Goal: Task Accomplishment & Management: Use online tool/utility

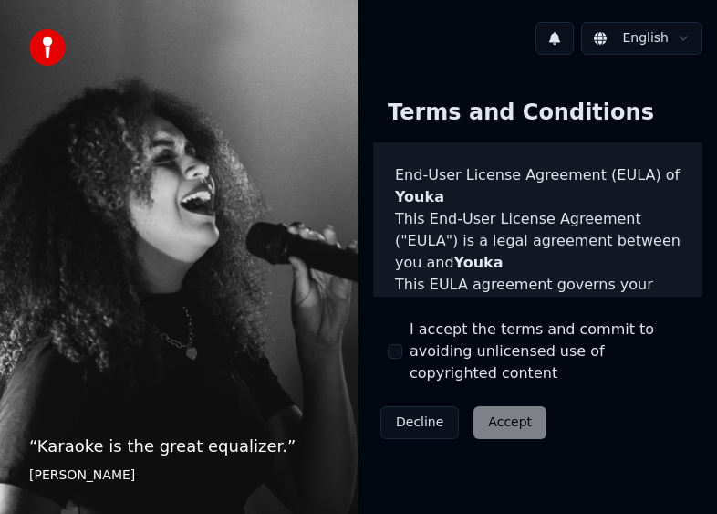
click at [487, 402] on div "Decline Accept" at bounding box center [463, 422] width 181 height 47
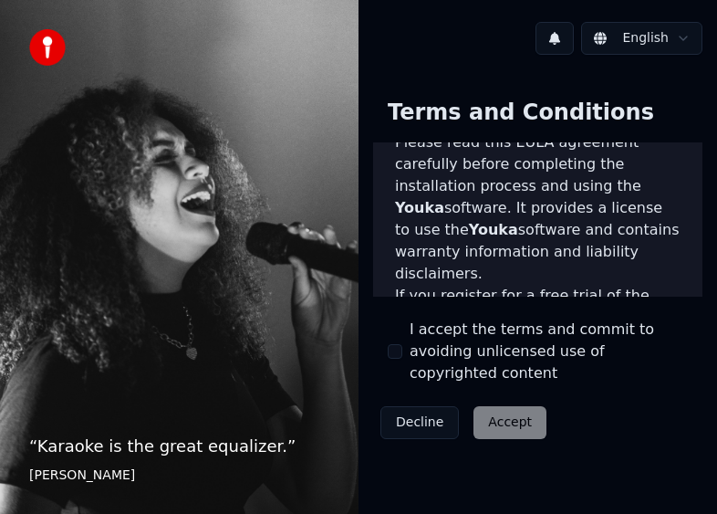
scroll to position [2341, 0]
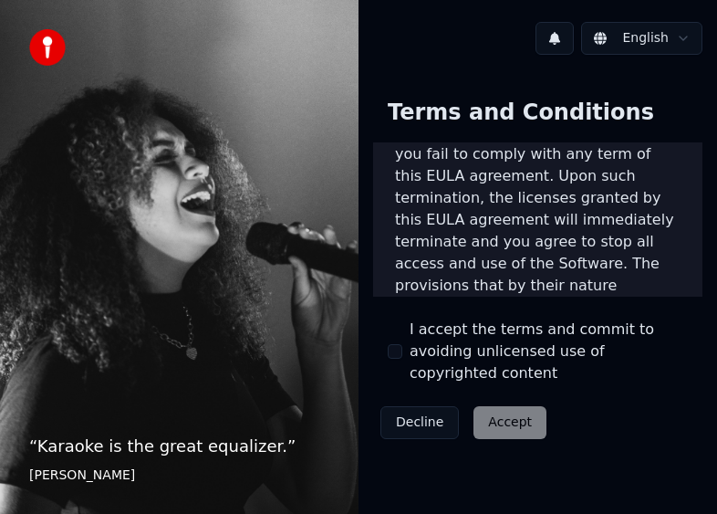
click at [509, 405] on div "Decline Accept" at bounding box center [463, 422] width 181 height 47
drag, startPoint x: 399, startPoint y: 341, endPoint x: 384, endPoint y: 348, distance: 16.3
click at [384, 348] on div "Terms and Conditions End-User License Agreement (EULA) of Youka This End-User L…" at bounding box center [537, 265] width 329 height 362
click at [390, 344] on button "I accept the terms and commit to avoiding unlicensed use of copyrighted content" at bounding box center [395, 351] width 15 height 15
click at [494, 406] on button "Accept" at bounding box center [509, 422] width 73 height 33
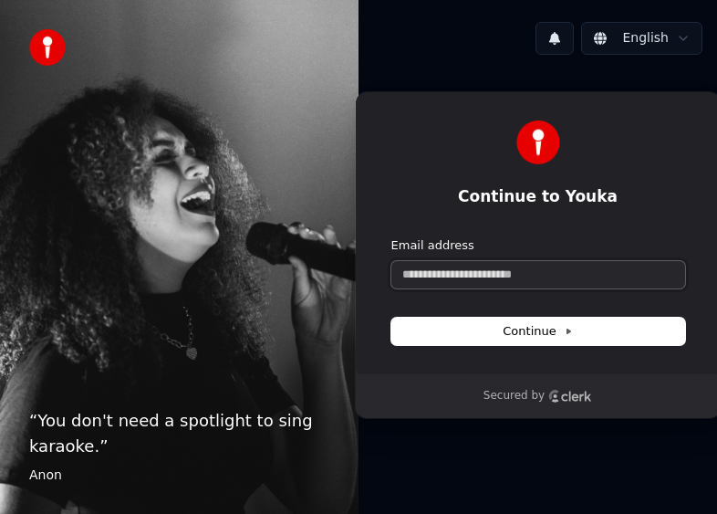
click at [411, 279] on input "Email address" at bounding box center [538, 274] width 294 height 27
click at [528, 334] on span "Continue" at bounding box center [537, 331] width 69 height 16
type input "**********"
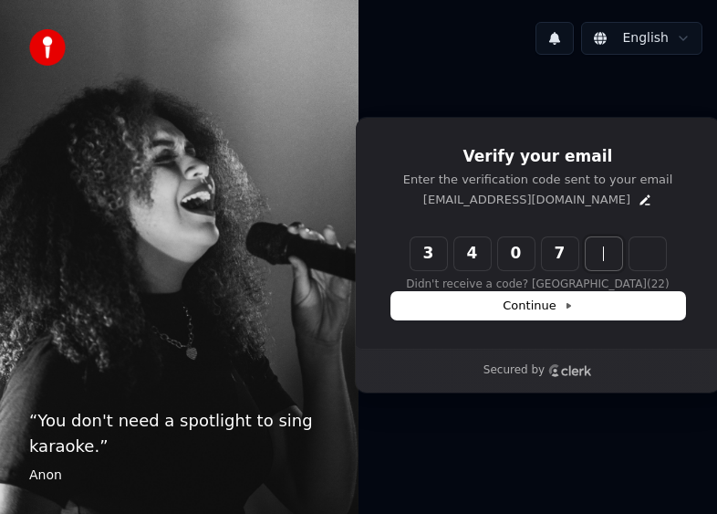
type input "******"
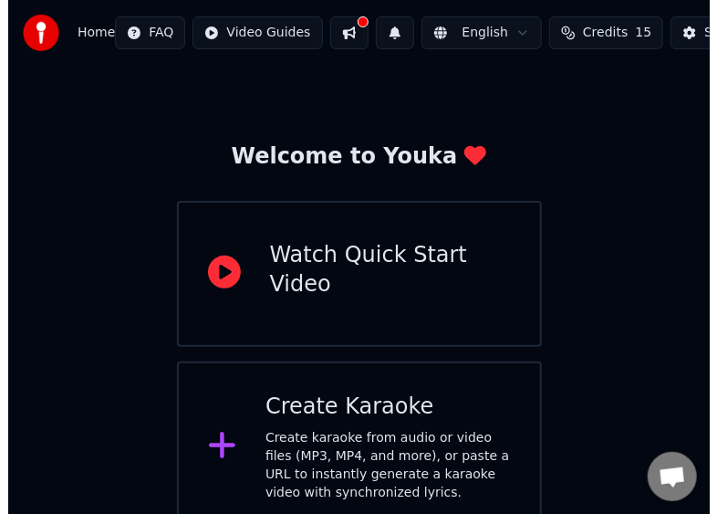
scroll to position [51, 0]
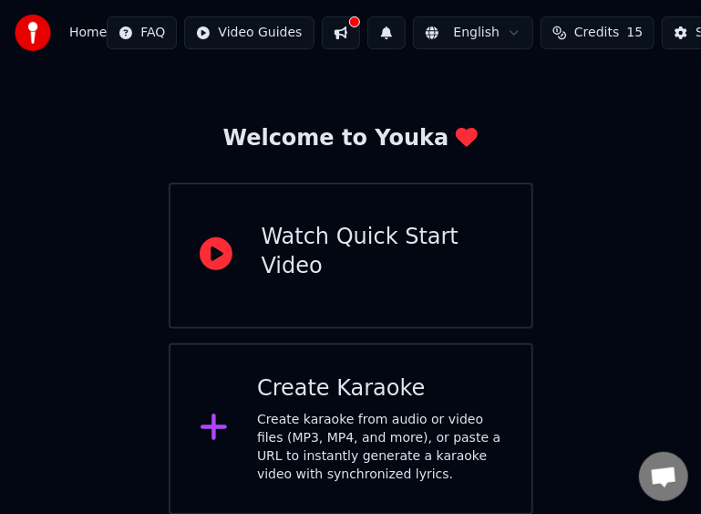
click at [367, 387] on div "Create Karaoke" at bounding box center [379, 388] width 245 height 29
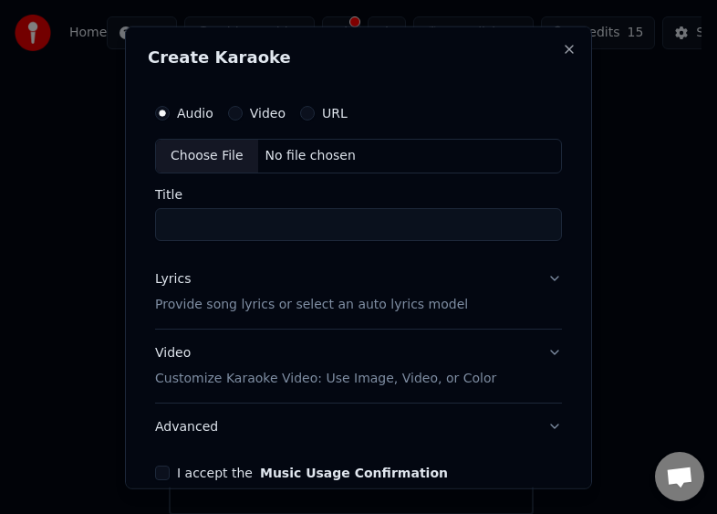
click at [535, 279] on button "Lyrics Provide song lyrics or select an auto lyrics model" at bounding box center [358, 290] width 407 height 73
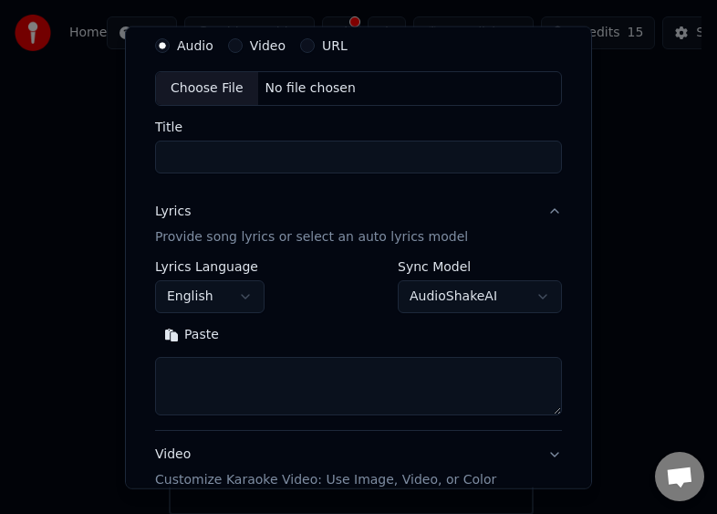
scroll to position [91, 0]
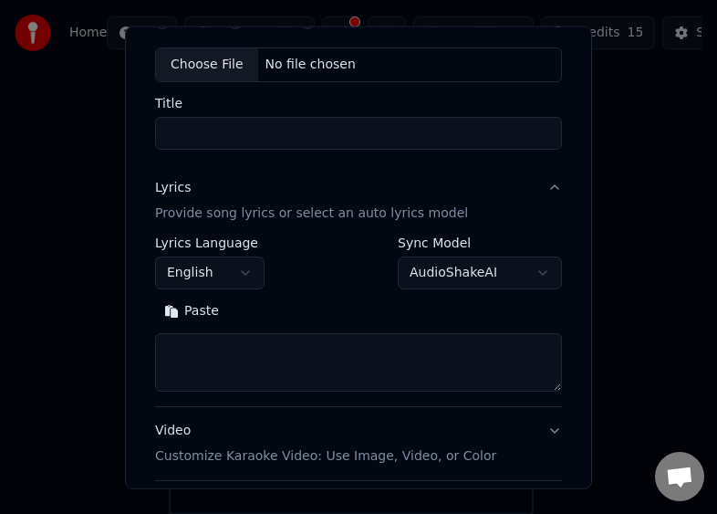
click at [221, 270] on button "English" at bounding box center [209, 272] width 109 height 33
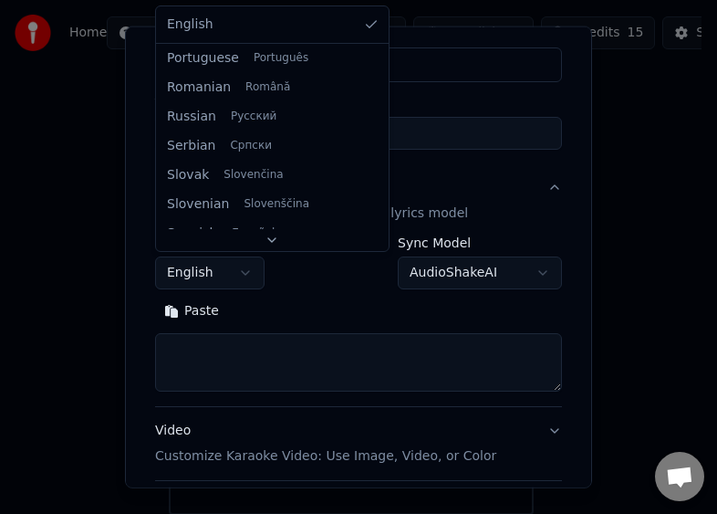
scroll to position [1277, 0]
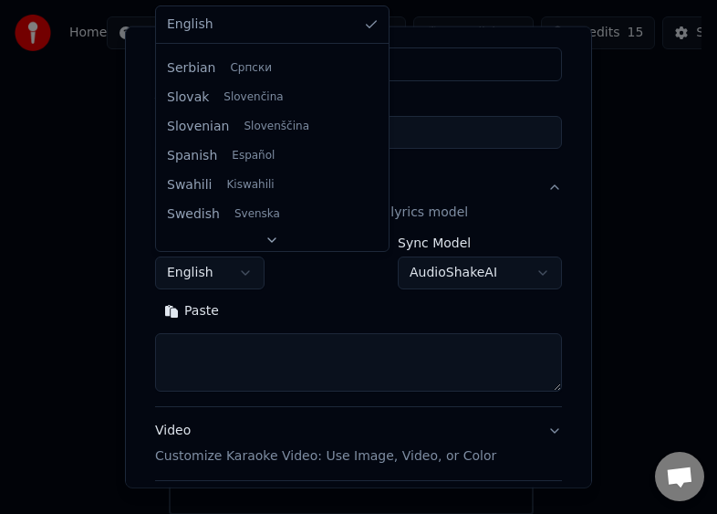
select select "**"
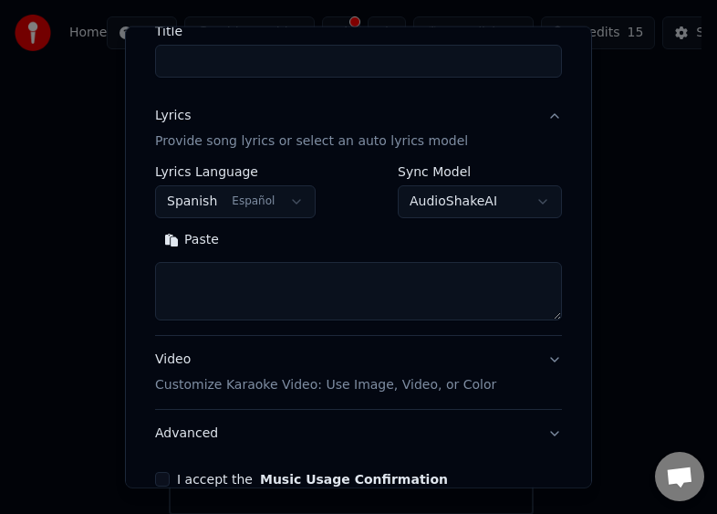
scroll to position [182, 0]
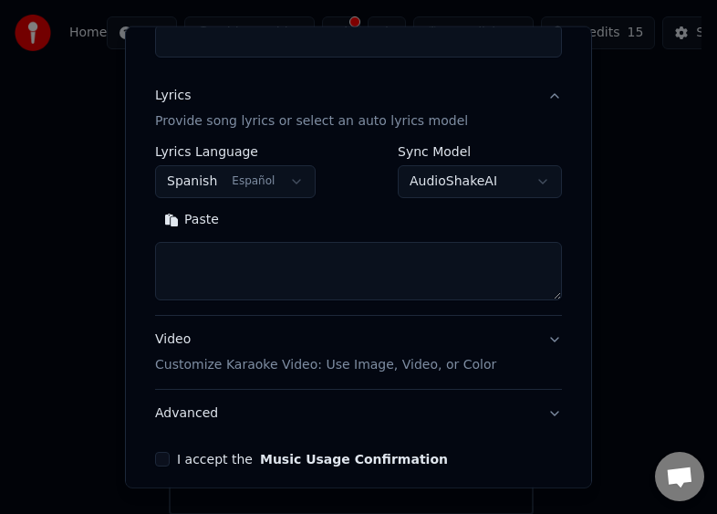
click at [275, 272] on textarea at bounding box center [358, 271] width 407 height 58
paste textarea "**********"
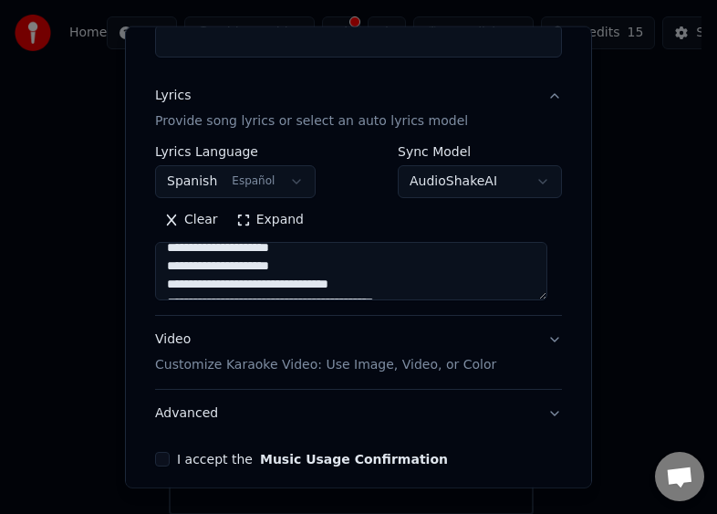
scroll to position [0, 0]
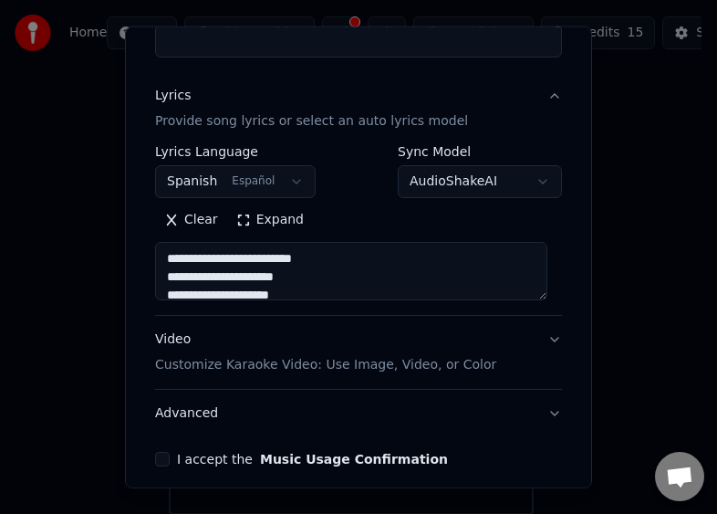
drag, startPoint x: 430, startPoint y: 277, endPoint x: 159, endPoint y: 249, distance: 272.4
click at [159, 249] on textarea "**********" at bounding box center [351, 271] width 392 height 58
click at [170, 273] on textarea "**********" at bounding box center [351, 271] width 392 height 58
type textarea "**********"
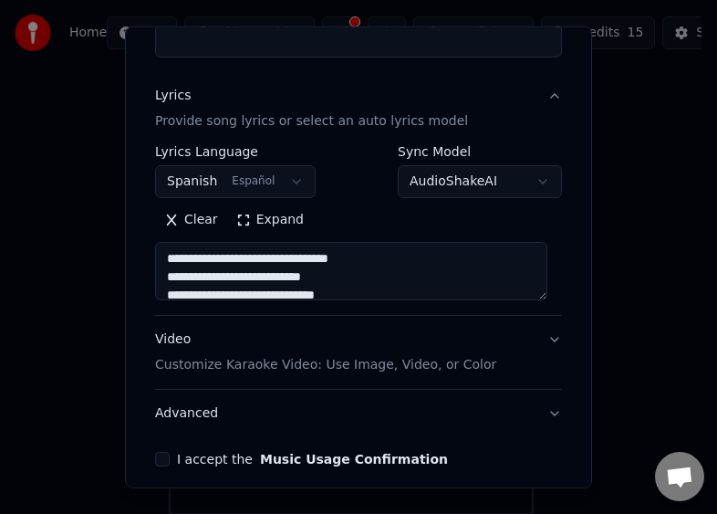
click at [545, 334] on button "Video Customize Karaoke Video: Use Image, Video, or Color" at bounding box center [358, 352] width 407 height 73
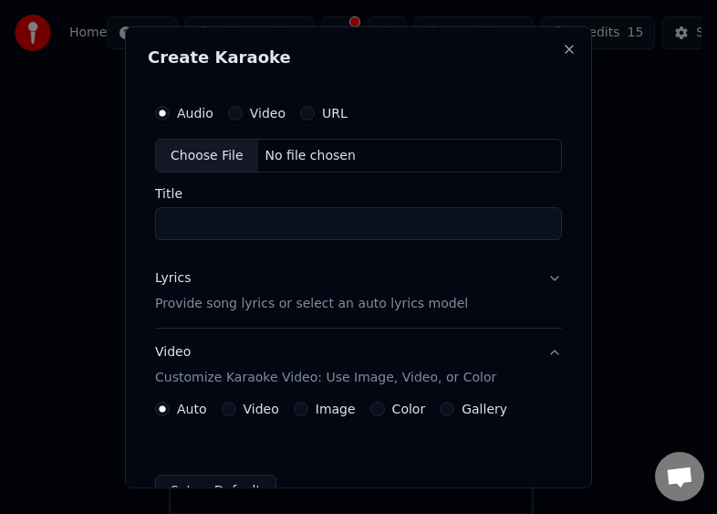
click at [230, 150] on div "Choose File" at bounding box center [207, 155] width 102 height 33
type input "**********"
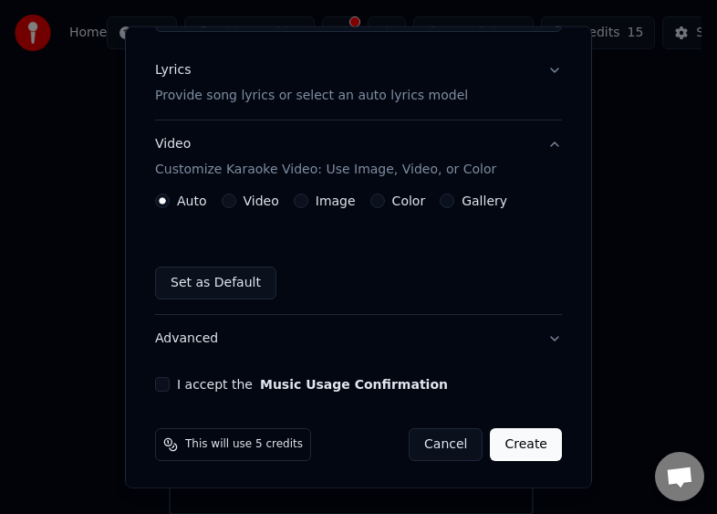
scroll to position [117, 0]
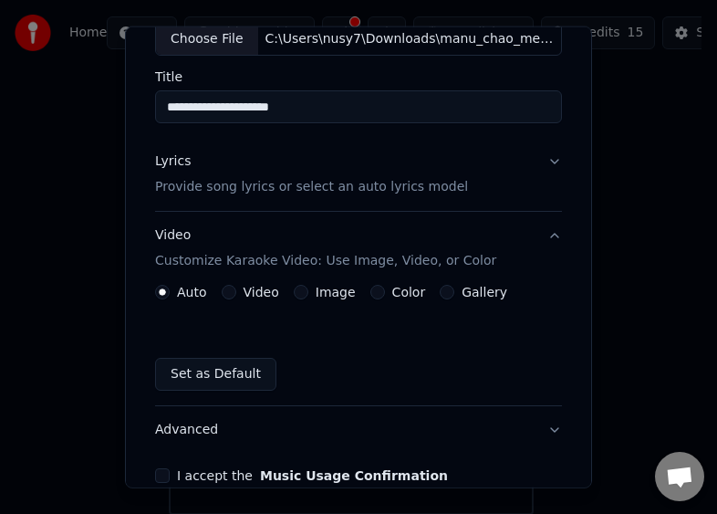
click at [538, 157] on button "Lyrics Provide song lyrics or select an auto lyrics model" at bounding box center [358, 174] width 407 height 73
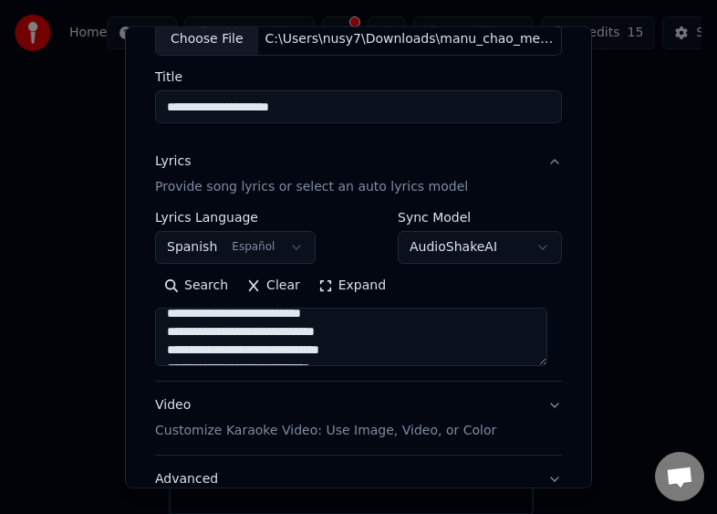
scroll to position [182, 0]
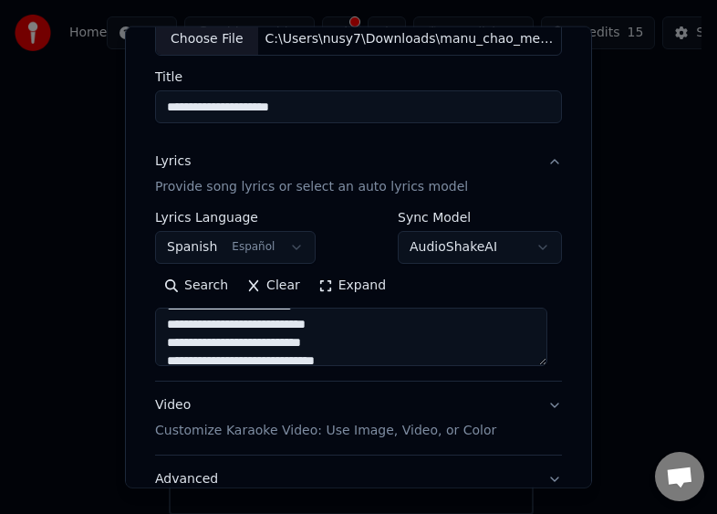
click at [286, 242] on button "Spanish Español" at bounding box center [235, 247] width 161 height 33
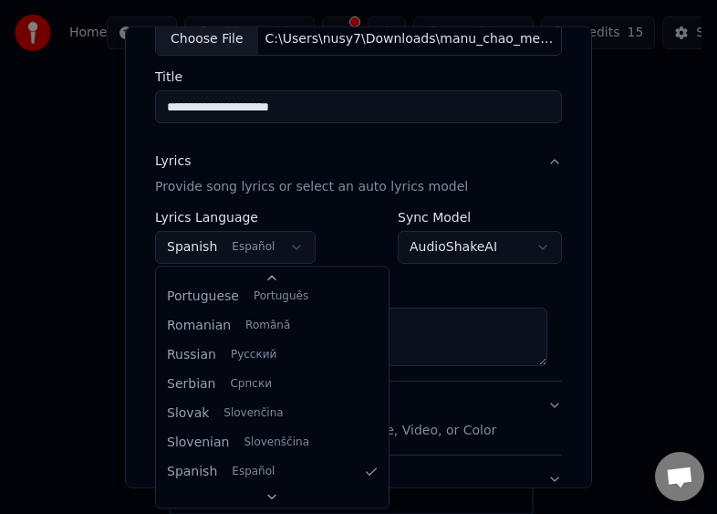
scroll to position [0, 0]
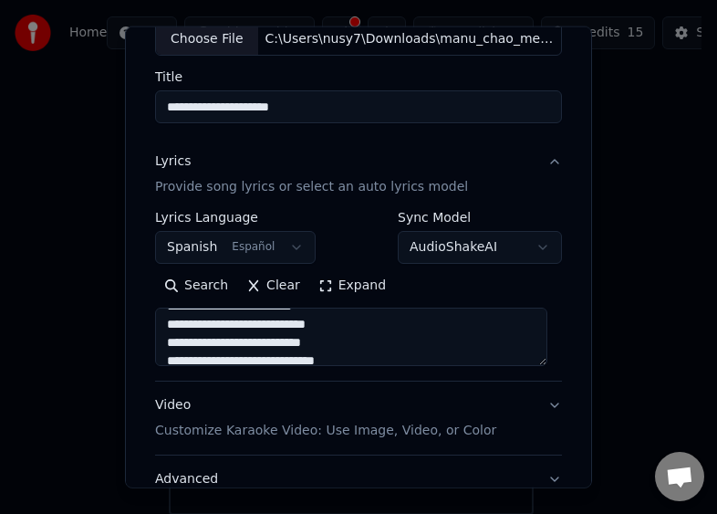
click at [435, 288] on body "**********" at bounding box center [350, 232] width 701 height 566
click at [254, 281] on button "Clear" at bounding box center [273, 285] width 72 height 29
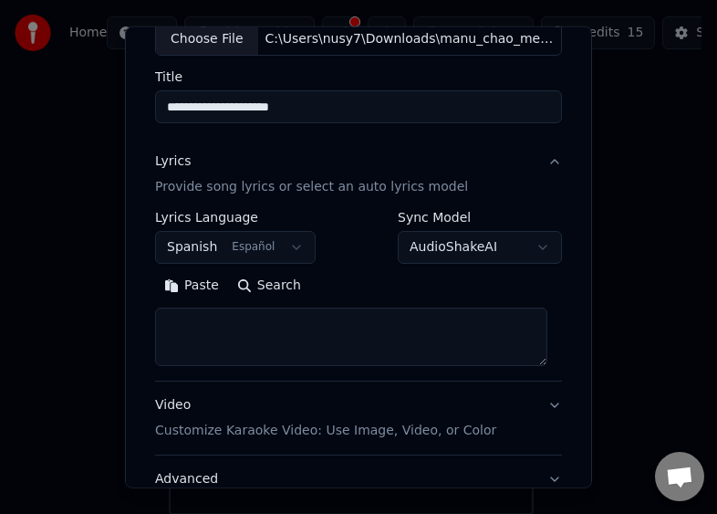
click at [244, 242] on button "Spanish Español" at bounding box center [235, 247] width 161 height 33
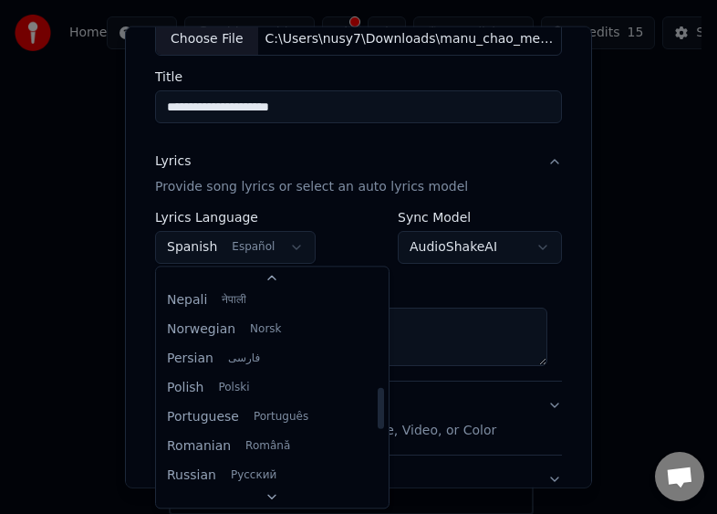
scroll to position [1095, 0]
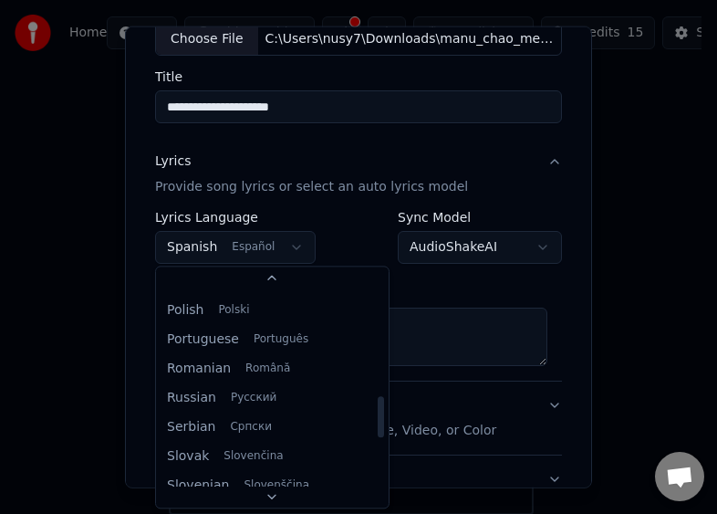
select select "**"
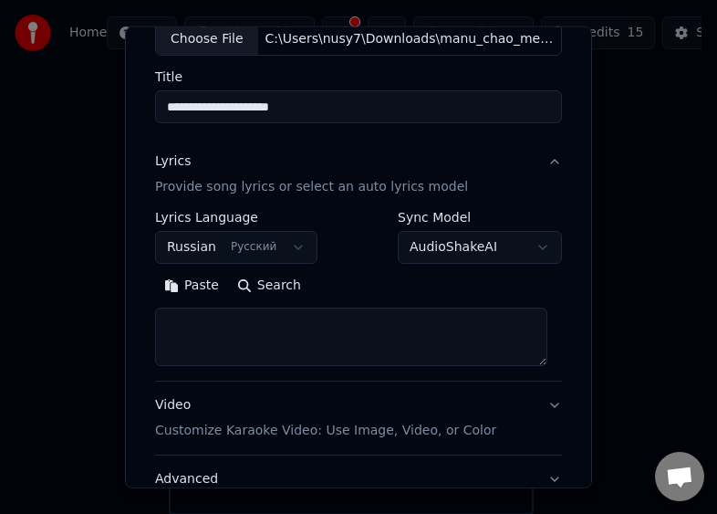
click at [421, 239] on body "**********" at bounding box center [350, 232] width 701 height 566
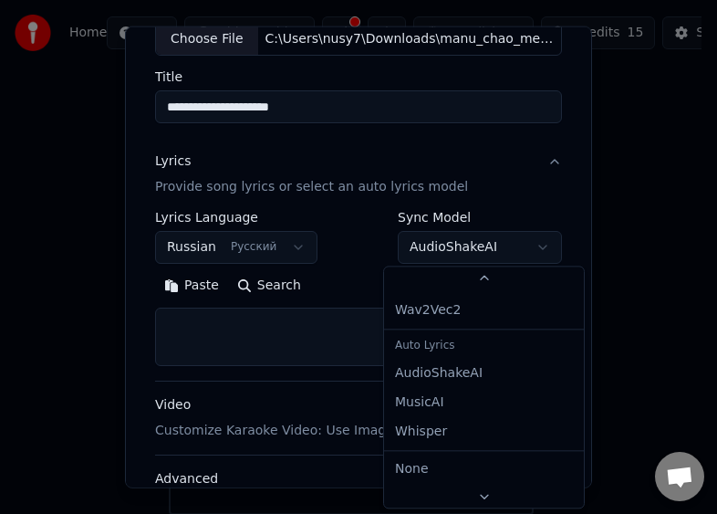
scroll to position [88, 0]
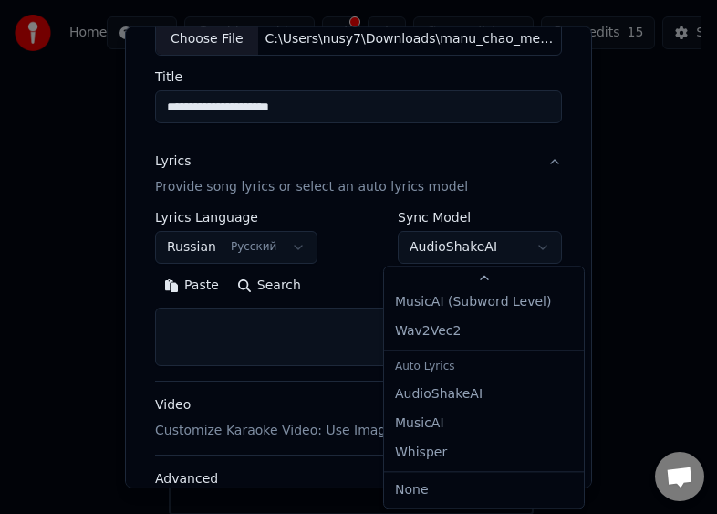
select select "****"
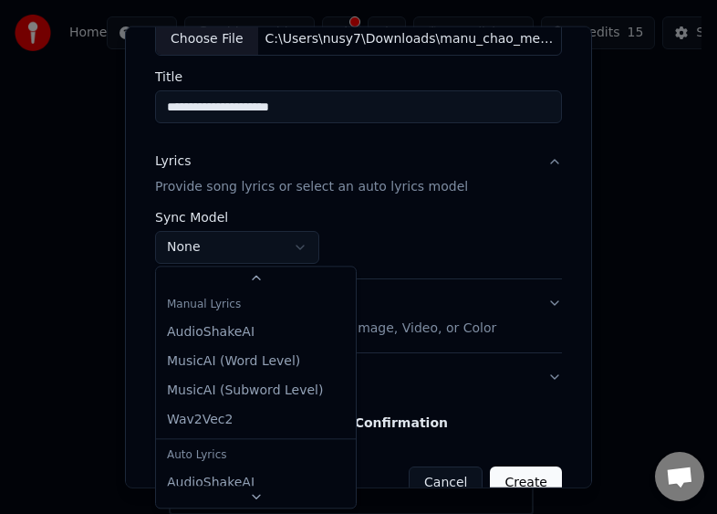
click at [243, 247] on body "**********" at bounding box center [350, 232] width 701 height 566
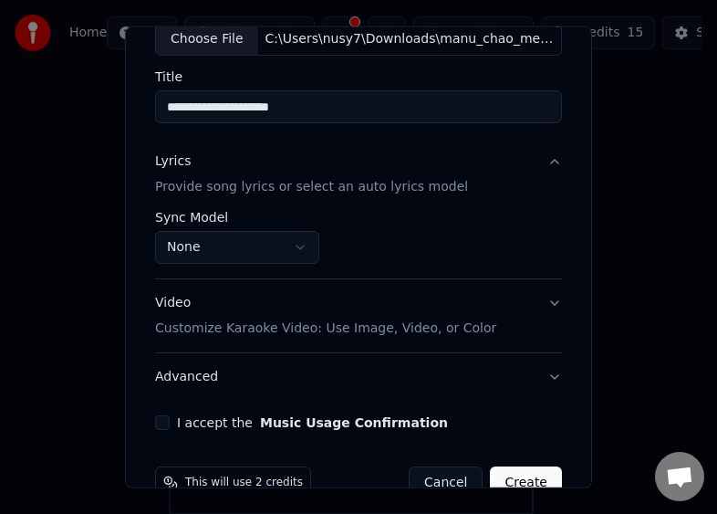
click at [243, 247] on body "**********" at bounding box center [350, 232] width 701 height 566
click at [541, 155] on button "Lyrics Provide song lyrics or select an auto lyrics model" at bounding box center [358, 174] width 407 height 73
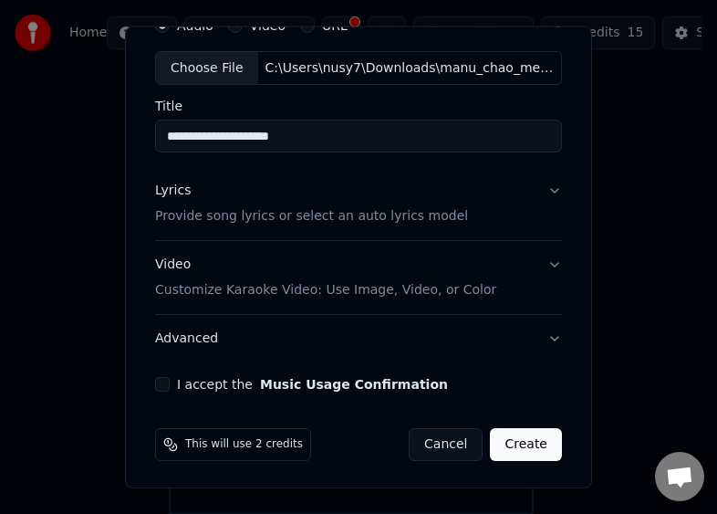
click at [541, 155] on div "**********" at bounding box center [358, 199] width 421 height 400
click at [529, 184] on button "Lyrics Provide song lyrics or select an auto lyrics model" at bounding box center [358, 203] width 407 height 73
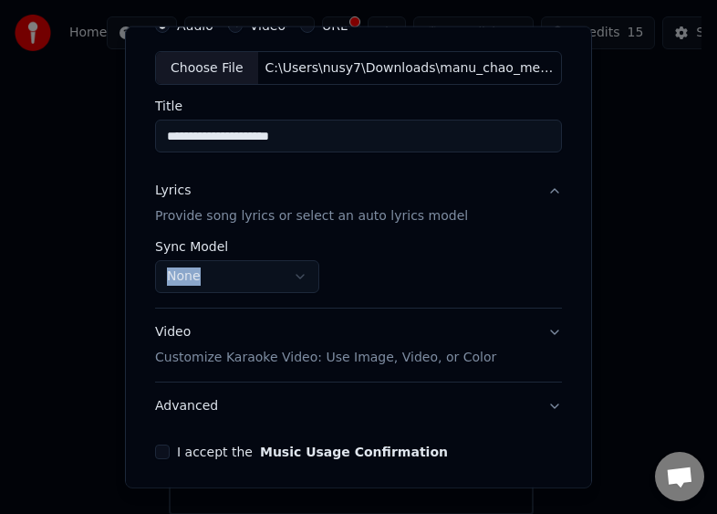
click at [260, 260] on body "**********" at bounding box center [350, 232] width 701 height 566
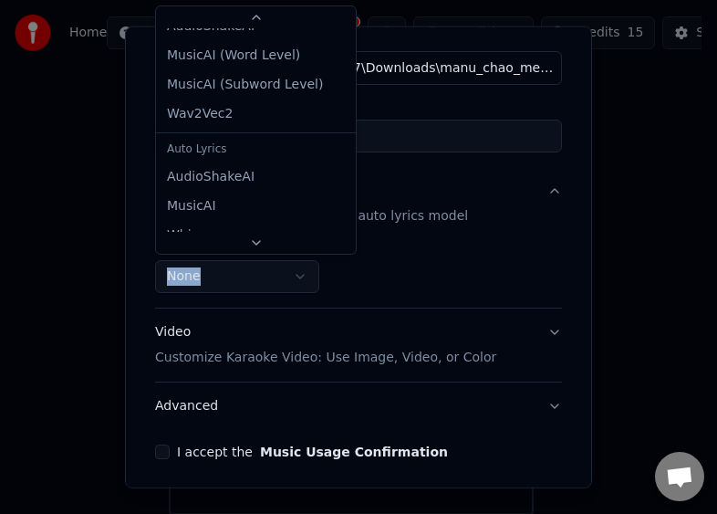
scroll to position [0, 0]
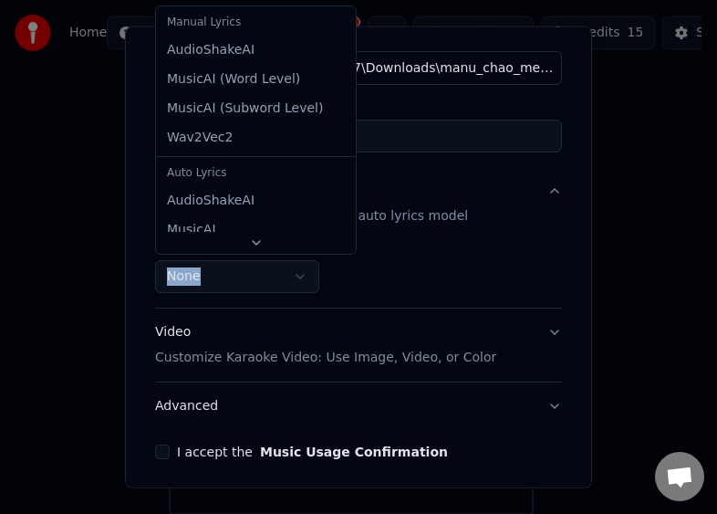
select select "**********"
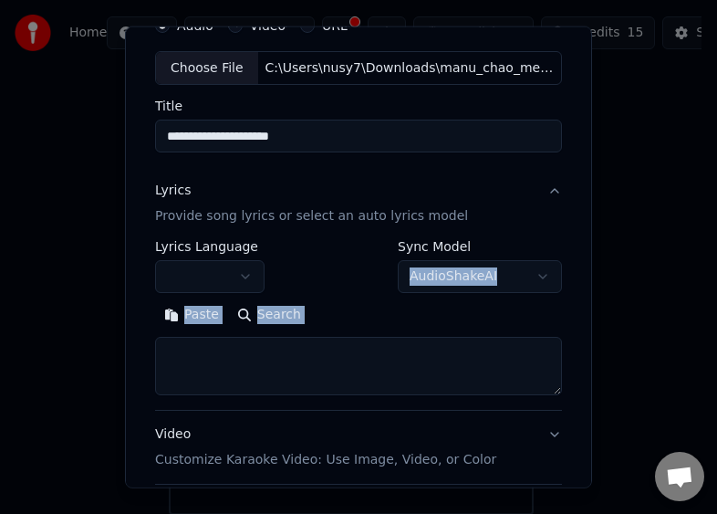
click at [254, 350] on textarea at bounding box center [358, 366] width 407 height 58
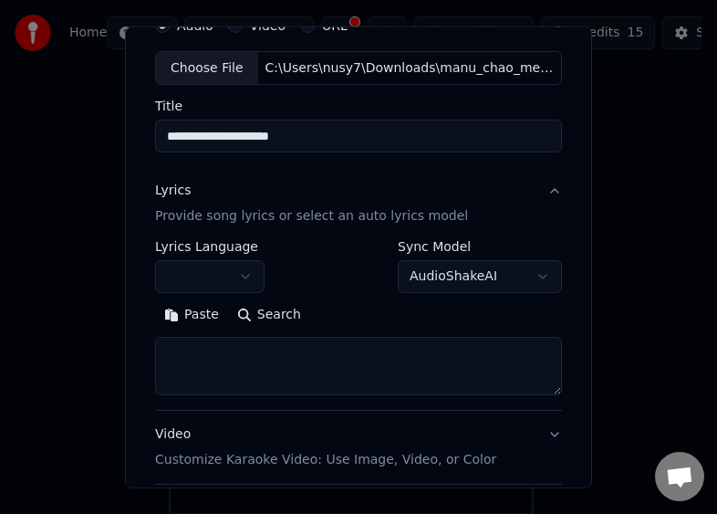
paste textarea "**********"
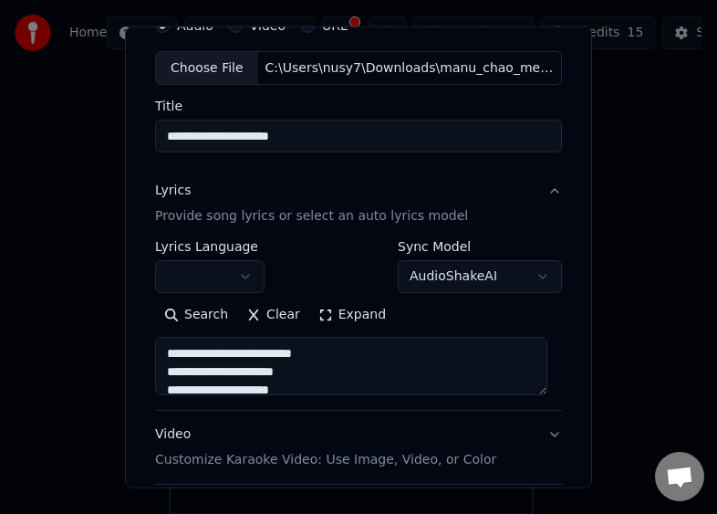
drag, startPoint x: 404, startPoint y: 363, endPoint x: 125, endPoint y: 309, distance: 284.3
click at [125, 309] on div "**********" at bounding box center [358, 257] width 467 height 462
click at [162, 369] on textarea "**********" at bounding box center [351, 366] width 392 height 58
type textarea "**********"
click at [200, 263] on button "button" at bounding box center [209, 276] width 109 height 33
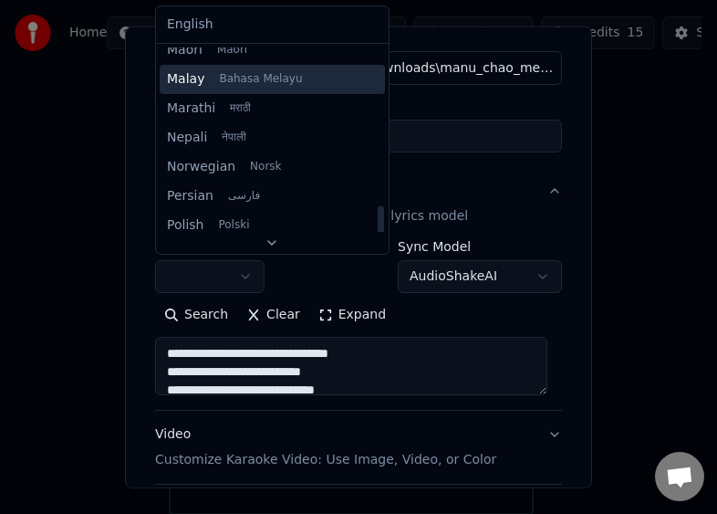
scroll to position [1277, 0]
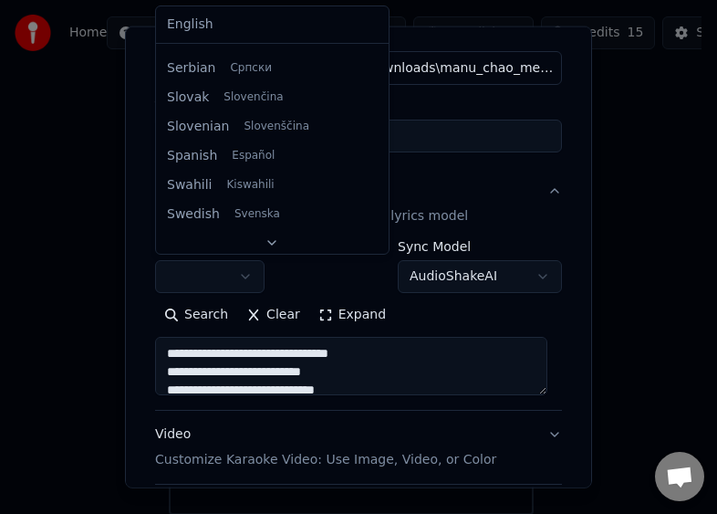
select select "**"
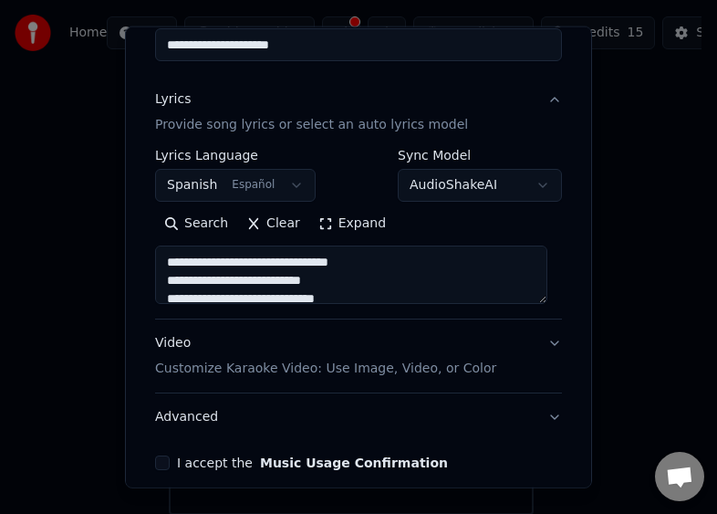
scroll to position [257, 0]
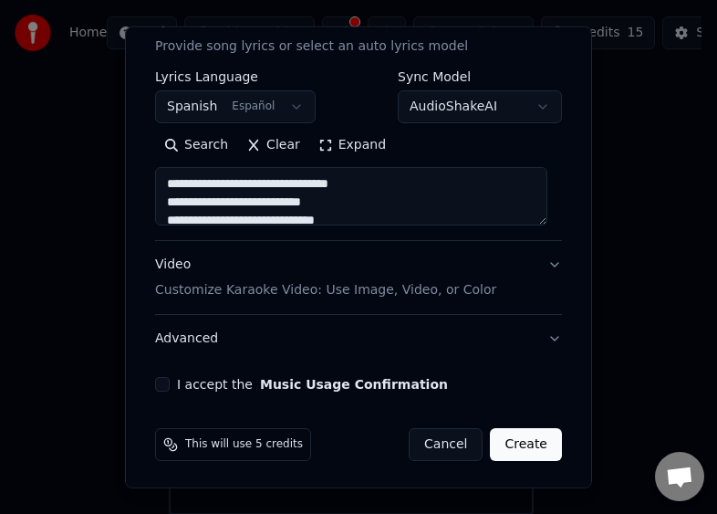
click at [520, 259] on button "Video Customize Karaoke Video: Use Image, Video, or Color" at bounding box center [358, 277] width 407 height 73
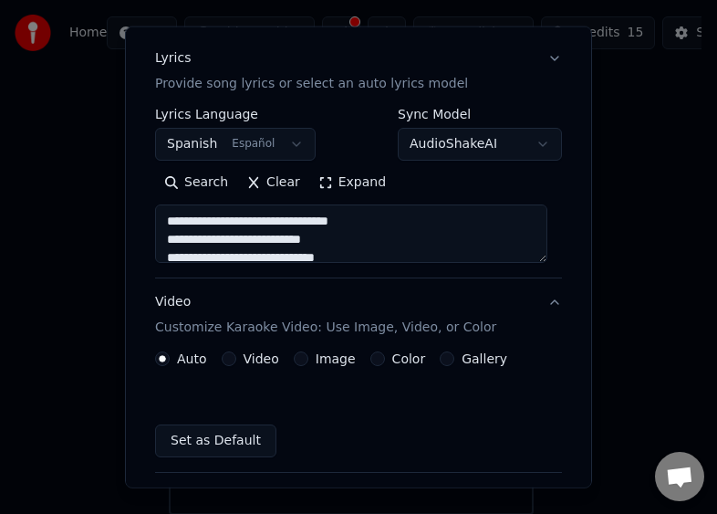
scroll to position [208, 0]
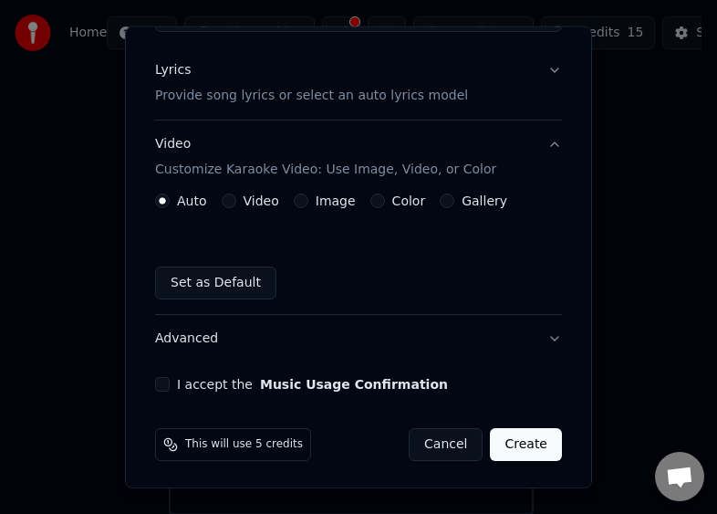
click at [232, 278] on button "Set as Default" at bounding box center [215, 282] width 121 height 33
click at [264, 199] on label "Video" at bounding box center [262, 200] width 36 height 13
click at [236, 199] on button "Video" at bounding box center [229, 200] width 15 height 15
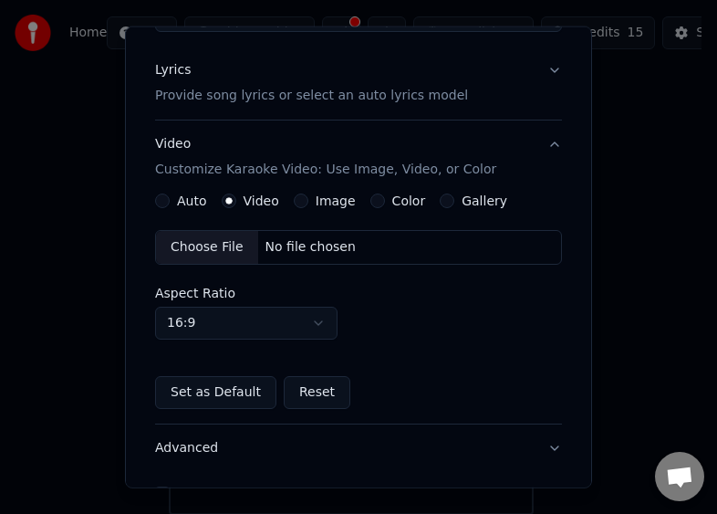
click at [196, 248] on div "Choose File" at bounding box center [207, 247] width 102 height 33
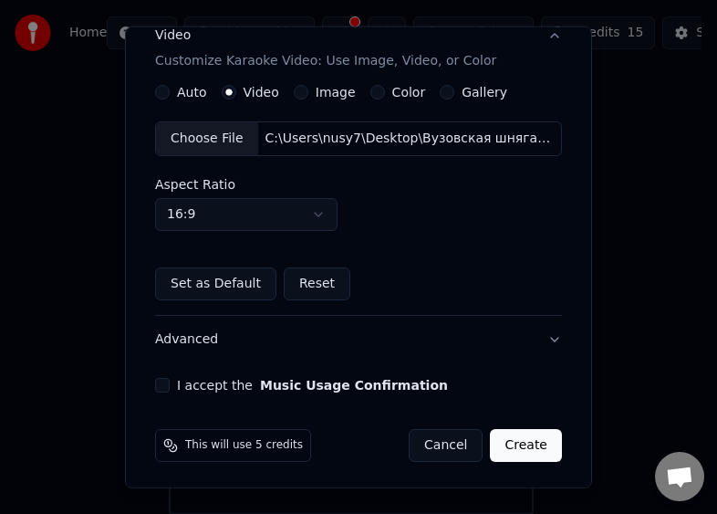
scroll to position [317, 0]
click at [258, 215] on body "**********" at bounding box center [350, 232] width 701 height 566
click at [434, 228] on div at bounding box center [358, 257] width 717 height 514
click at [169, 383] on button "I accept the Music Usage Confirmation" at bounding box center [162, 384] width 15 height 15
click at [515, 446] on button "Create" at bounding box center [526, 444] width 72 height 33
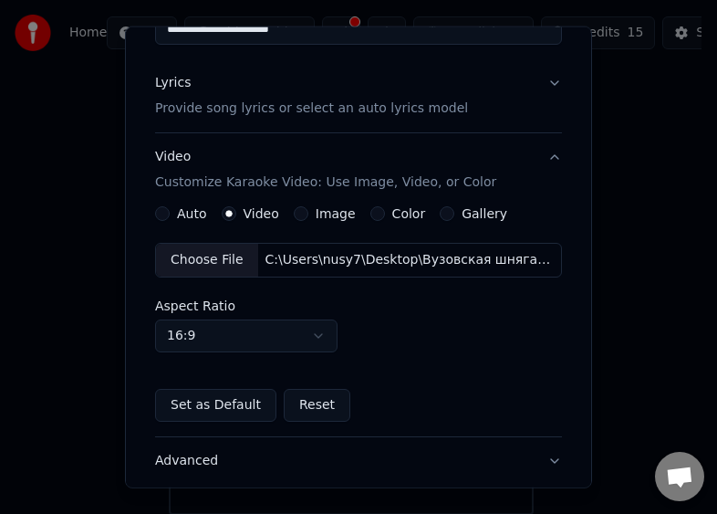
scroll to position [54, 0]
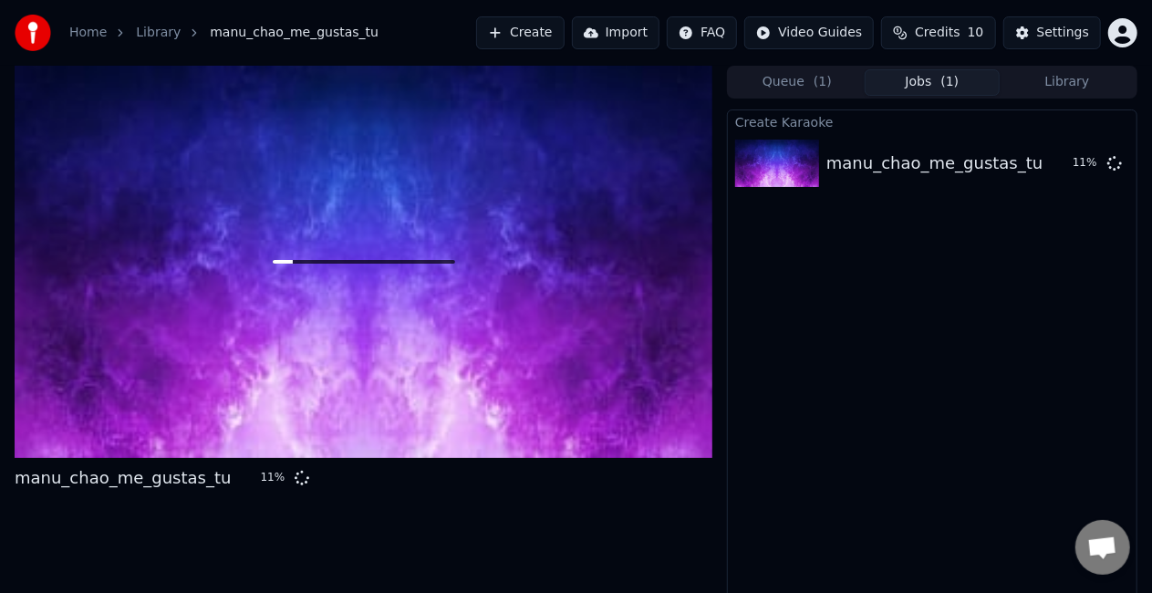
click at [716, 346] on div "Create Karaoke manu_chao_me_gustas_tu 11 %" at bounding box center [932, 361] width 410 height 504
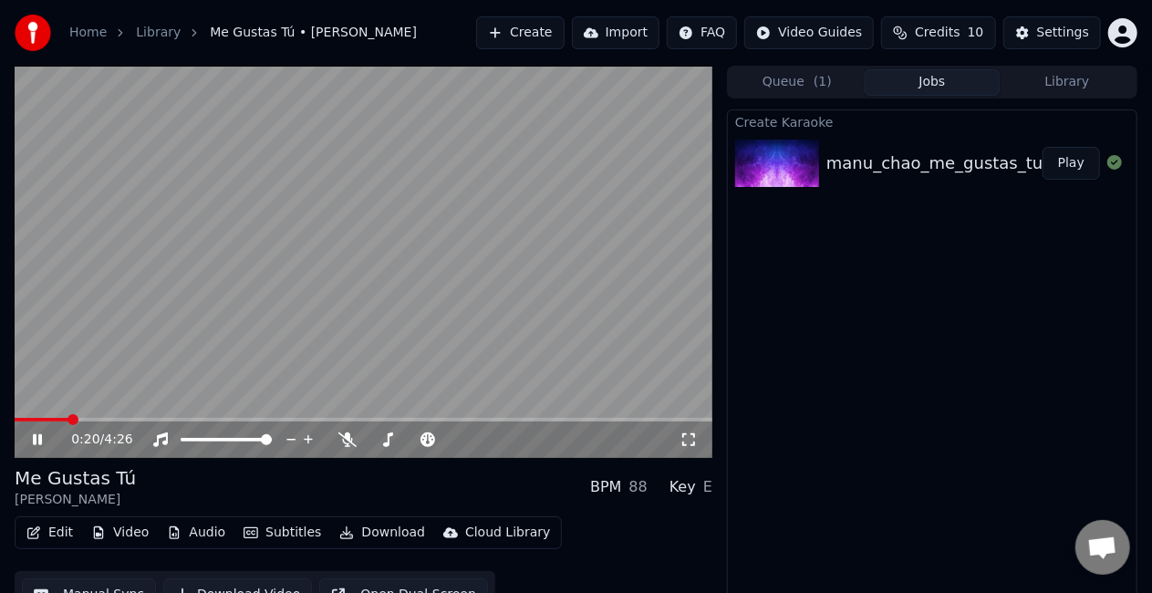
click at [41, 436] on icon at bounding box center [37, 439] width 9 height 11
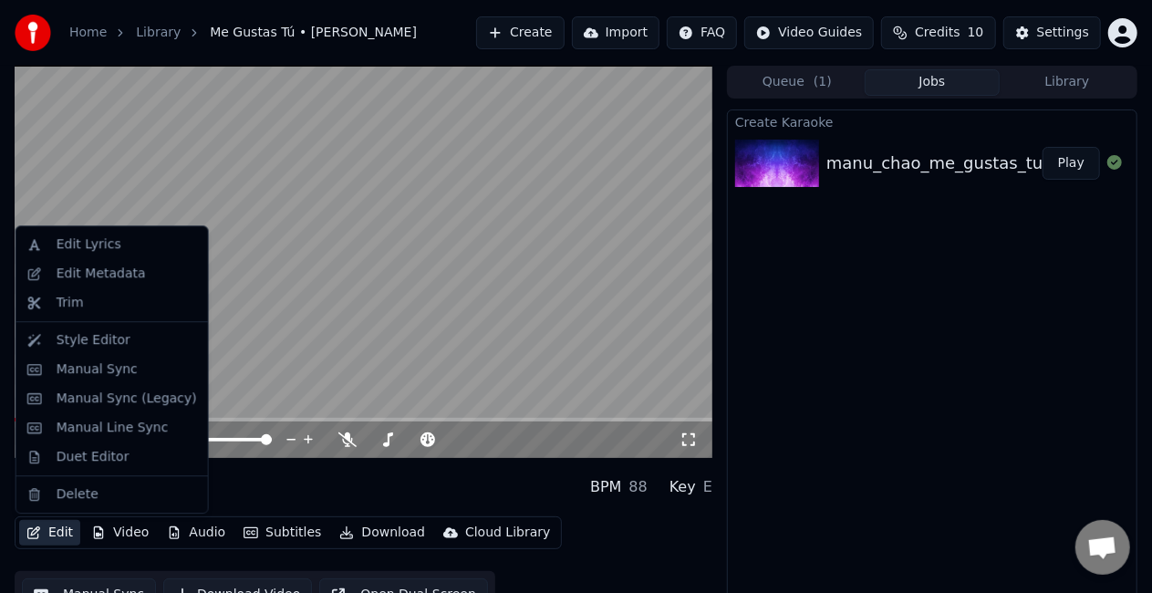
click at [43, 513] on button "Edit" at bounding box center [49, 533] width 61 height 26
click at [86, 241] on div "Edit Lyrics" at bounding box center [89, 244] width 65 height 18
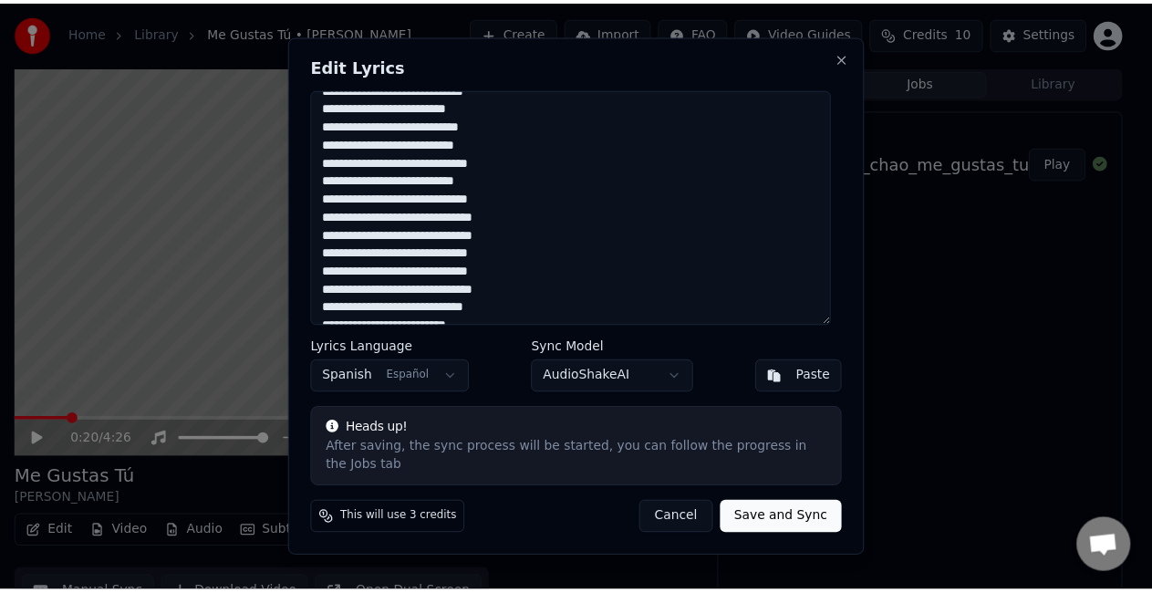
scroll to position [179, 0]
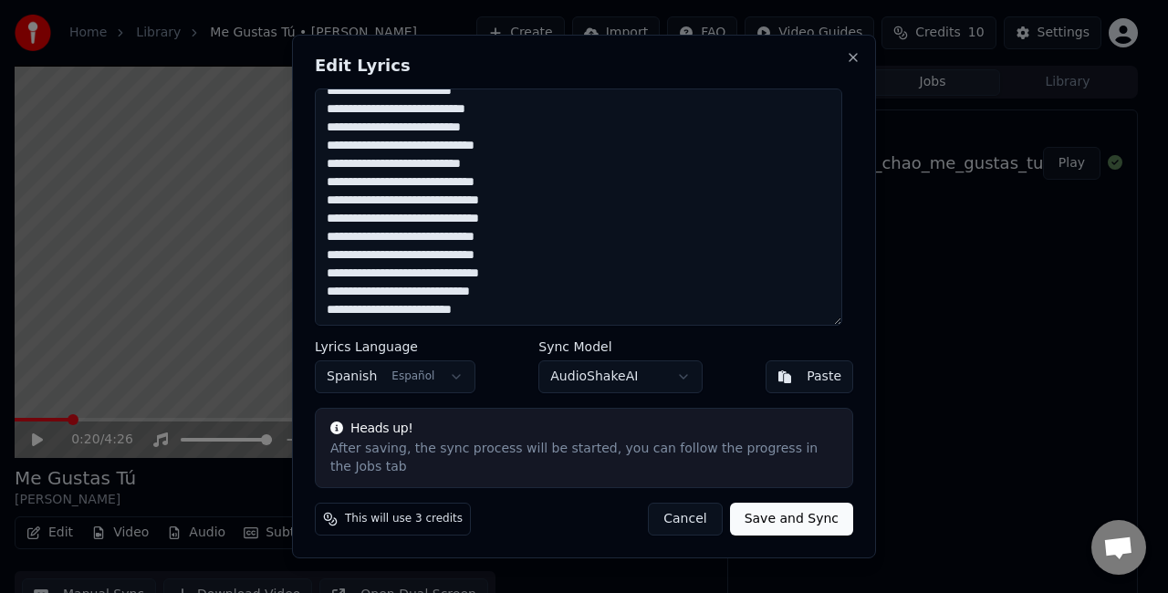
click at [690, 505] on button "Cancel" at bounding box center [685, 519] width 74 height 33
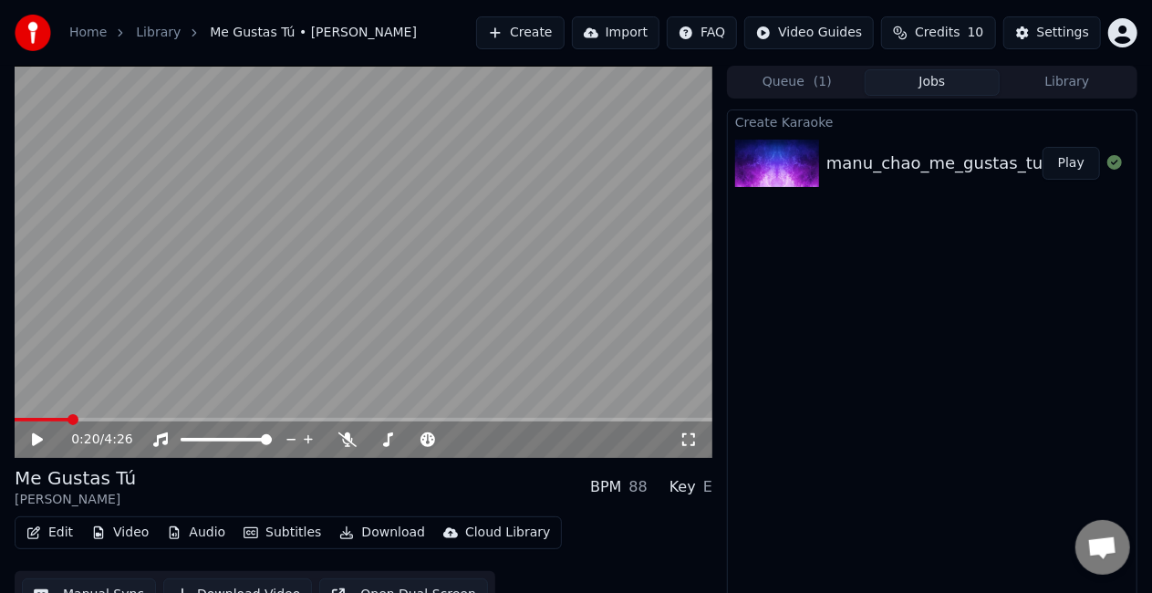
click at [40, 513] on icon "button" at bounding box center [33, 532] width 15 height 13
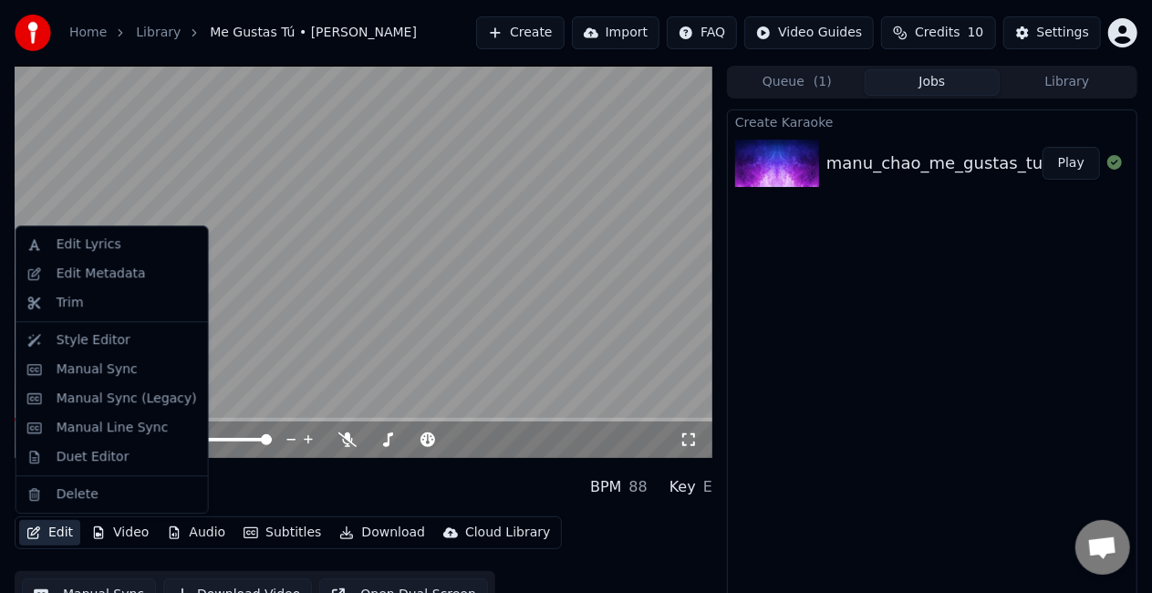
click at [60, 513] on button "Edit" at bounding box center [49, 533] width 61 height 26
click at [58, 513] on button "Edit" at bounding box center [49, 533] width 61 height 26
click at [127, 369] on div "Manual Sync" at bounding box center [97, 369] width 81 height 18
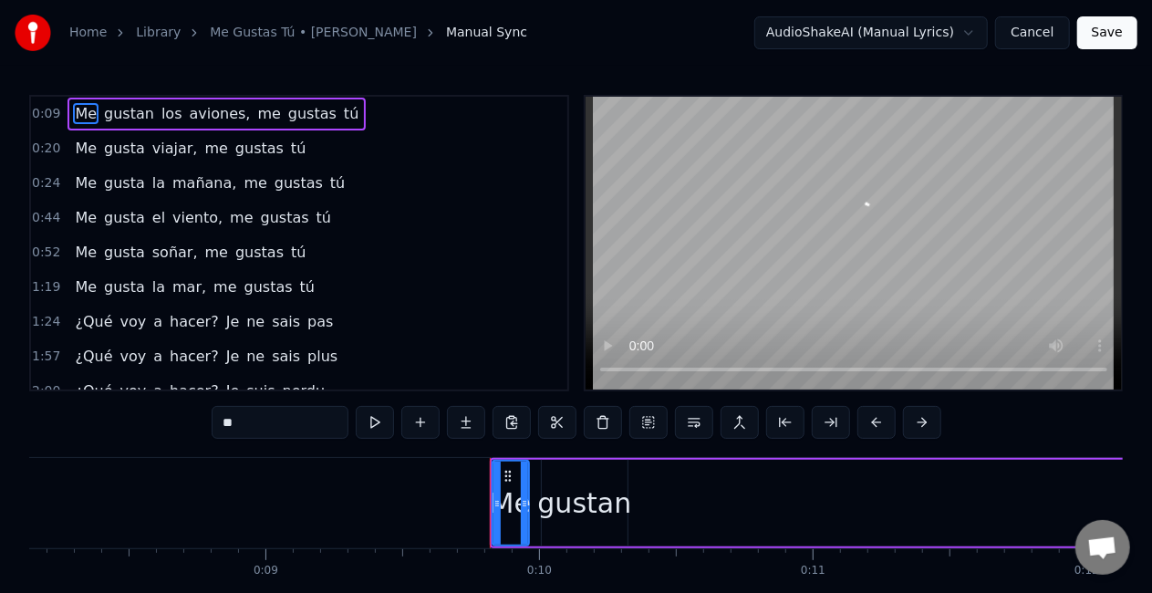
scroll to position [0, 2596]
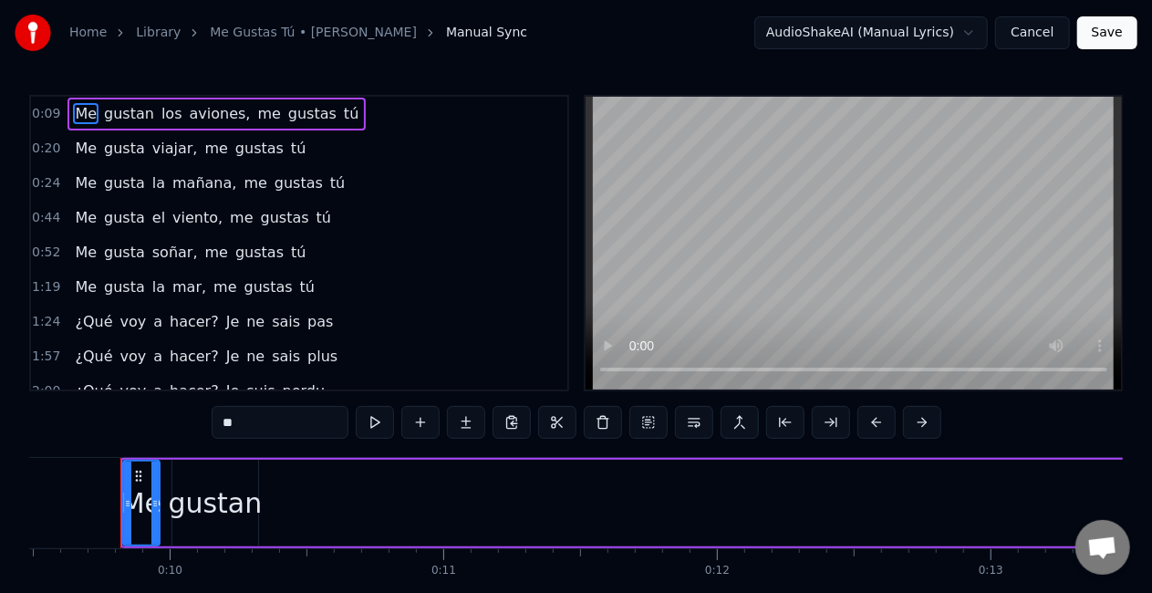
drag, startPoint x: 126, startPoint y: 492, endPoint x: 125, endPoint y: 502, distance: 10.1
click at [125, 502] on div at bounding box center [127, 503] width 7 height 83
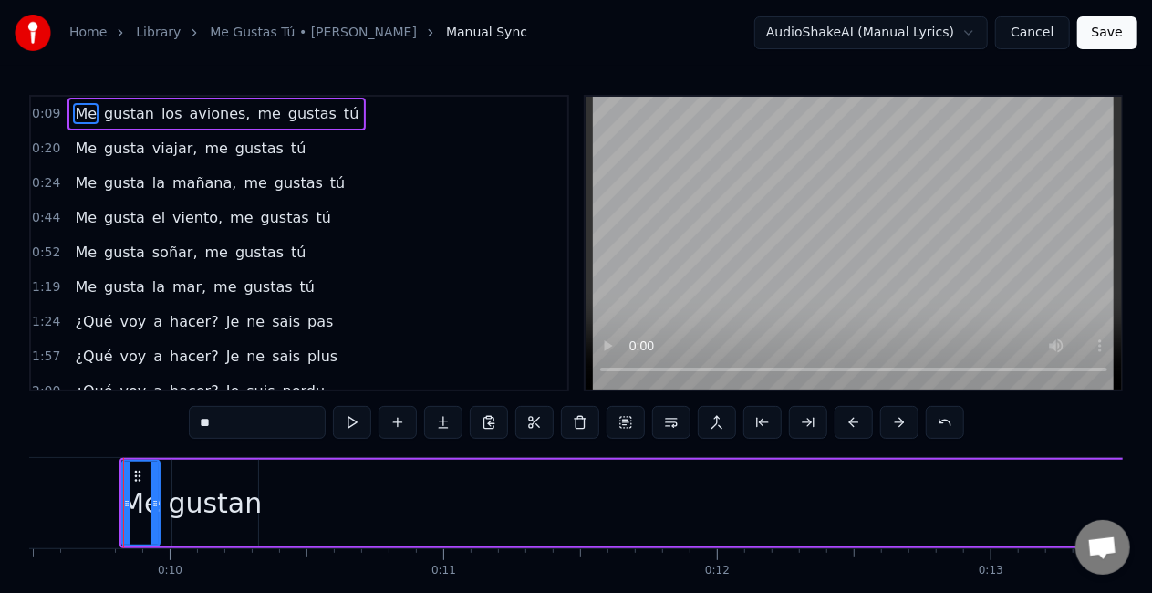
click at [204, 110] on span "aviones," at bounding box center [220, 113] width 65 height 21
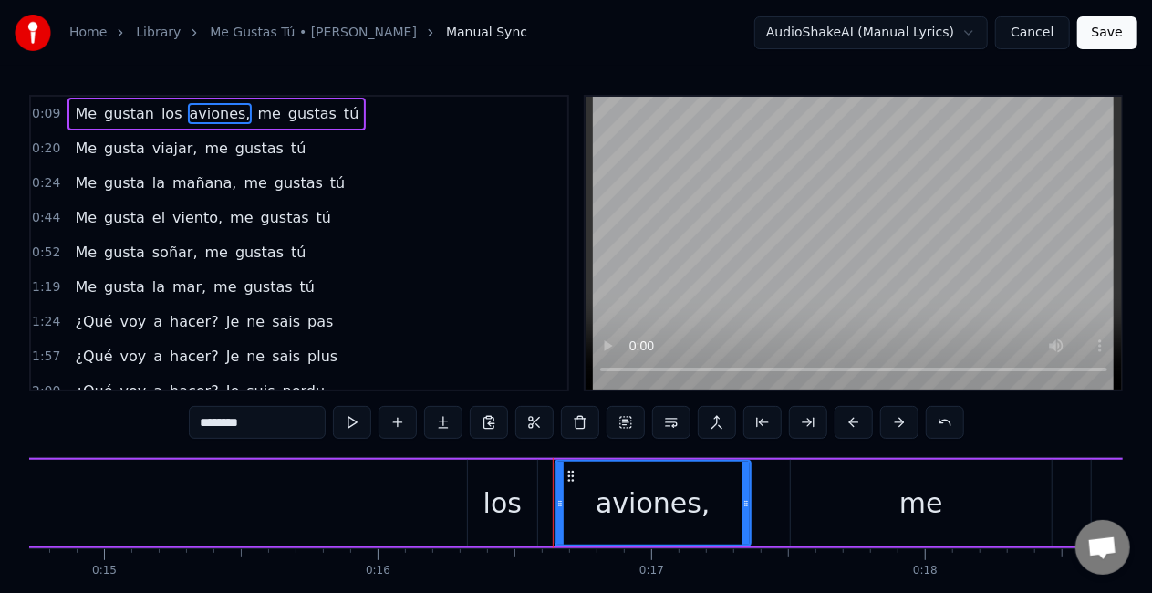
click at [77, 108] on span "Me" at bounding box center [86, 113] width 26 height 21
type input "**"
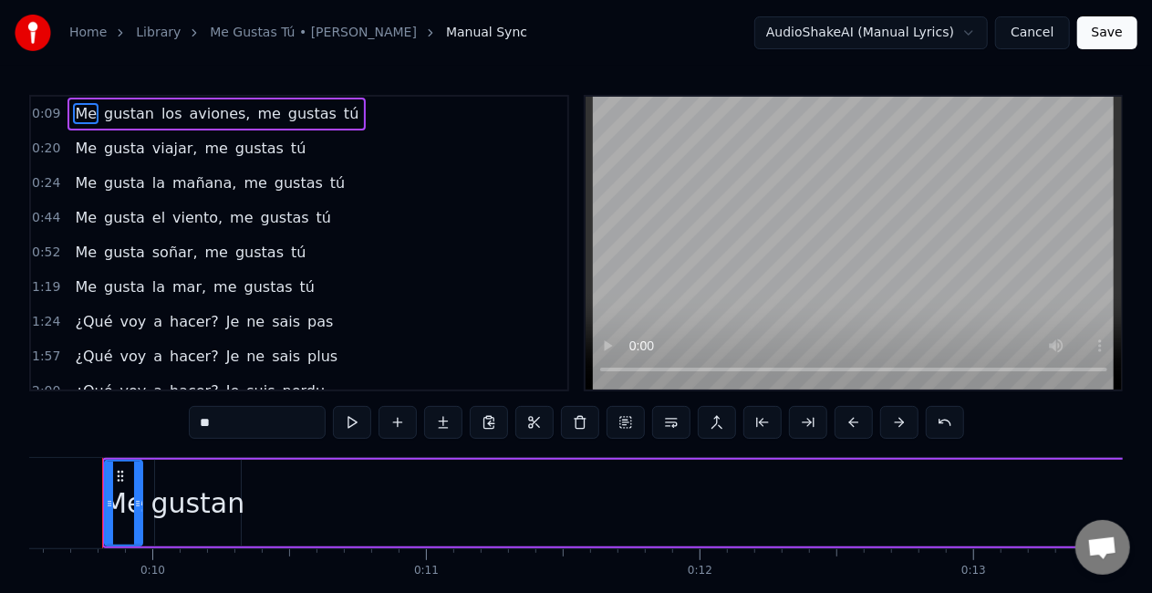
scroll to position [0, 2594]
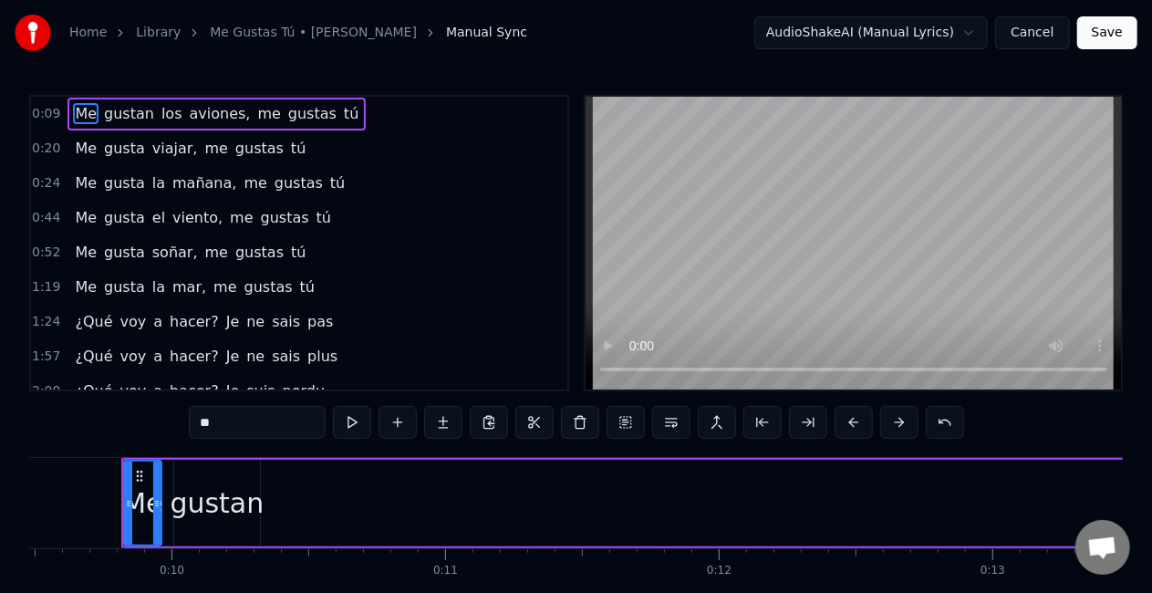
click at [55, 108] on span "0:09" at bounding box center [46, 114] width 28 height 18
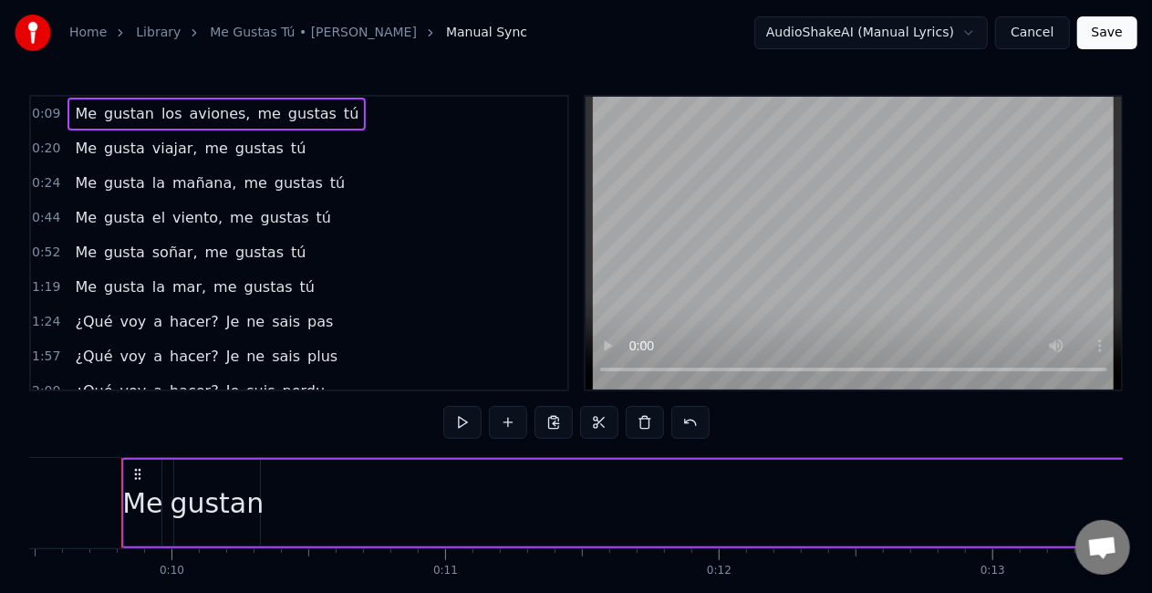
click at [52, 112] on span "0:09" at bounding box center [46, 114] width 28 height 18
click at [468, 423] on button at bounding box center [462, 422] width 38 height 33
click at [467, 423] on button at bounding box center [462, 422] width 38 height 33
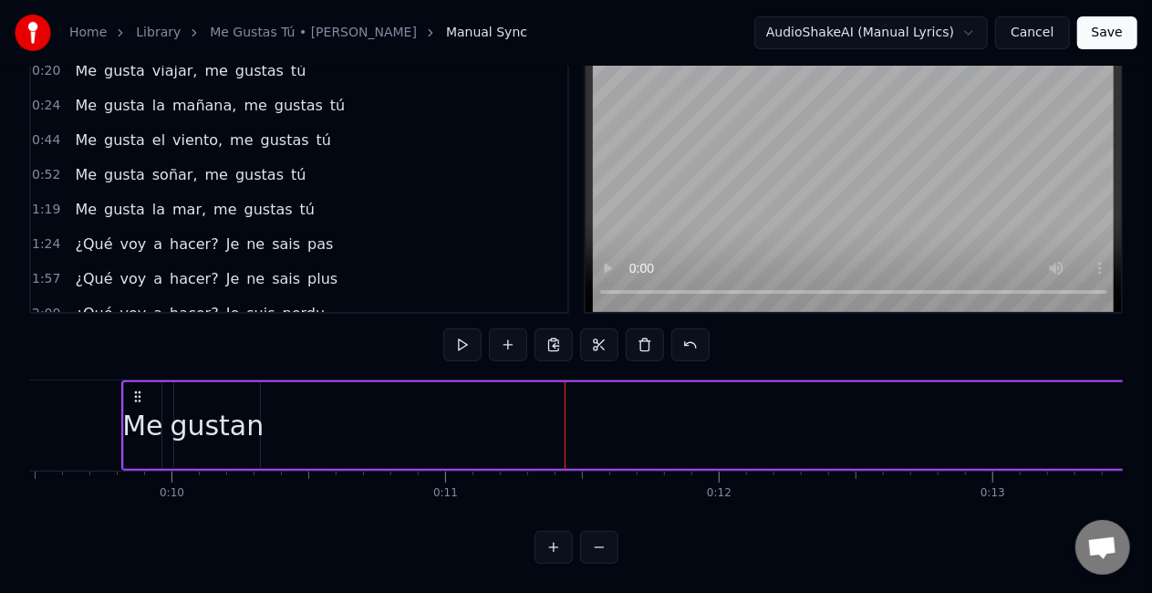
click at [590, 513] on button at bounding box center [599, 547] width 38 height 33
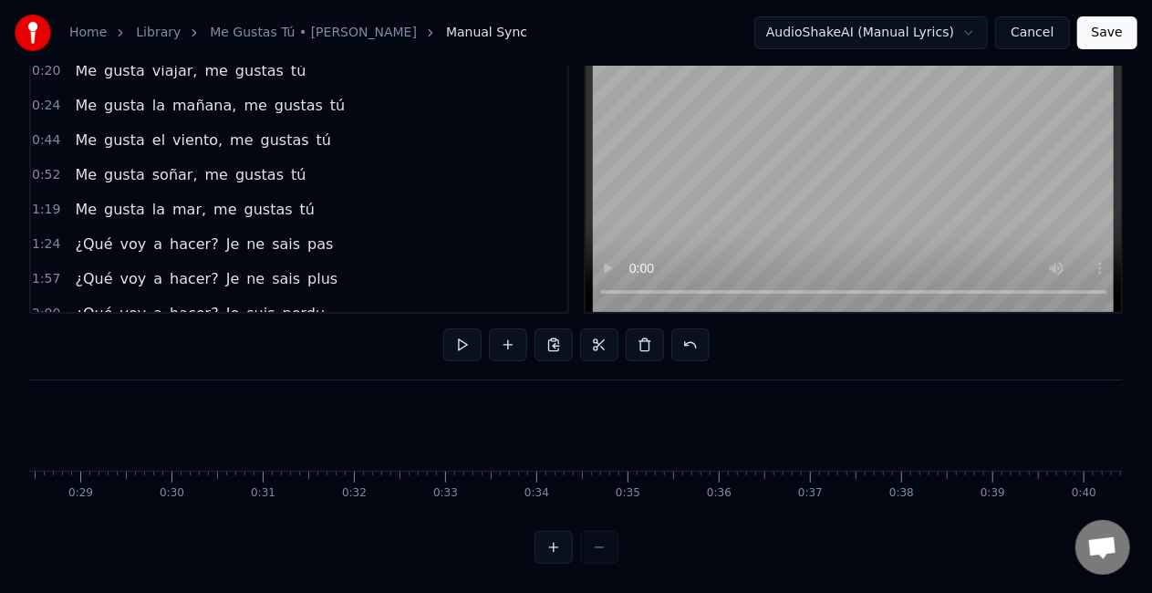
click at [590, 513] on div at bounding box center [577, 547] width 84 height 33
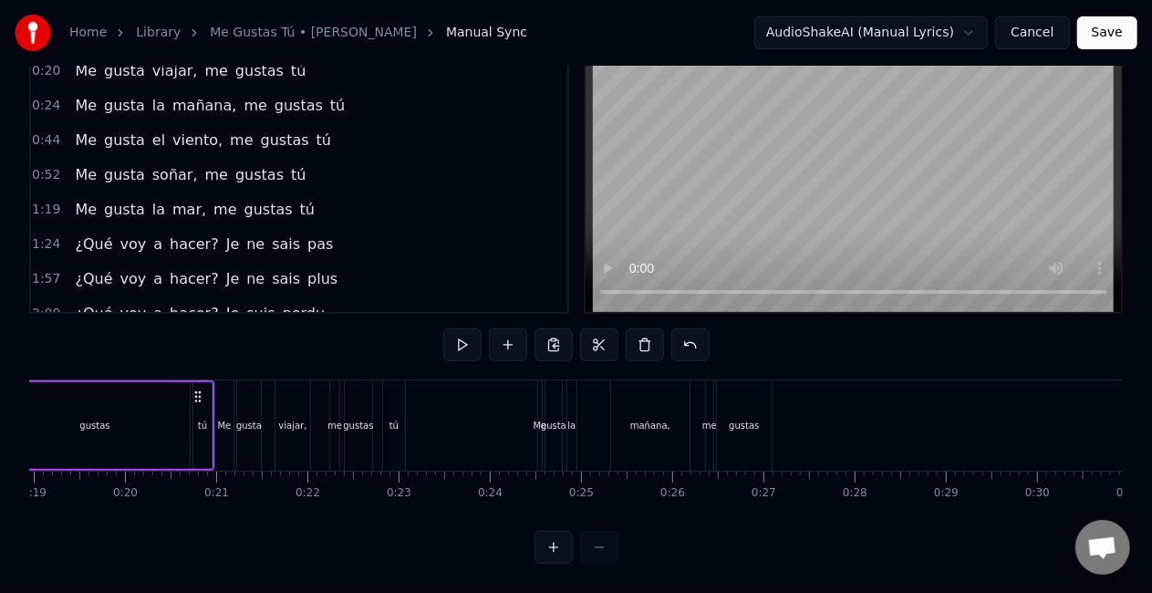
click at [591, 513] on div at bounding box center [577, 547] width 84 height 33
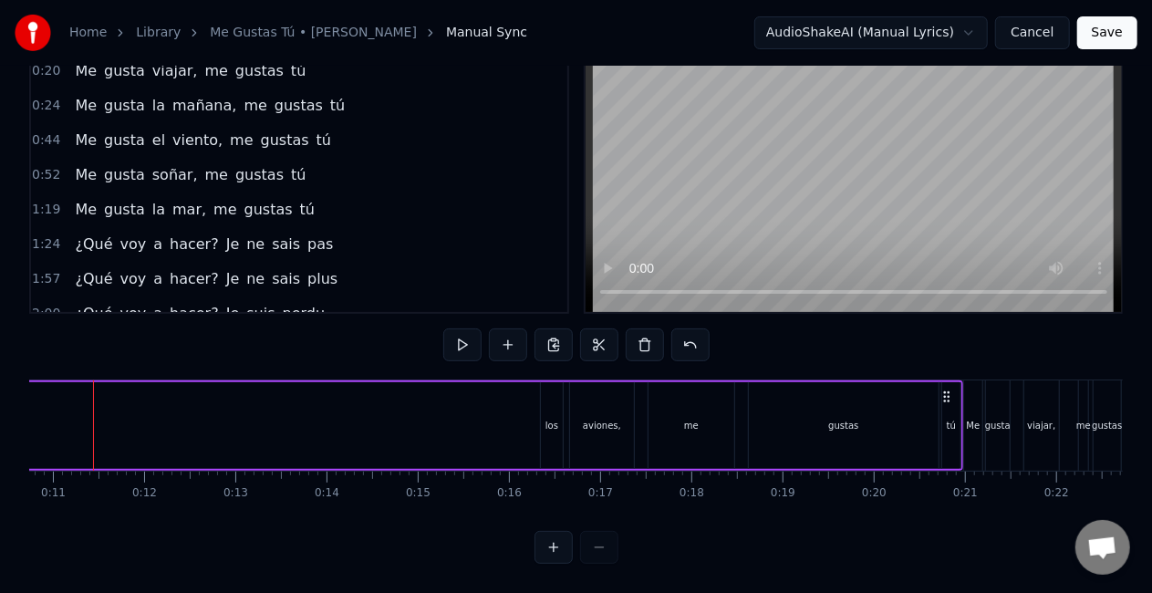
scroll to position [0, 951]
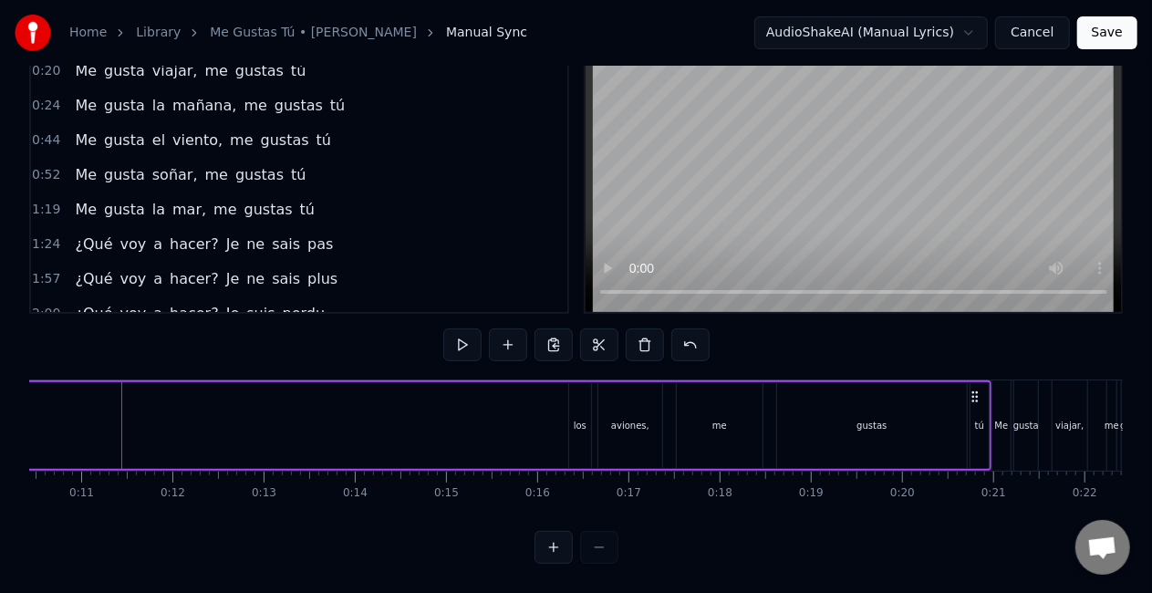
click at [591, 513] on div at bounding box center [577, 547] width 84 height 33
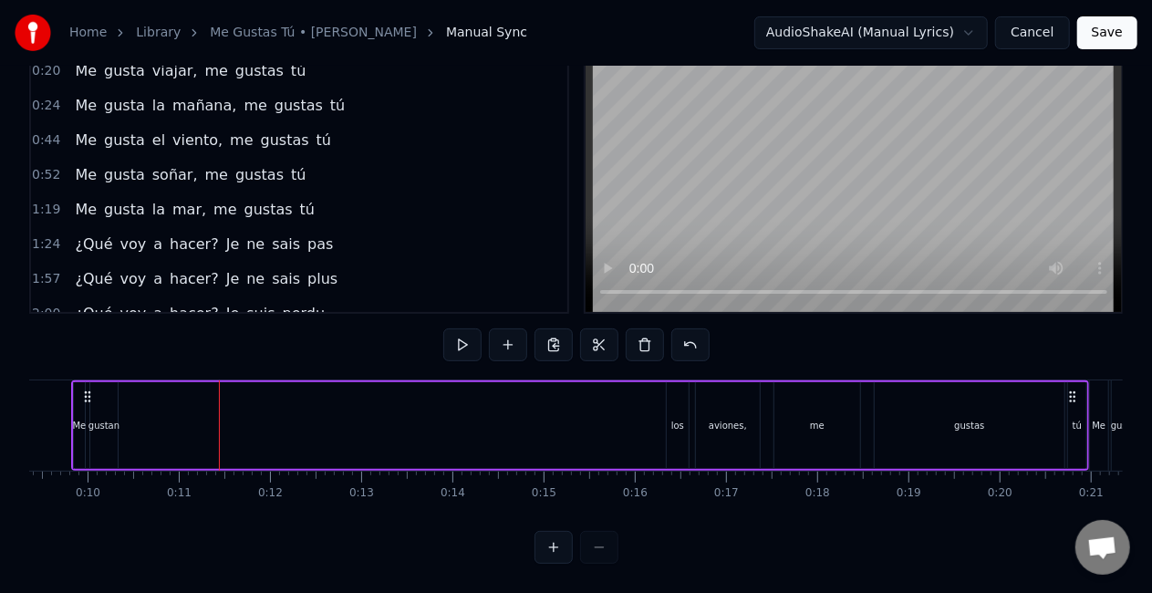
scroll to position [0, 757]
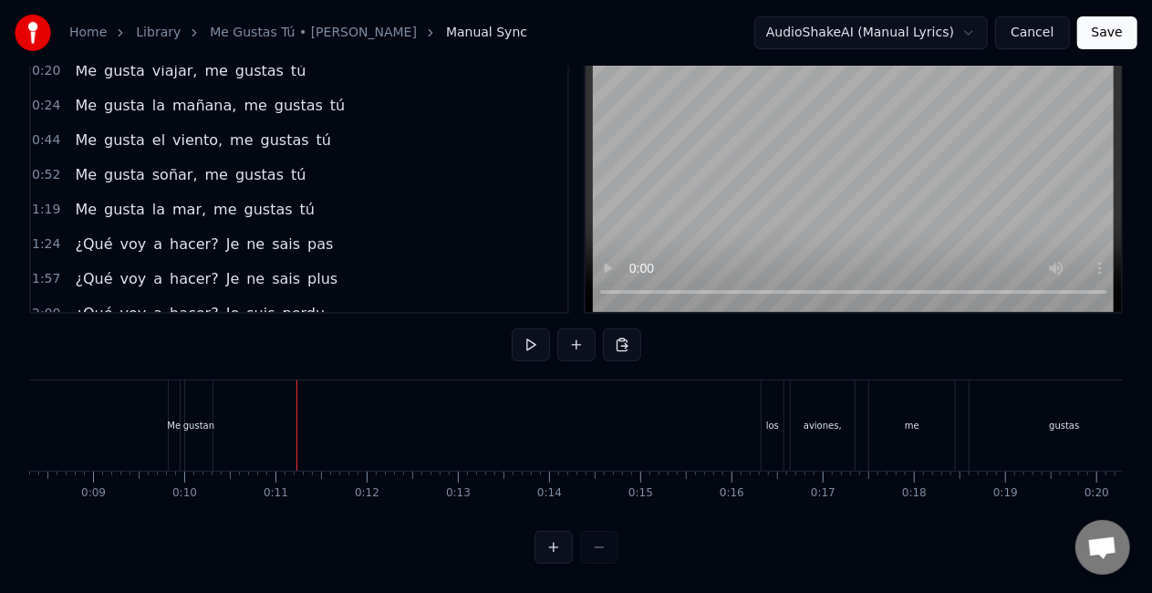
drag, startPoint x: 198, startPoint y: 410, endPoint x: 316, endPoint y: 422, distance: 118.4
click at [358, 431] on div "Me gustan los aviones, me gustas tú" at bounding box center [677, 425] width 1018 height 90
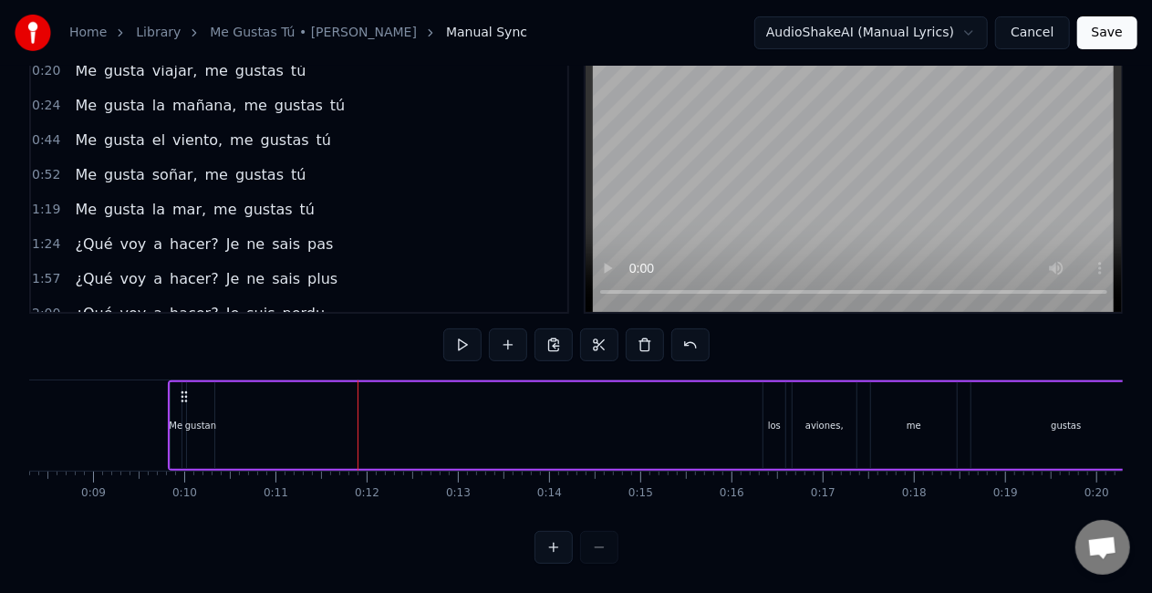
click at [196, 398] on div "gustan" at bounding box center [200, 425] width 27 height 87
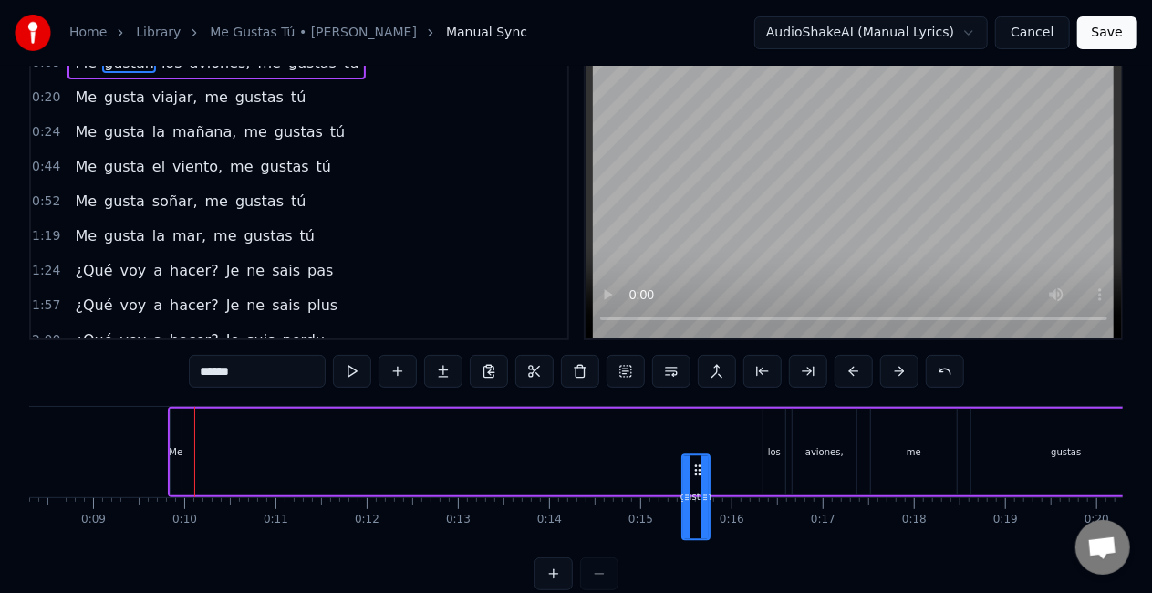
scroll to position [58, 0]
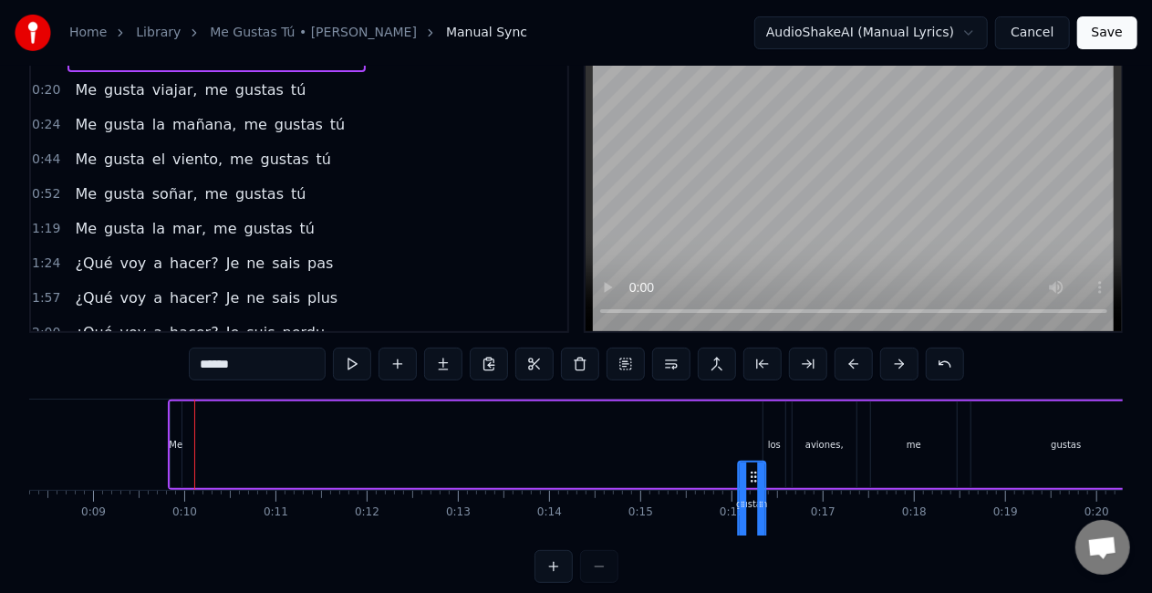
drag, startPoint x: 202, startPoint y: 476, endPoint x: 754, endPoint y: 445, distance: 552.7
click at [716, 445] on div "Me gustan los aviones, me gustas tú" at bounding box center [677, 445] width 1018 height 90
drag, startPoint x: 752, startPoint y: 438, endPoint x: 742, endPoint y: 441, distance: 9.5
click at [716, 441] on div "gustan" at bounding box center [753, 444] width 26 height 83
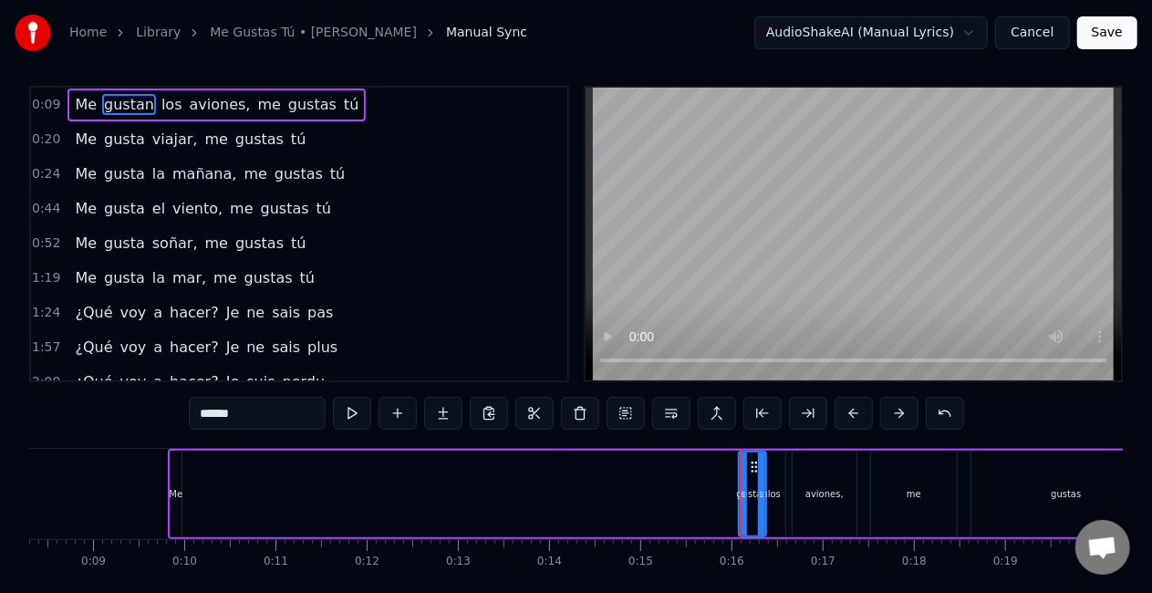
scroll to position [0, 0]
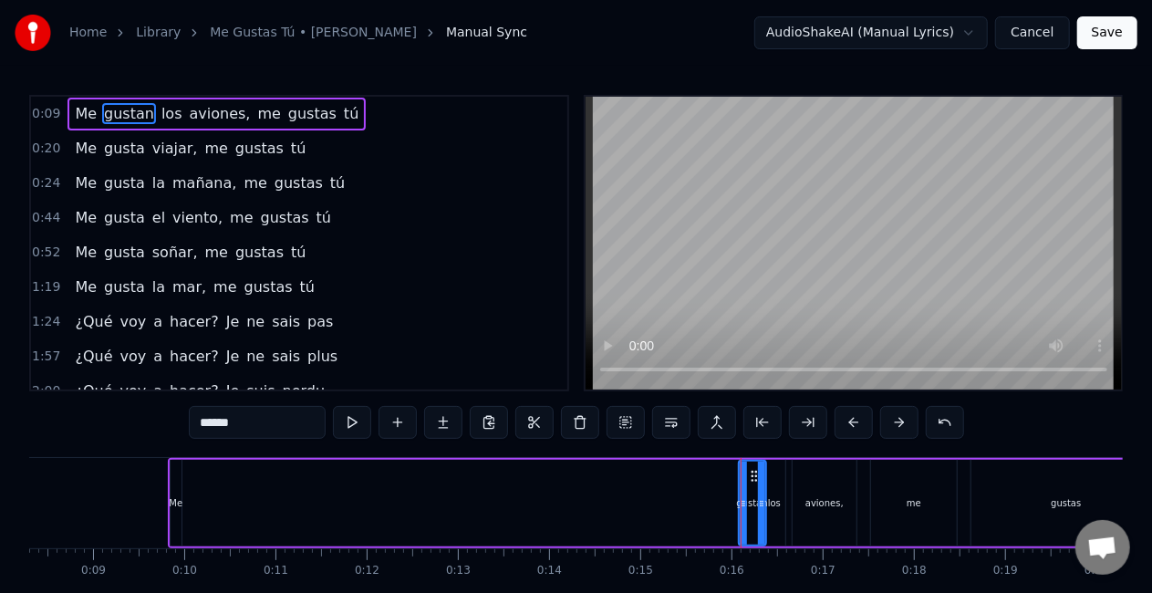
drag, startPoint x: 755, startPoint y: 492, endPoint x: 720, endPoint y: 500, distance: 36.5
click at [716, 500] on div "Me gustan los aviones, me gustas tú" at bounding box center [677, 503] width 1018 height 90
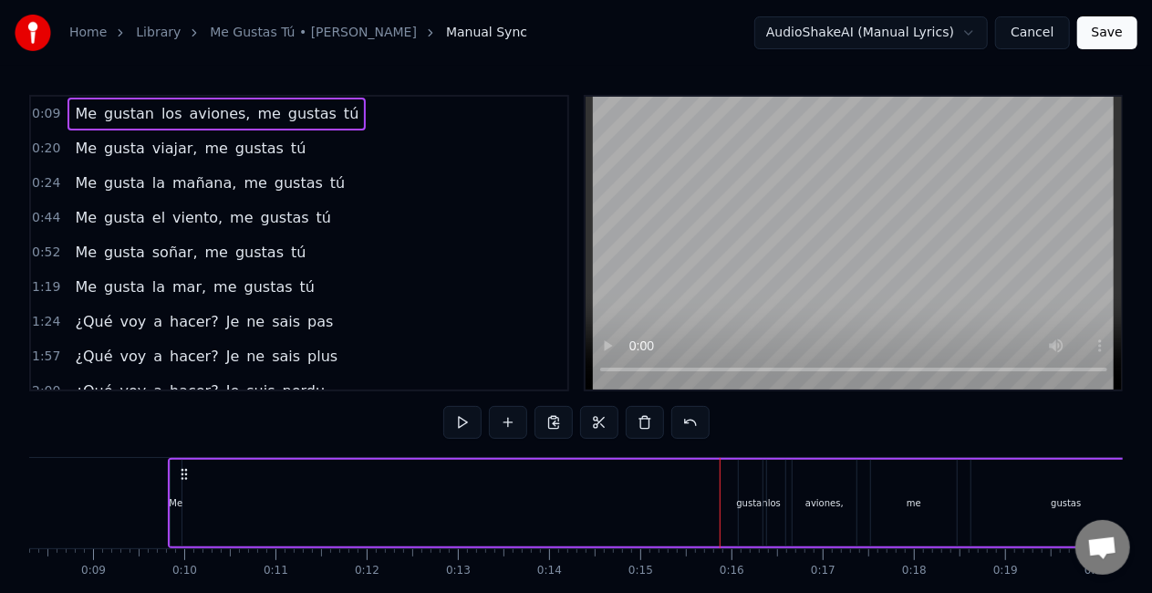
drag, startPoint x: 755, startPoint y: 498, endPoint x: 695, endPoint y: 500, distance: 60.2
click at [695, 500] on div "Me gustan los aviones, me gustas tú" at bounding box center [677, 503] width 1018 height 90
click at [716, 505] on div "gustan" at bounding box center [751, 503] width 31 height 14
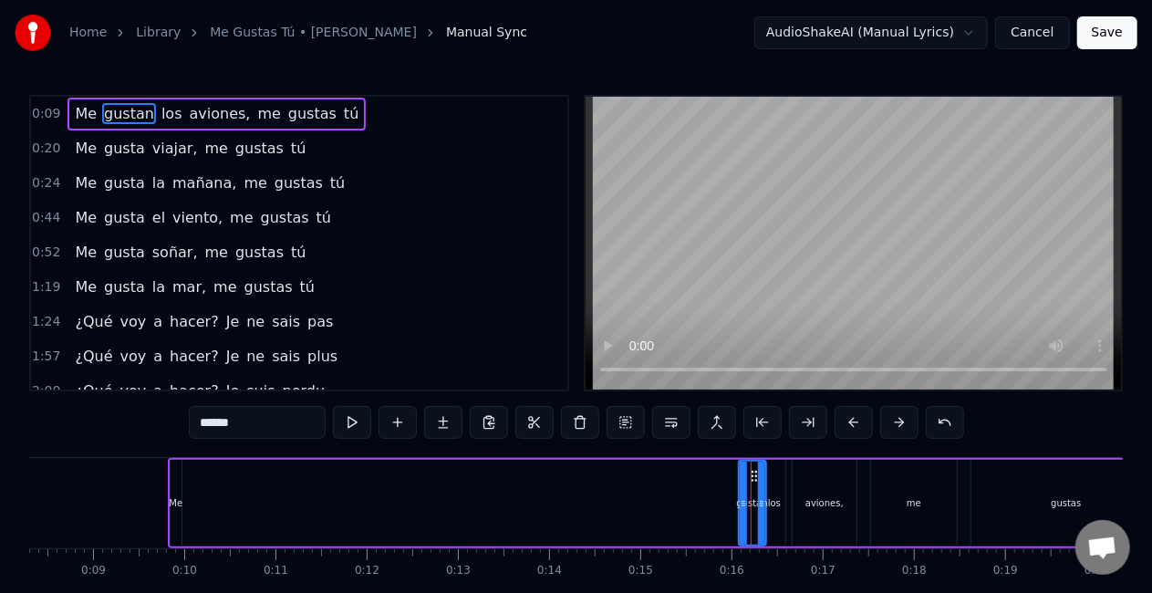
drag, startPoint x: 753, startPoint y: 514, endPoint x: 702, endPoint y: 507, distance: 50.6
click at [680, 513] on div "Me gustan los aviones, me gustas tú" at bounding box center [677, 503] width 1018 height 90
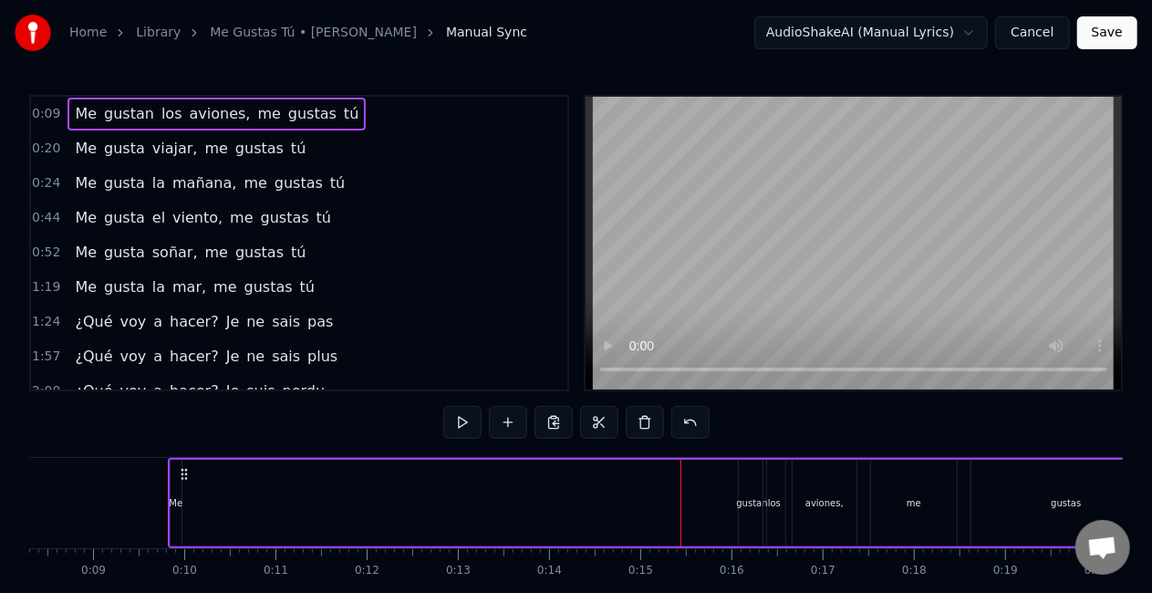
click at [716, 491] on div "gustan" at bounding box center [752, 503] width 27 height 87
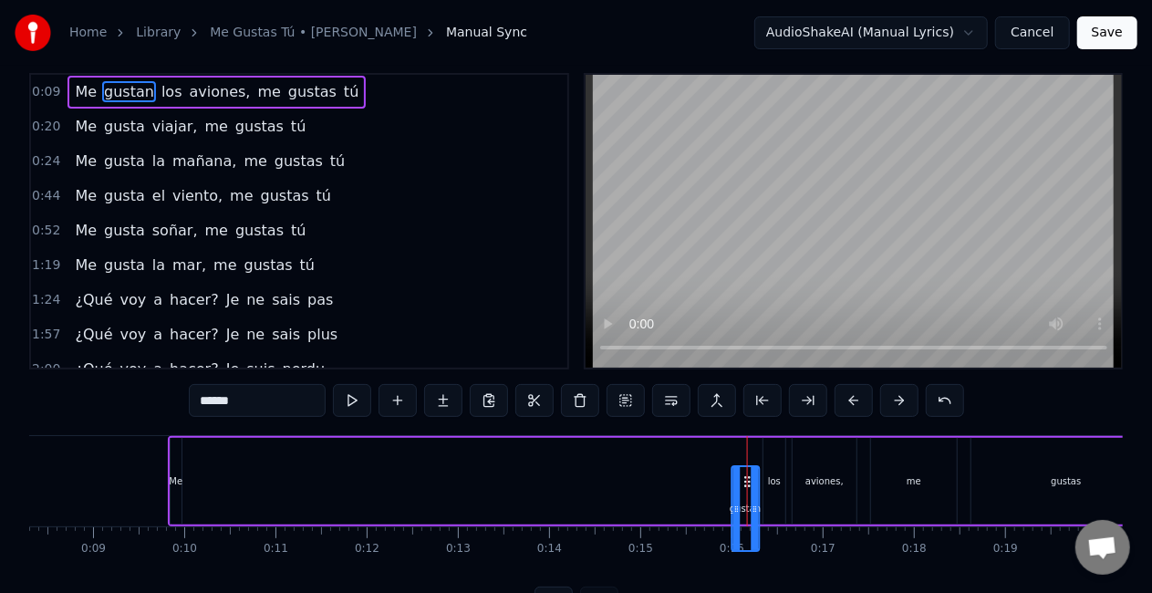
scroll to position [27, 0]
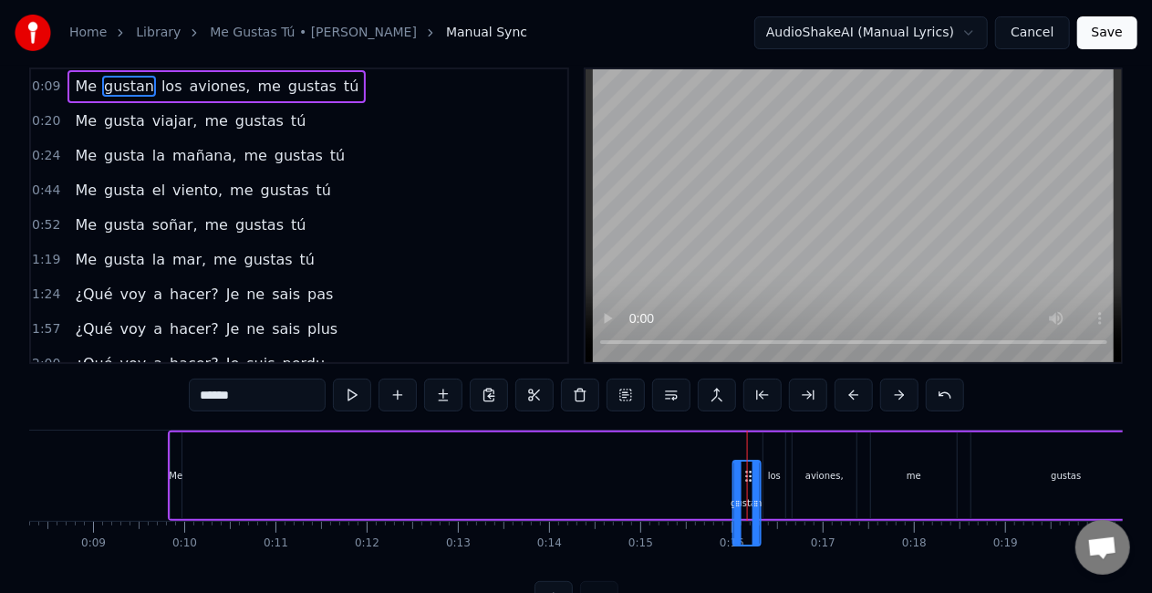
drag, startPoint x: 753, startPoint y: 476, endPoint x: 747, endPoint y: 445, distance: 31.5
click at [179, 469] on div "Me" at bounding box center [176, 476] width 14 height 14
type input "**"
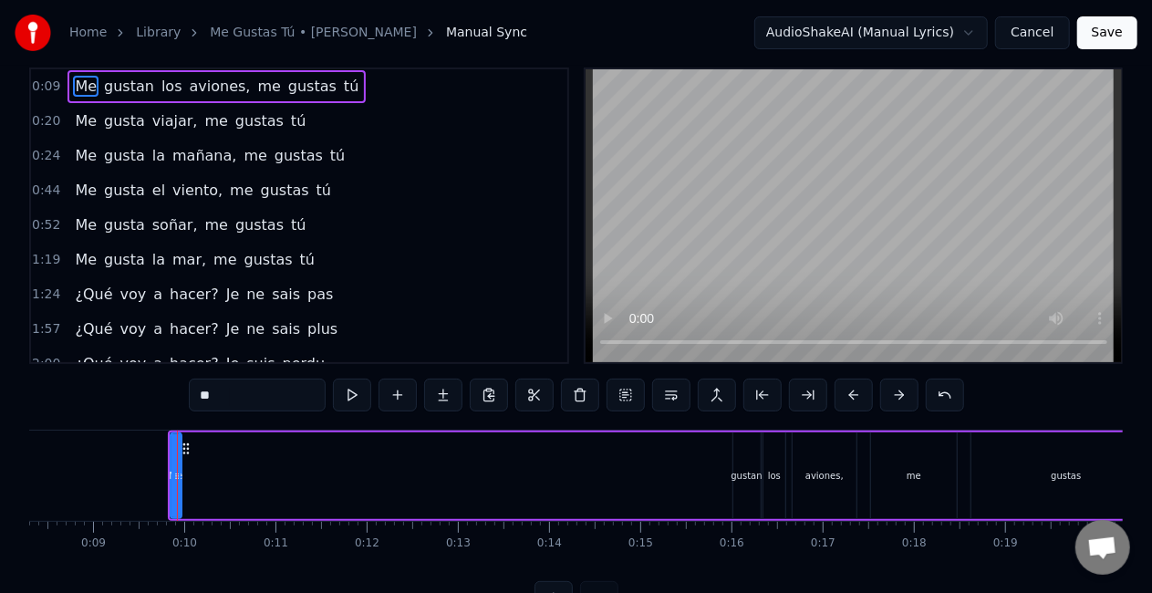
scroll to position [0, 0]
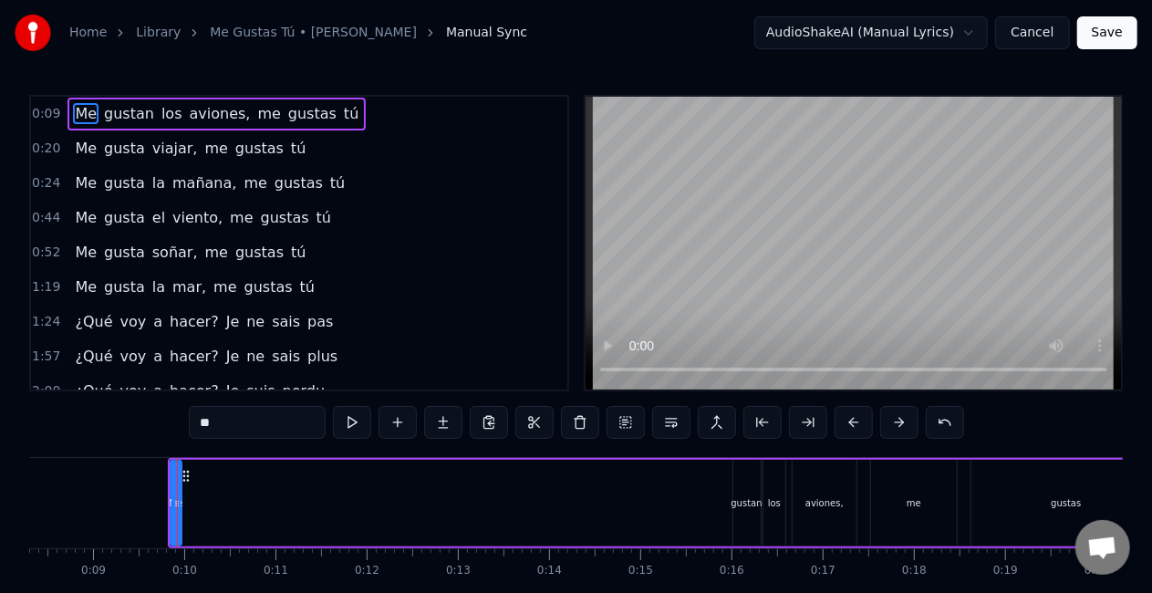
drag, startPoint x: 169, startPoint y: 466, endPoint x: 198, endPoint y: 472, distance: 29.9
click at [198, 472] on div "Me gustan los aviones, me gustas tú" at bounding box center [677, 503] width 1018 height 90
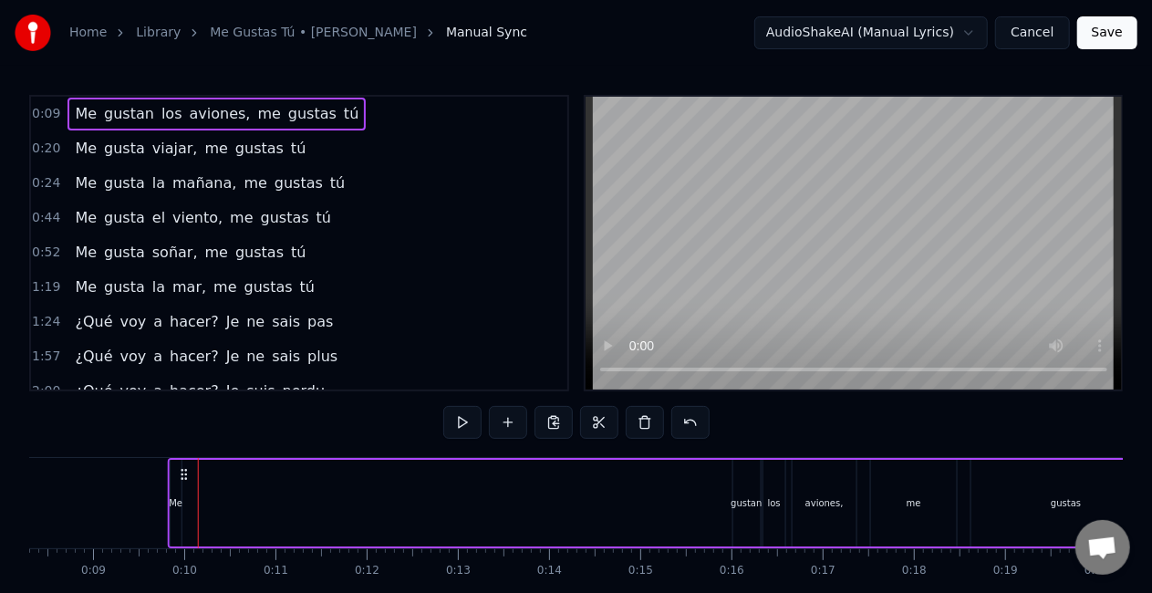
click at [178, 477] on icon at bounding box center [184, 474] width 15 height 15
click at [176, 483] on div "Me" at bounding box center [176, 503] width 11 height 87
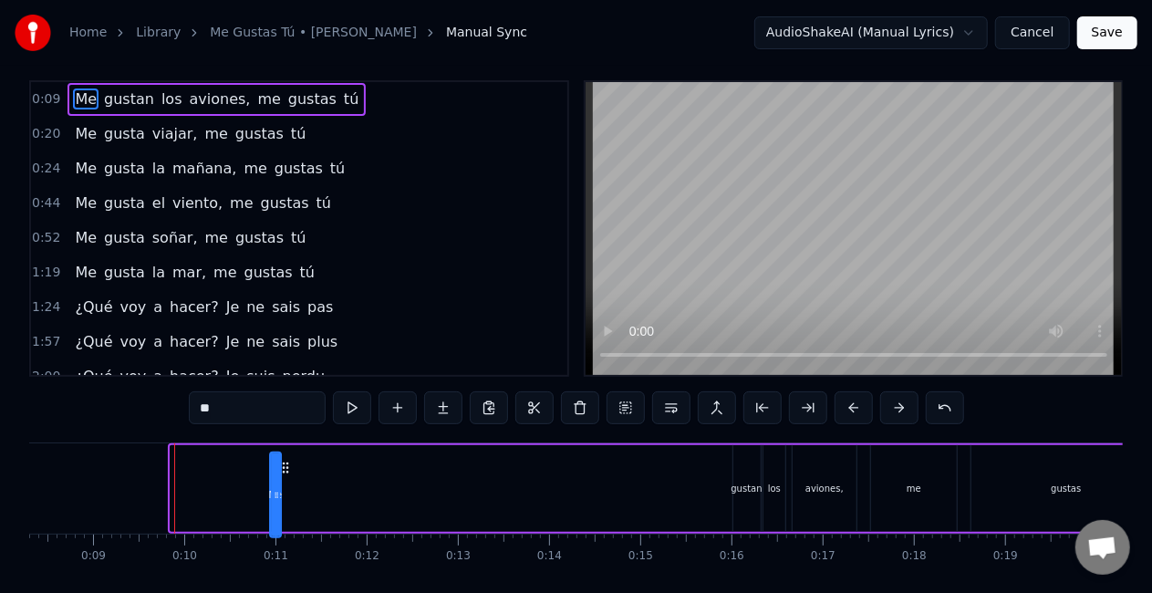
scroll to position [16, 0]
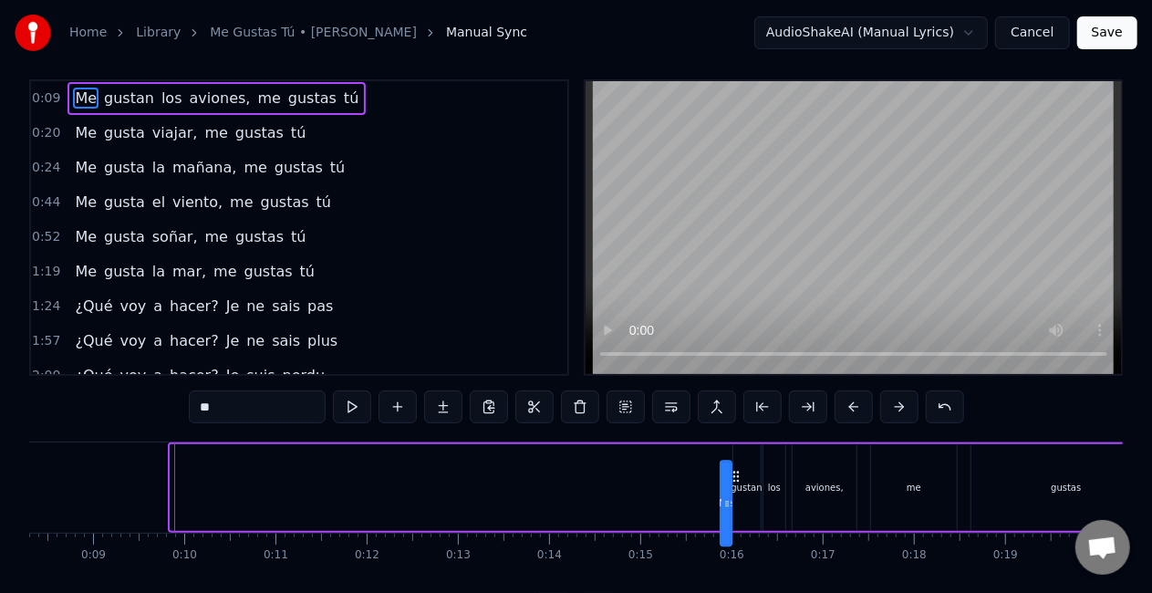
drag, startPoint x: 184, startPoint y: 477, endPoint x: 735, endPoint y: 445, distance: 551.9
click at [716, 445] on div "Me gustan los aviones, me gustas tú" at bounding box center [677, 487] width 1018 height 90
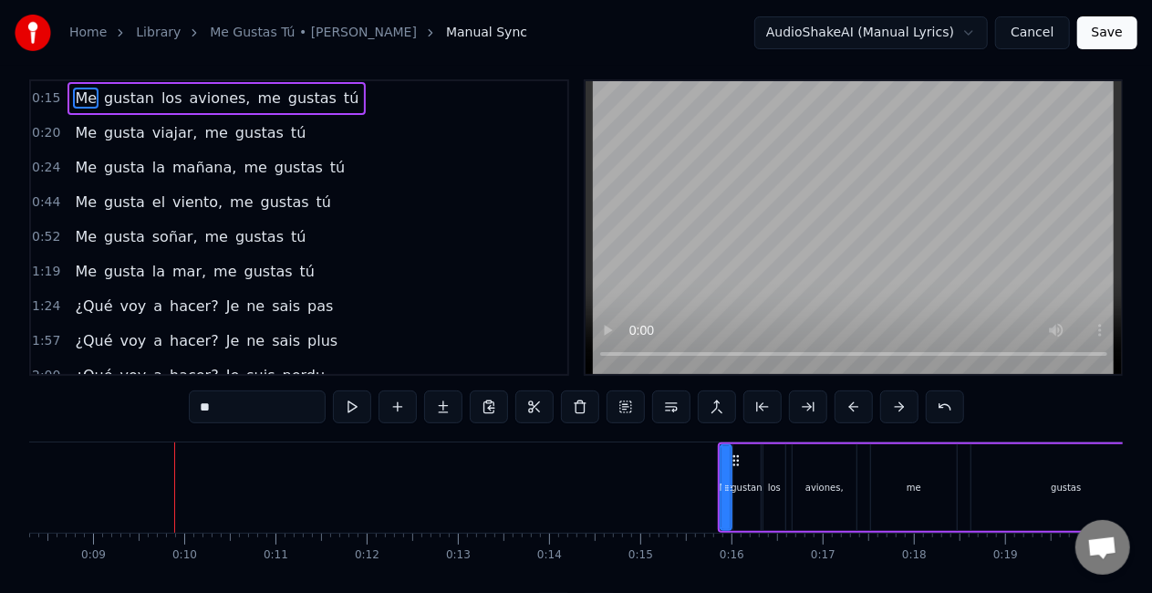
click at [550, 440] on div "0:15 Me gustan los aviones, me gustas tú 0:20 Me gusta viajar, me gustas tú 0:2…" at bounding box center [576, 352] width 1094 height 546
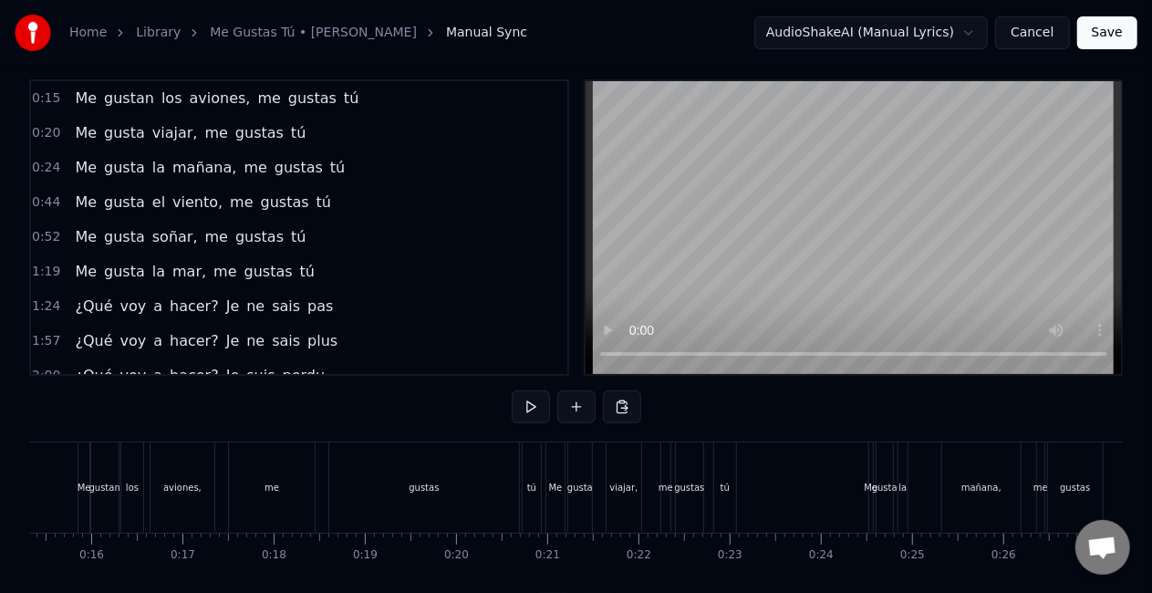
scroll to position [0, 1286]
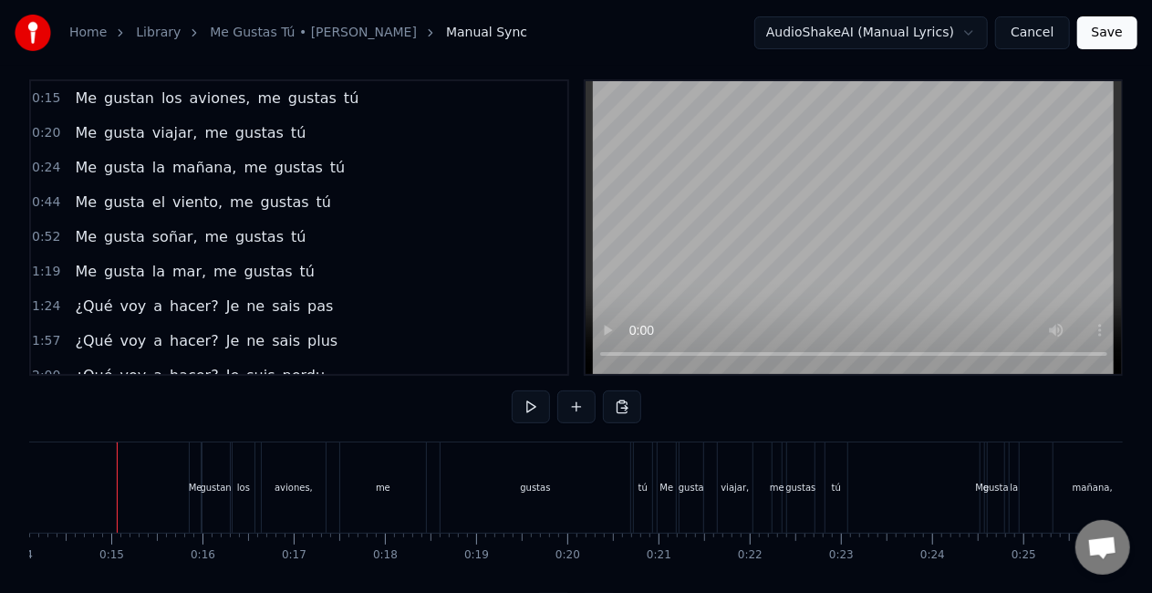
click at [193, 487] on div "Me" at bounding box center [196, 488] width 14 height 14
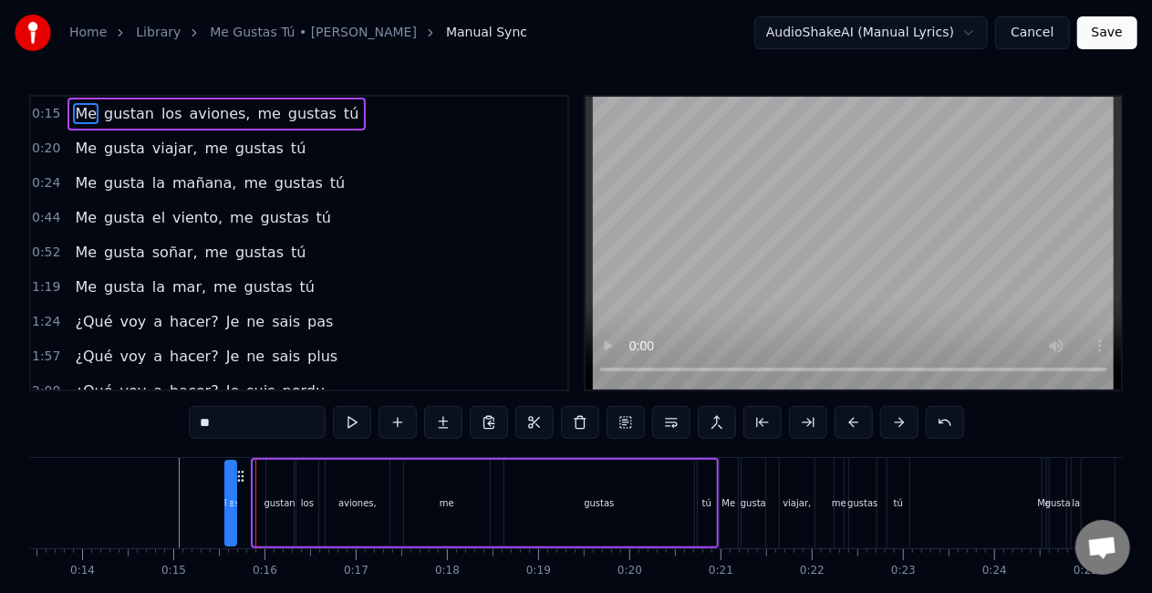
scroll to position [0, 1218]
drag, startPoint x: 208, startPoint y: 476, endPoint x: 261, endPoint y: 467, distance: 53.7
click at [261, 467] on div "Me" at bounding box center [265, 503] width 13 height 87
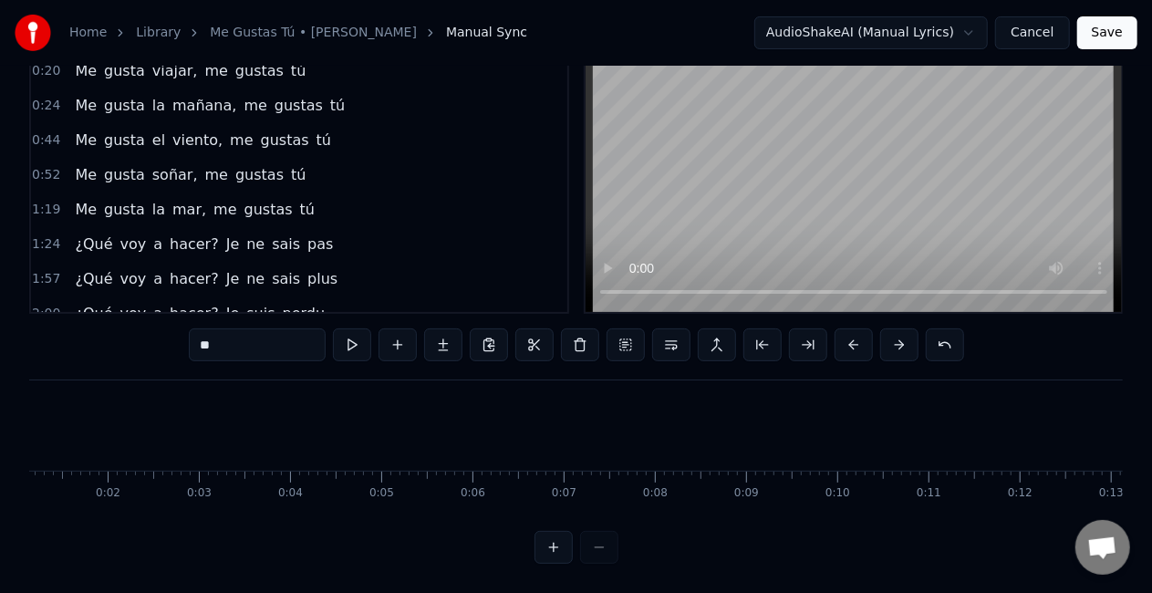
scroll to position [0, 0]
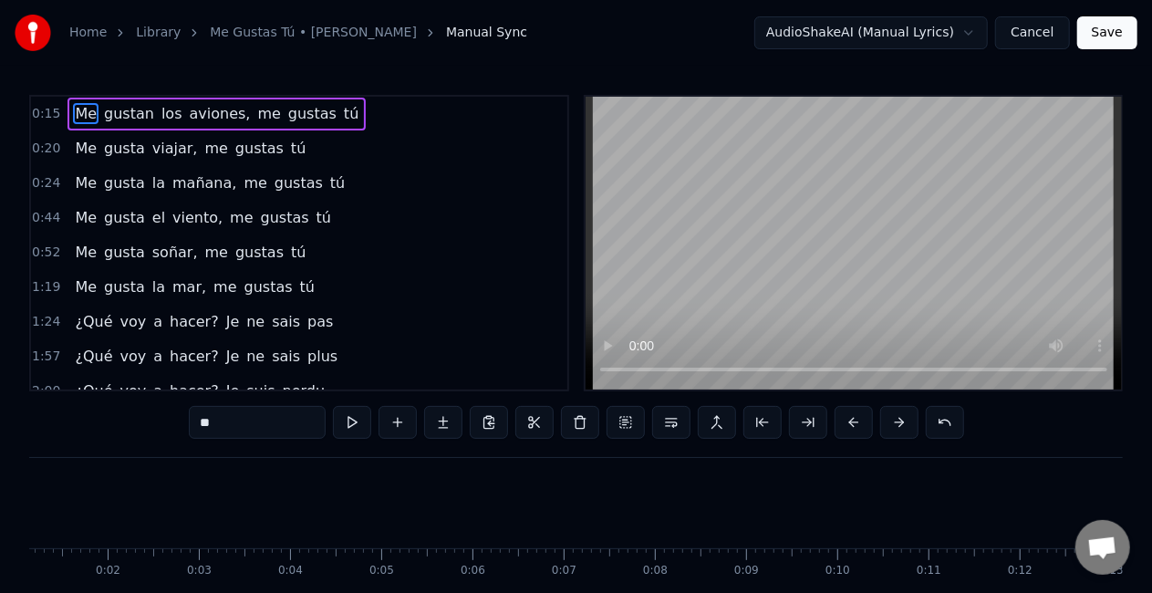
click at [58, 115] on div "0:15 Me gustan los aviones, me gustas tú" at bounding box center [299, 114] width 536 height 35
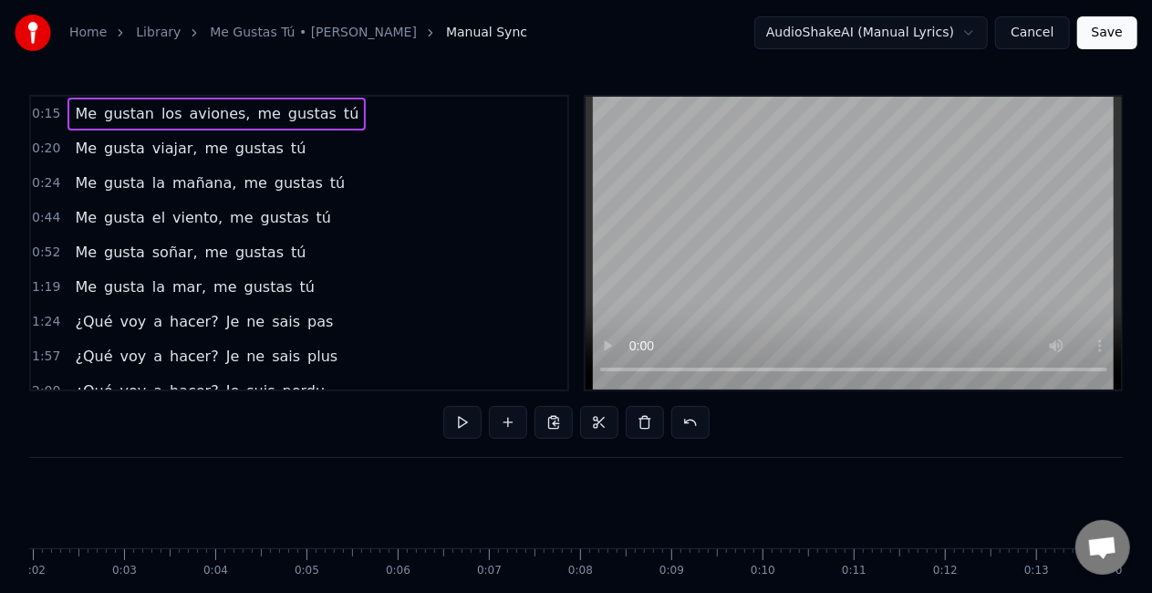
click at [35, 114] on span "0:15" at bounding box center [46, 114] width 28 height 18
click at [34, 113] on span "0:15" at bounding box center [46, 114] width 28 height 18
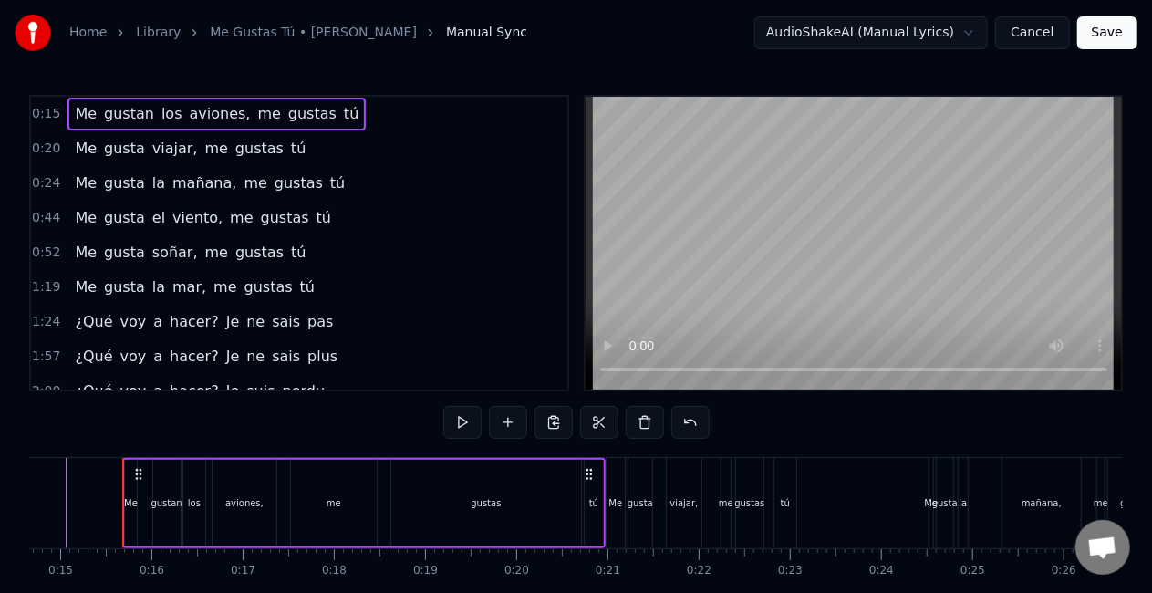
scroll to position [0, 1339]
click at [102, 115] on span "gustan" at bounding box center [129, 113] width 54 height 21
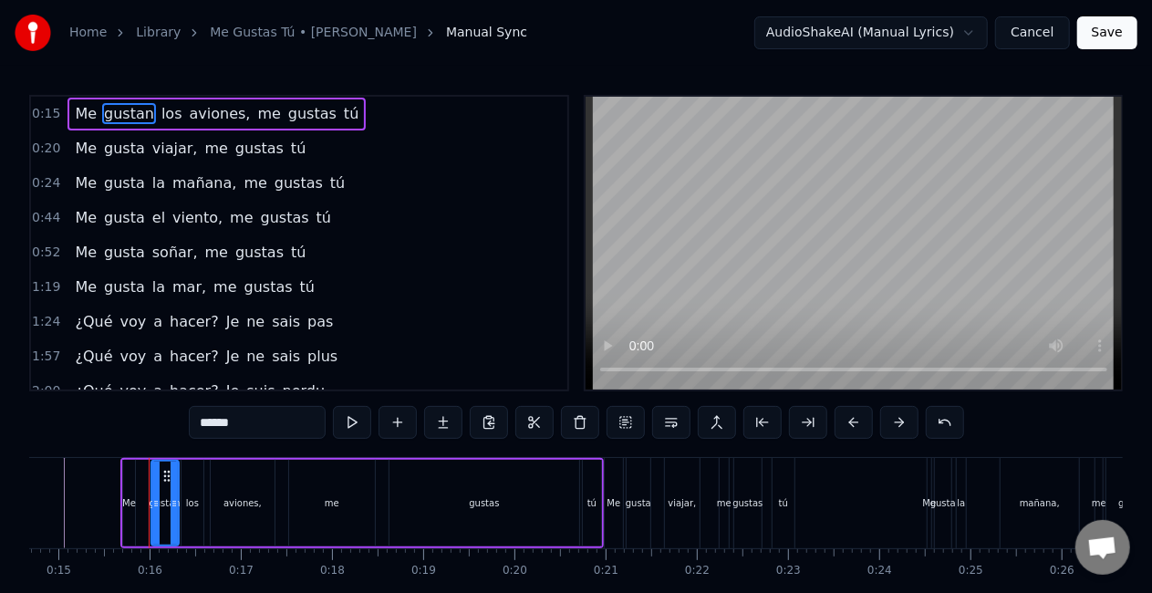
click at [255, 111] on span "me" at bounding box center [268, 113] width 26 height 21
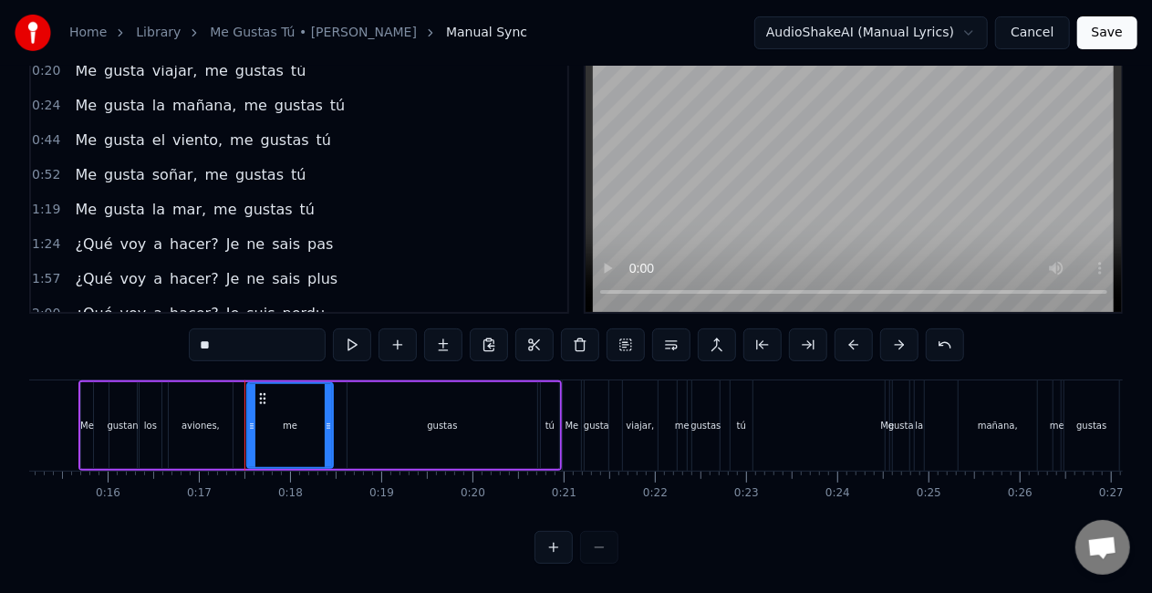
scroll to position [0, 1423]
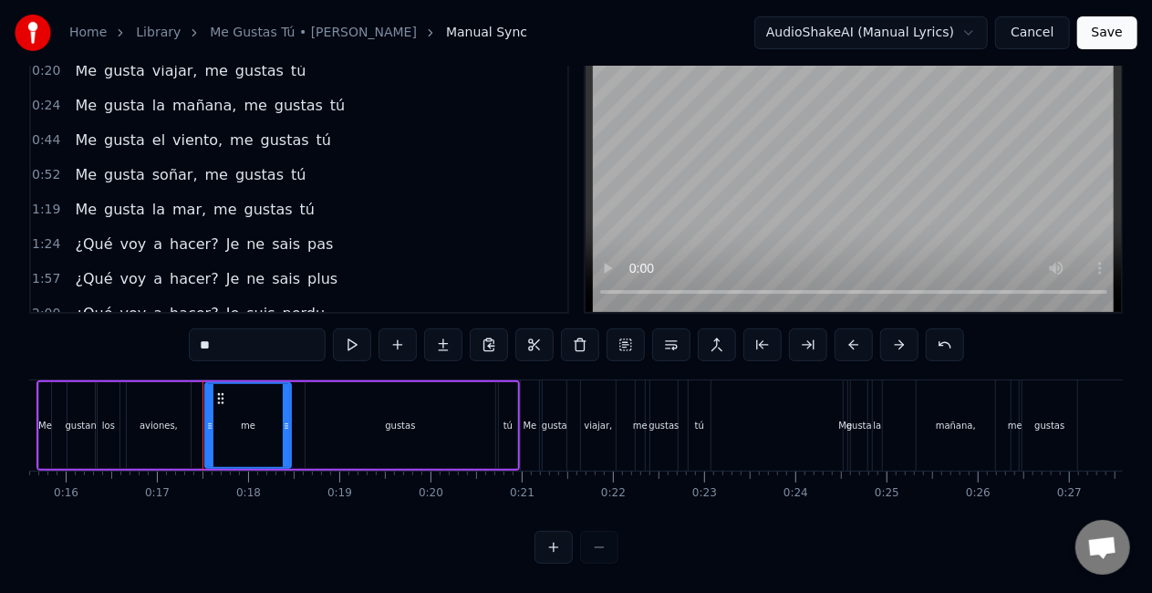
click at [692, 410] on div "tú" at bounding box center [700, 425] width 22 height 90
type input "**"
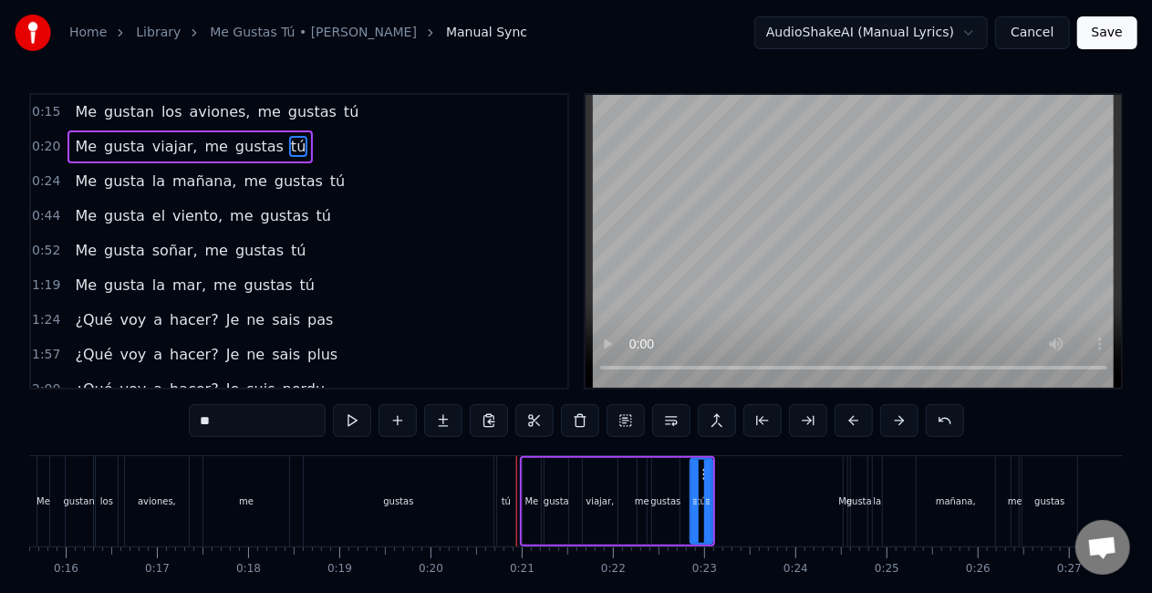
scroll to position [0, 0]
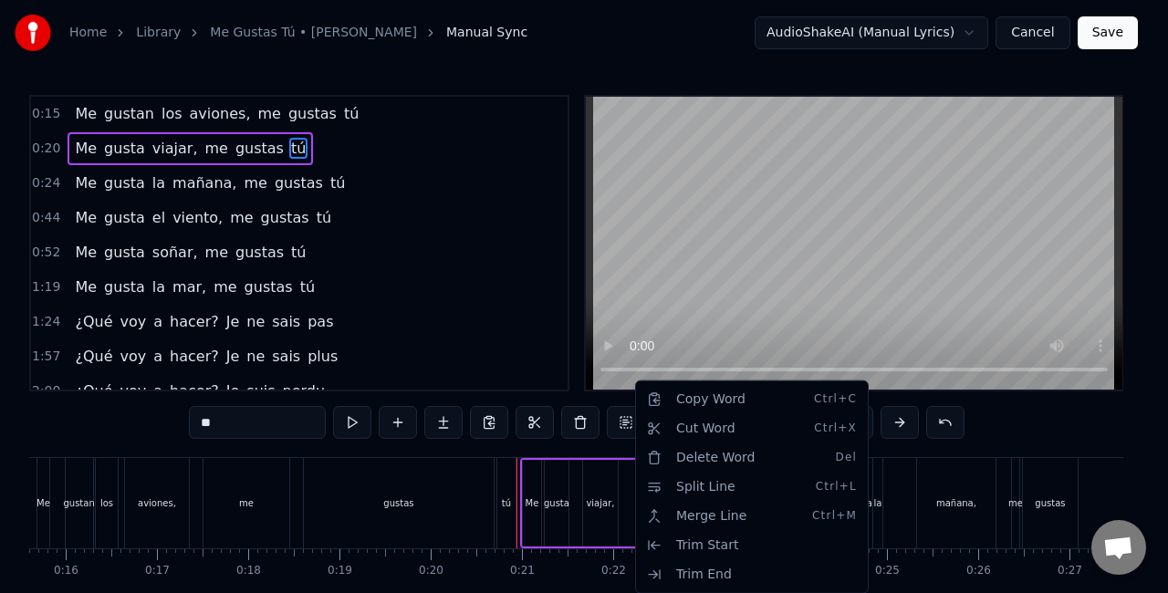
click at [63, 504] on html "Home Library Me Gustas Tú • [PERSON_NAME] Manual Sync AudioShakeAI (Manual Lyri…" at bounding box center [584, 335] width 1168 height 670
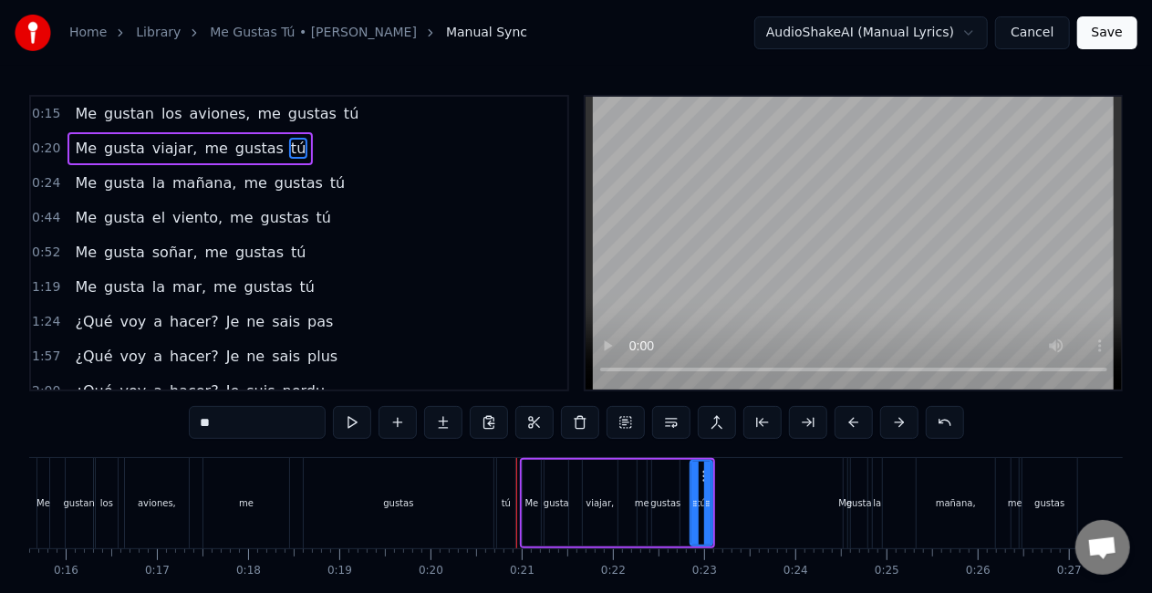
click at [51, 494] on div "Me gustan los aviones, me gustas tú" at bounding box center [277, 503] width 483 height 90
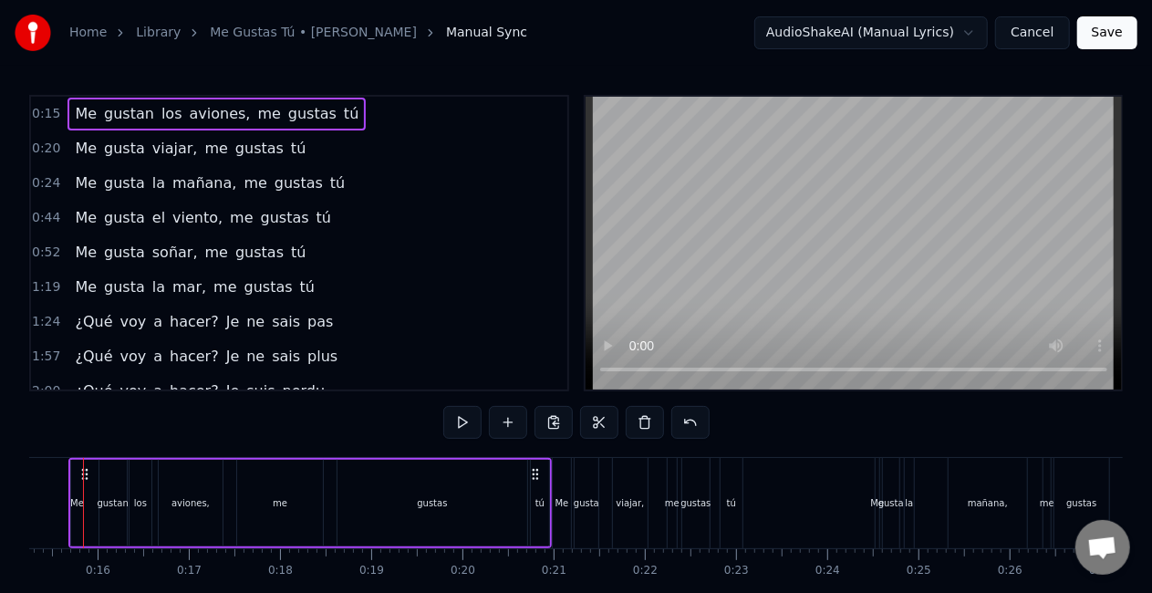
scroll to position [0, 1354]
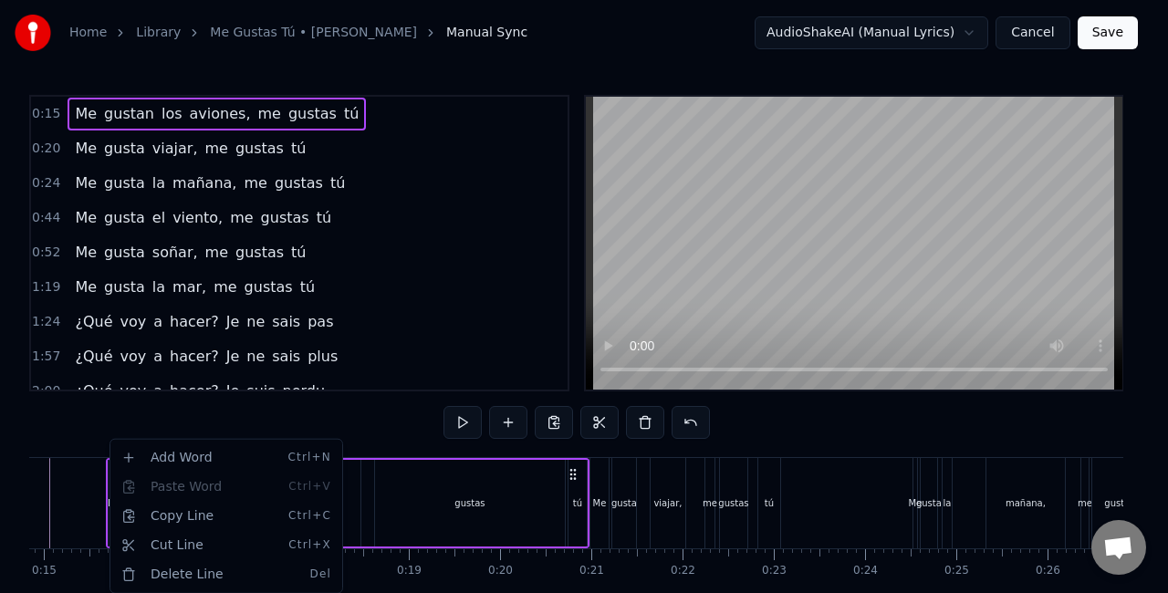
click at [396, 429] on html "Home Library Me Gustas Tú • [PERSON_NAME] Manual Sync AudioShakeAI (Manual Lyri…" at bounding box center [584, 335] width 1168 height 670
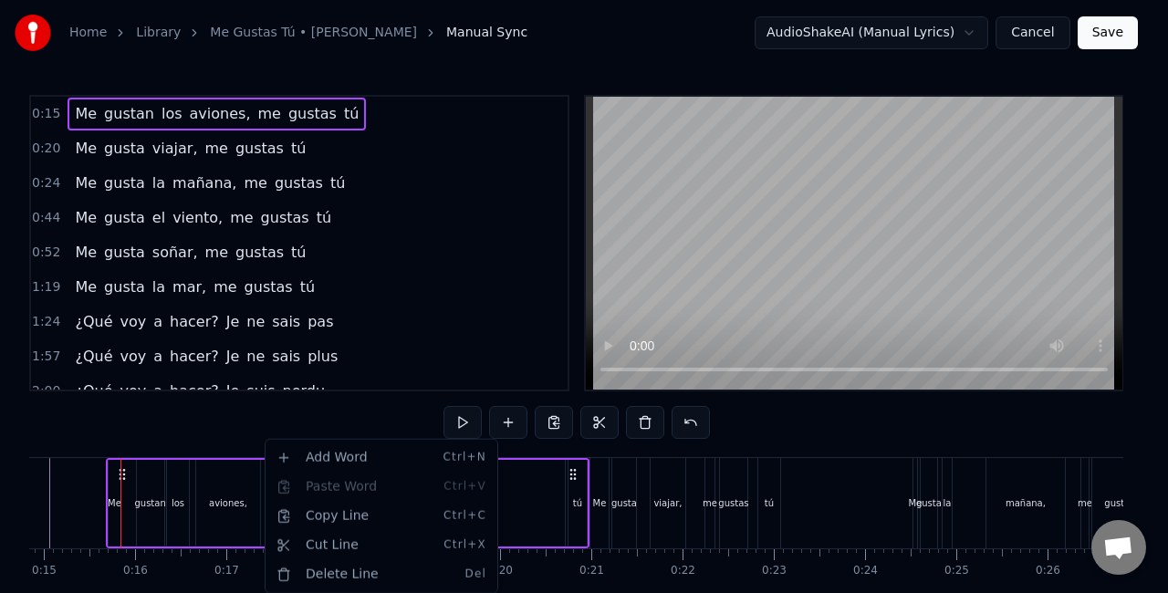
click at [225, 452] on html "Home Library Me Gustas Tú • [PERSON_NAME] Manual Sync AudioShakeAI (Manual Lyri…" at bounding box center [584, 335] width 1168 height 670
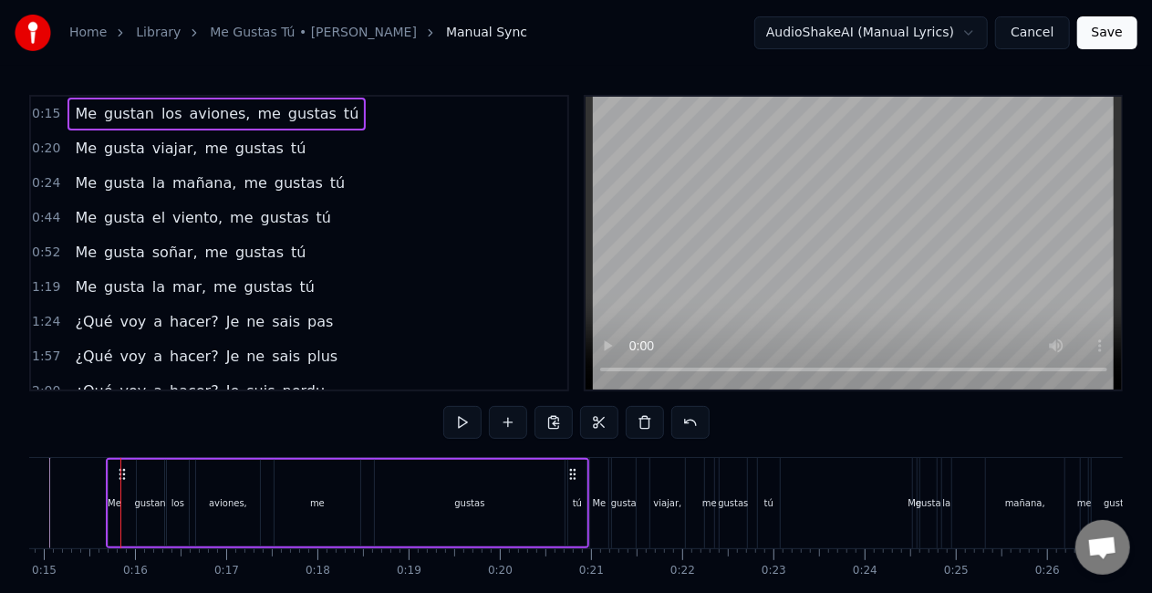
drag, startPoint x: 105, startPoint y: 443, endPoint x: 580, endPoint y: 505, distance: 479.3
click at [581, 505] on div "0:15 Me gustan los aviones, me gustas tú 0:20 Me gusta viajar, me gustas tú 0:2…" at bounding box center [576, 368] width 1094 height 546
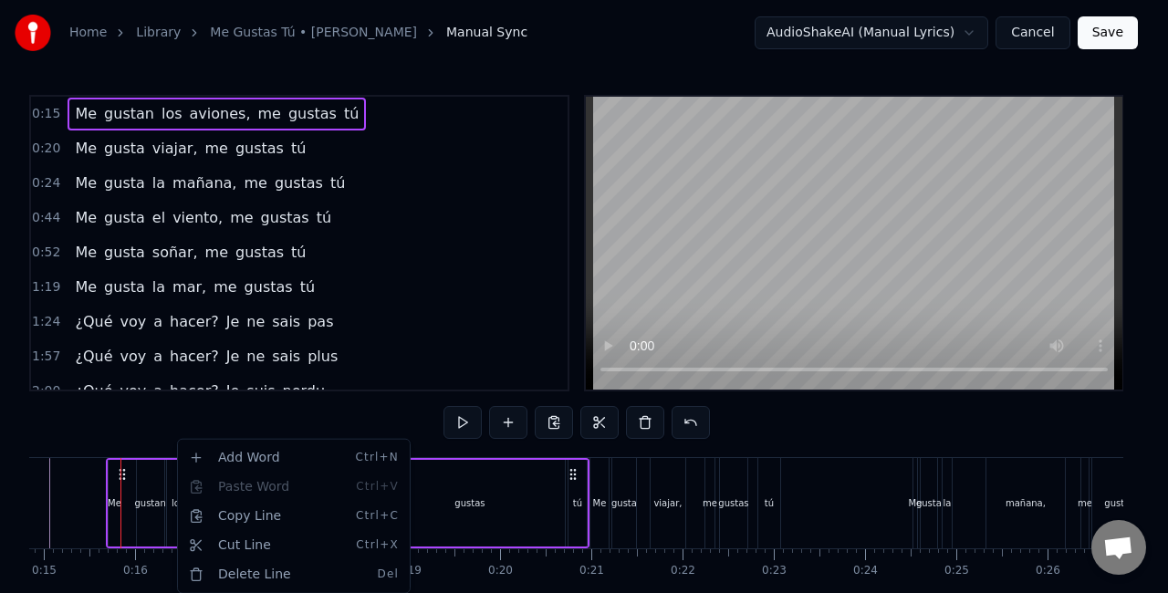
click at [82, 460] on html "Home Library Me Gustas Tú • [PERSON_NAME] Manual Sync AudioShakeAI (Manual Lyri…" at bounding box center [584, 335] width 1168 height 670
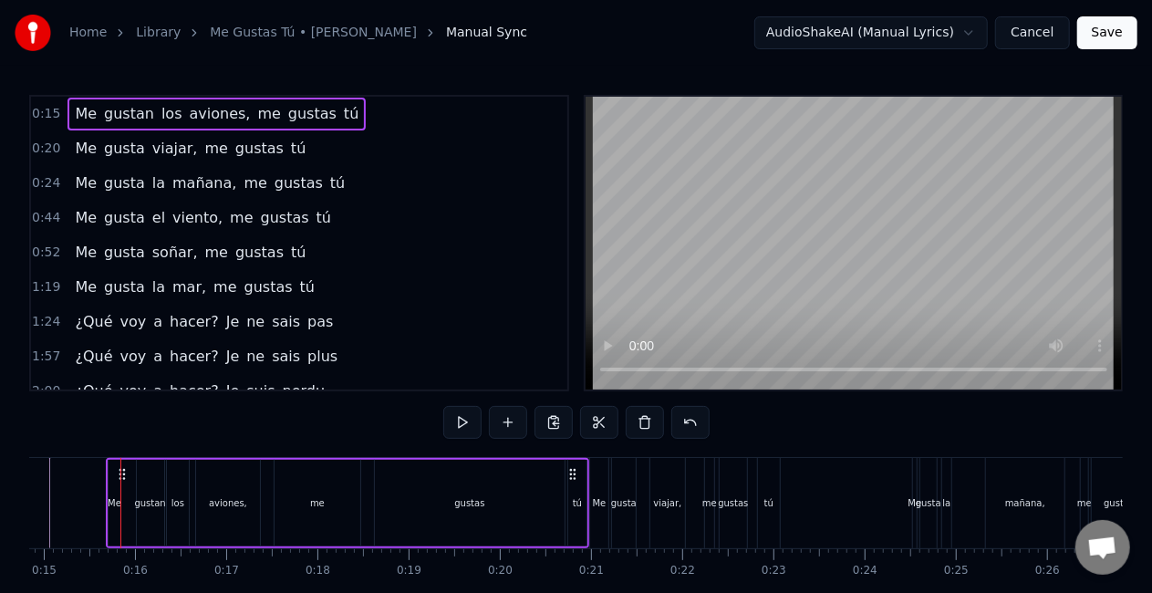
drag, startPoint x: 82, startPoint y: 416, endPoint x: 115, endPoint y: 476, distance: 68.6
click at [144, 494] on div "0:15 Me gustan los aviones, me gustas tú 0:20 Me gusta viajar, me gustas tú 0:2…" at bounding box center [576, 368] width 1094 height 546
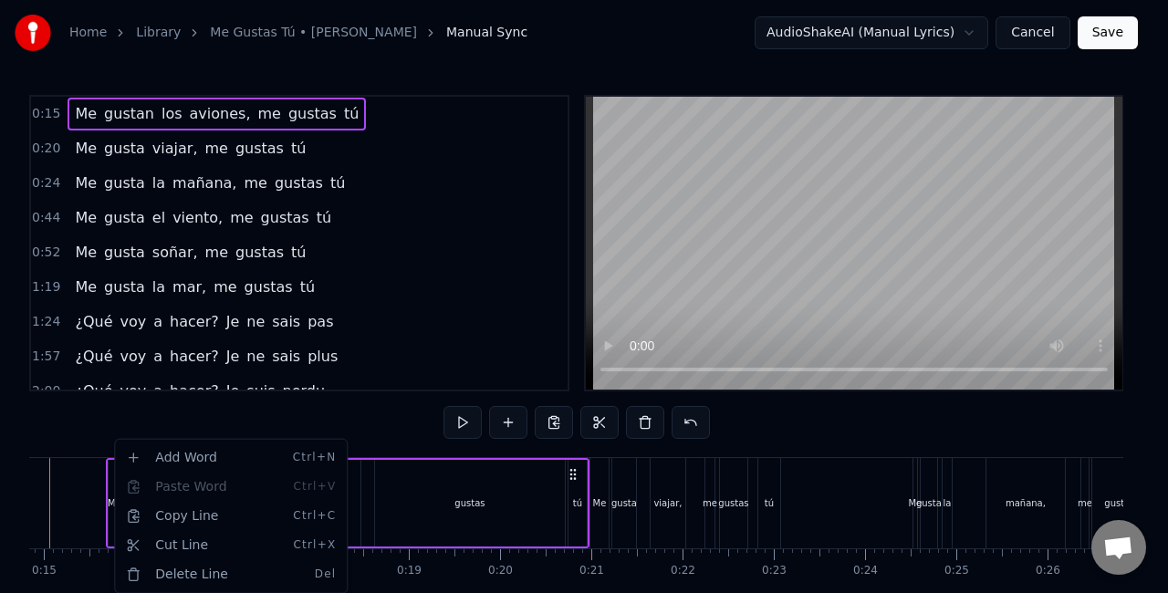
click at [84, 432] on html "Home Library Me Gustas Tú • [PERSON_NAME] Manual Sync AudioShakeAI (Manual Lyri…" at bounding box center [584, 335] width 1168 height 670
click at [140, 389] on html "Home Library Me Gustas Tú • [PERSON_NAME] Manual Sync AudioShakeAI (Manual Lyri…" at bounding box center [584, 335] width 1168 height 670
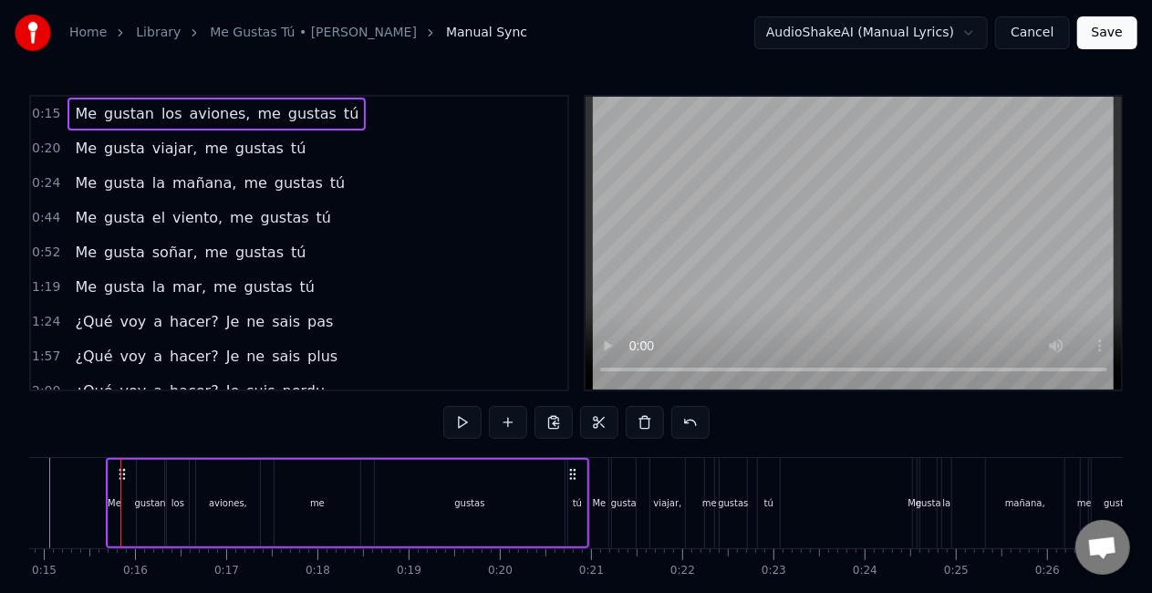
click at [716, 31] on button "Cancel" at bounding box center [1032, 32] width 74 height 33
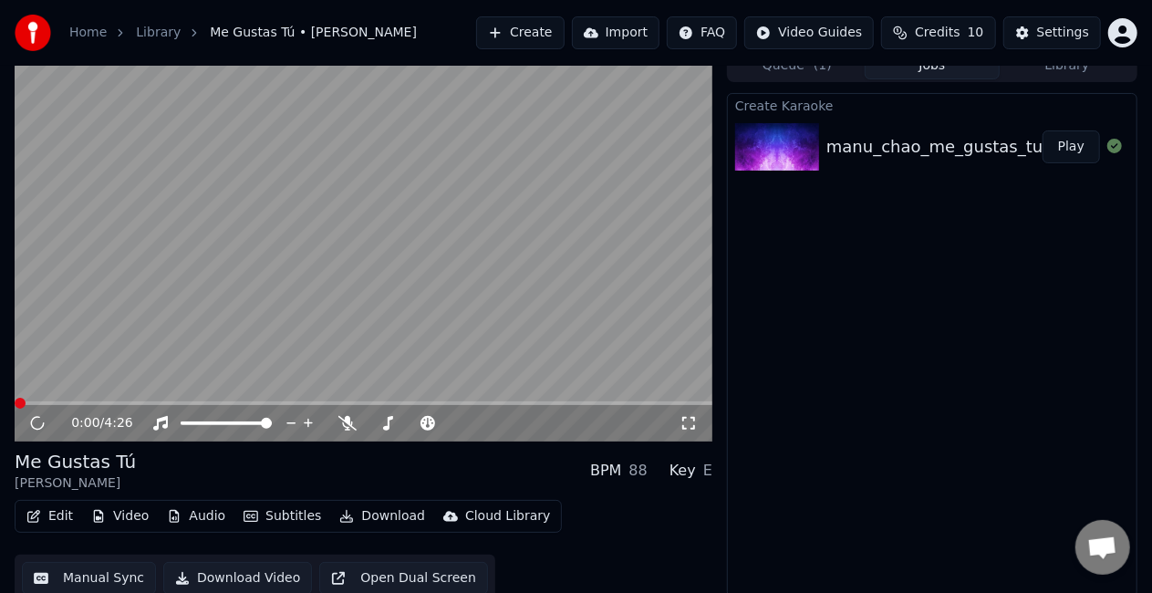
scroll to position [26, 0]
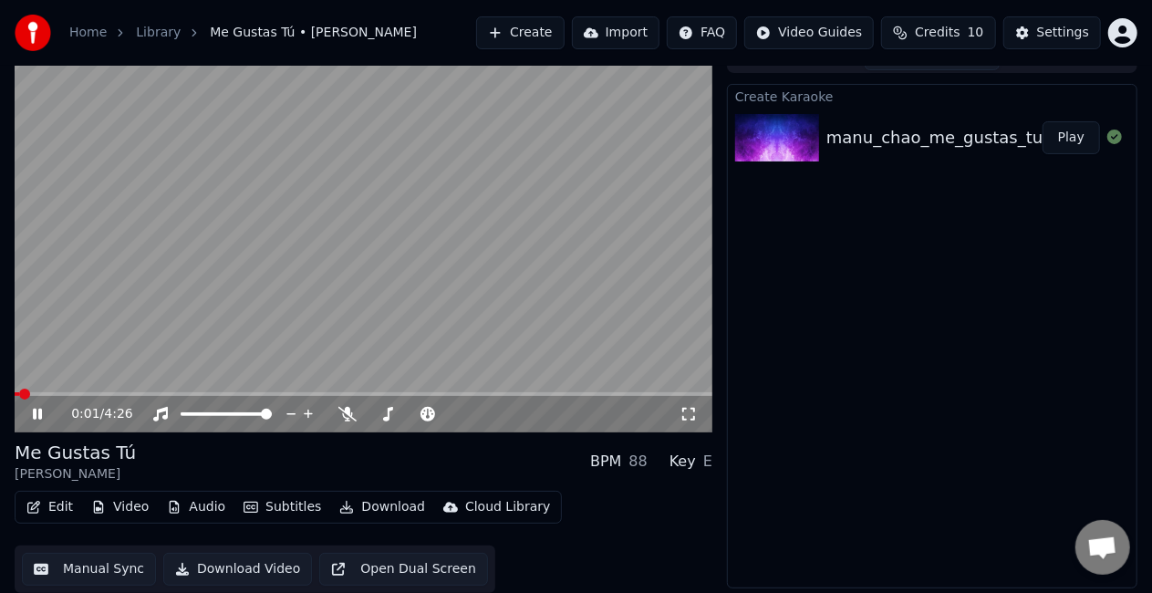
click at [187, 500] on button "Audio" at bounding box center [196, 507] width 73 height 26
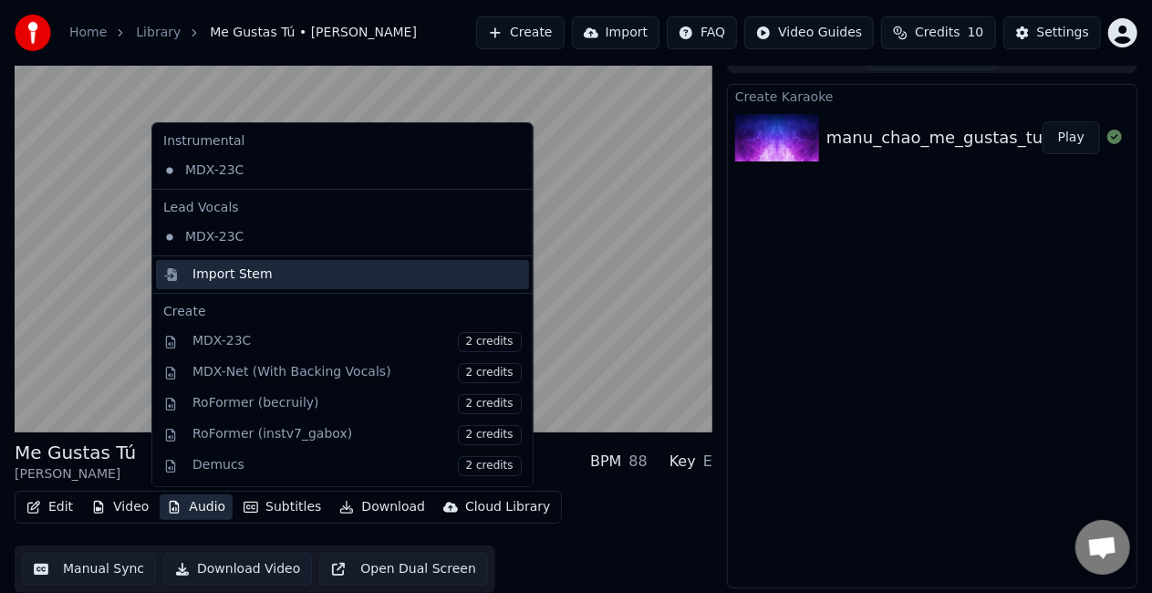
click at [226, 273] on div "Import Stem" at bounding box center [232, 274] width 80 height 18
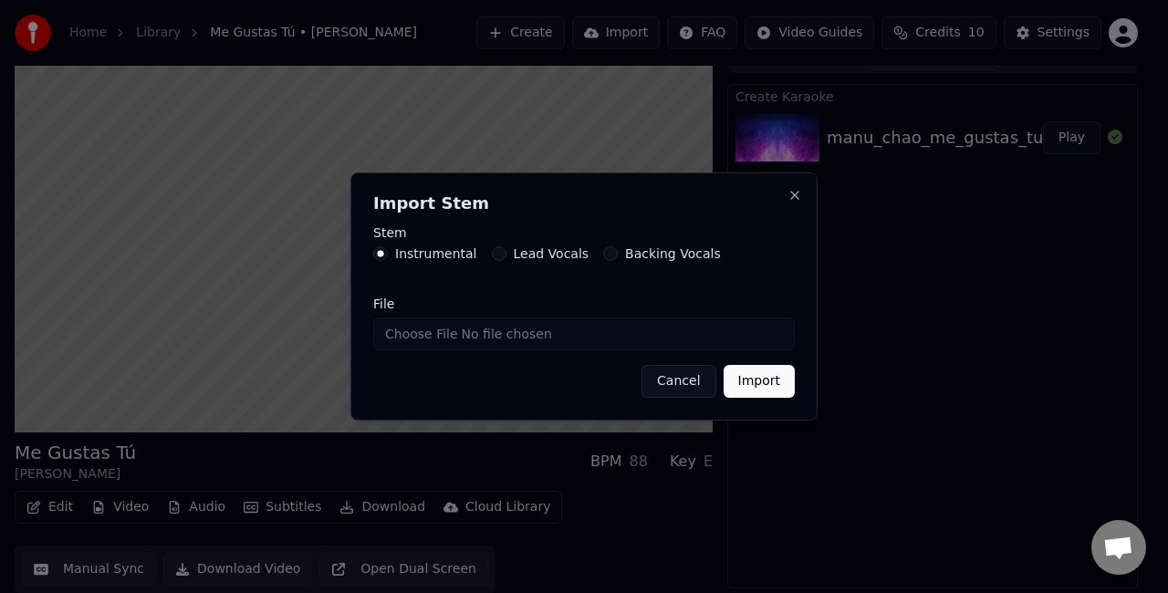
click at [672, 381] on button "Cancel" at bounding box center [678, 381] width 74 height 33
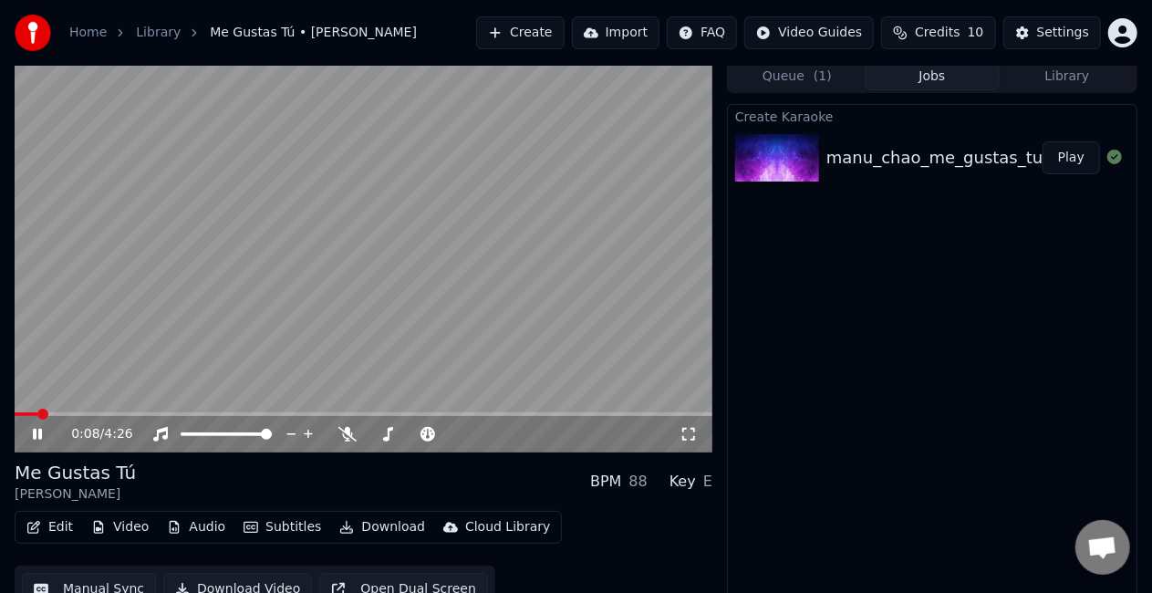
scroll to position [0, 0]
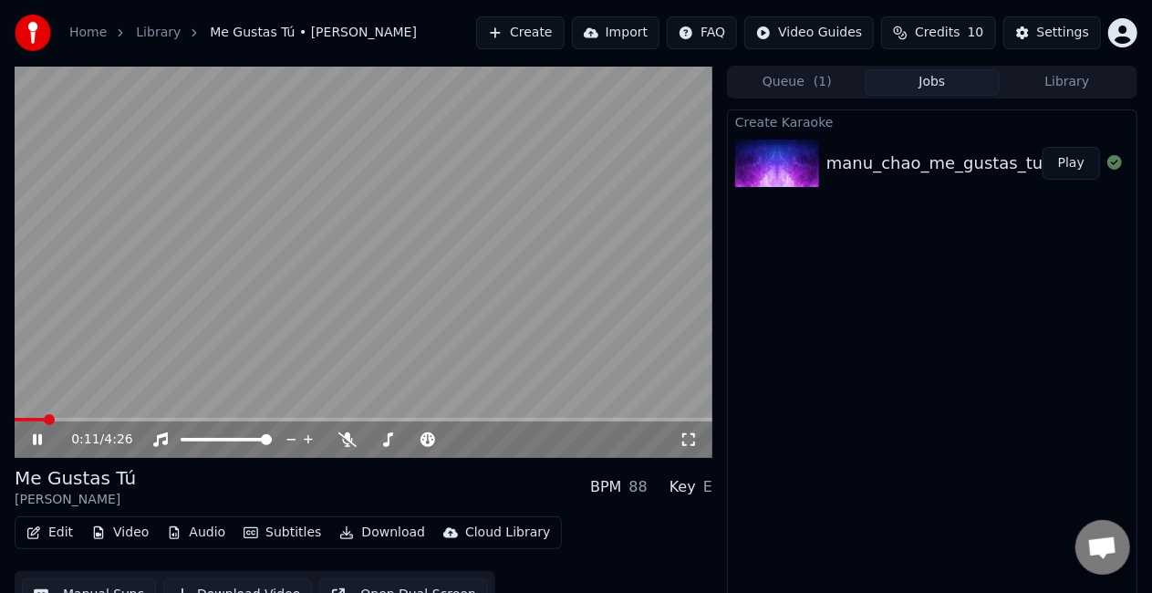
click at [26, 438] on div "0:11 / 4:26" at bounding box center [363, 440] width 683 height 18
click at [33, 445] on icon at bounding box center [50, 439] width 42 height 15
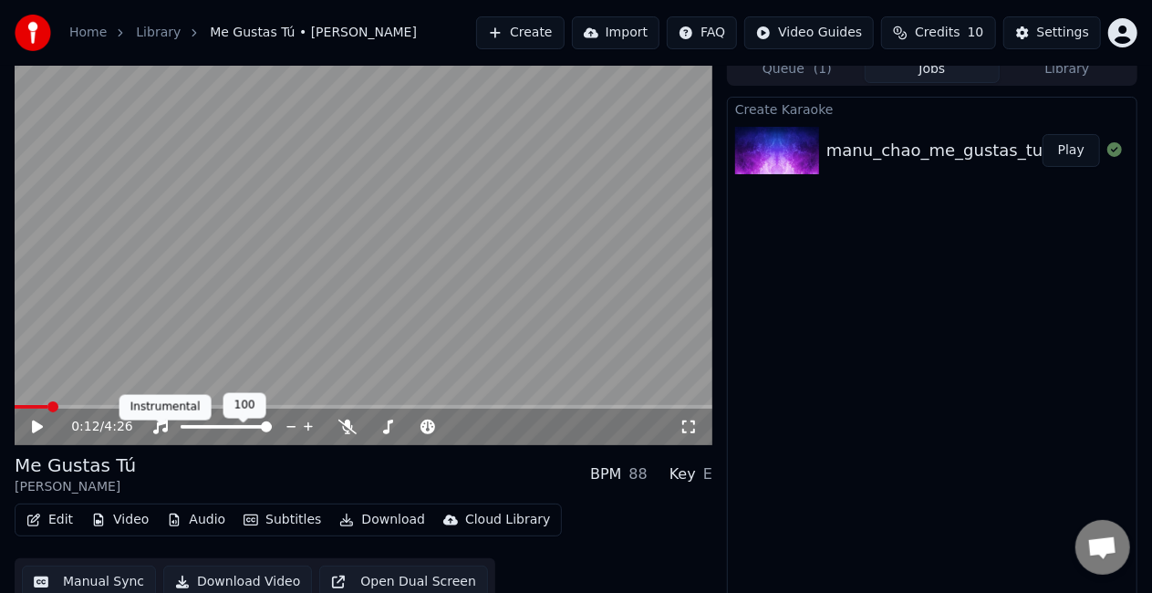
scroll to position [26, 0]
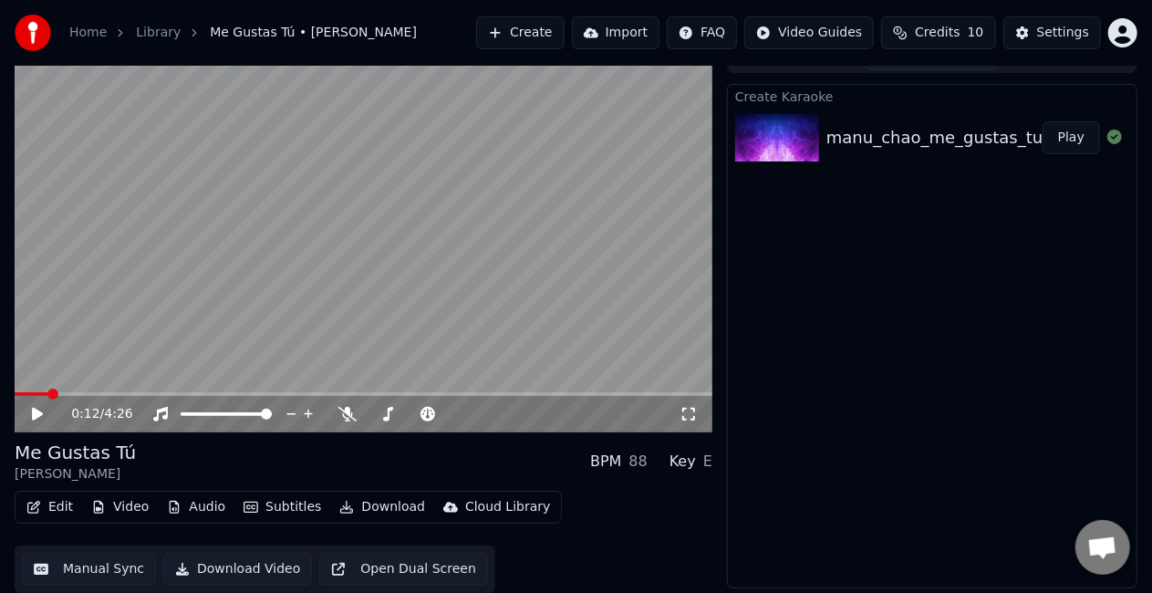
click at [40, 505] on button "Edit" at bounding box center [49, 507] width 61 height 26
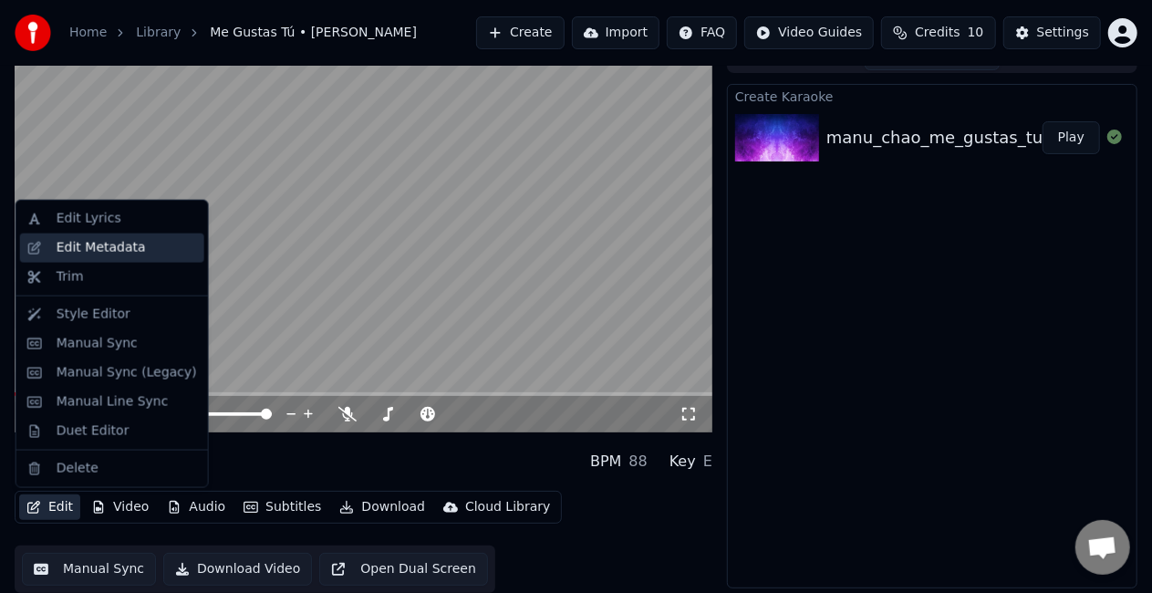
click at [124, 246] on div "Edit Metadata" at bounding box center [101, 248] width 89 height 18
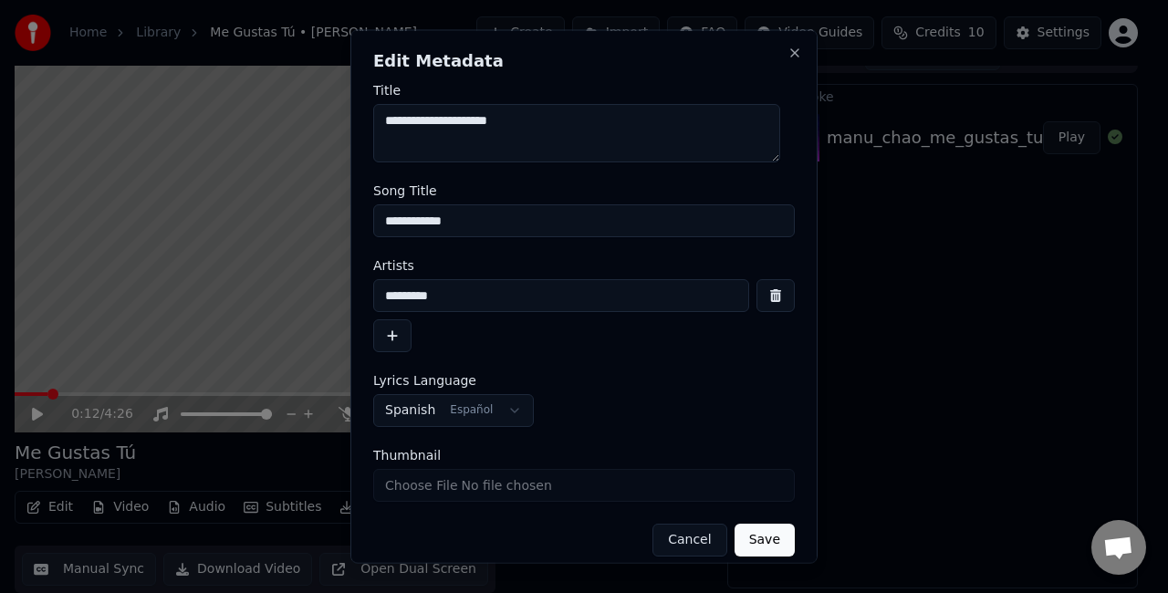
click at [430, 224] on input "**********" at bounding box center [583, 220] width 421 height 33
click at [478, 294] on input "*********" at bounding box center [561, 295] width 376 height 33
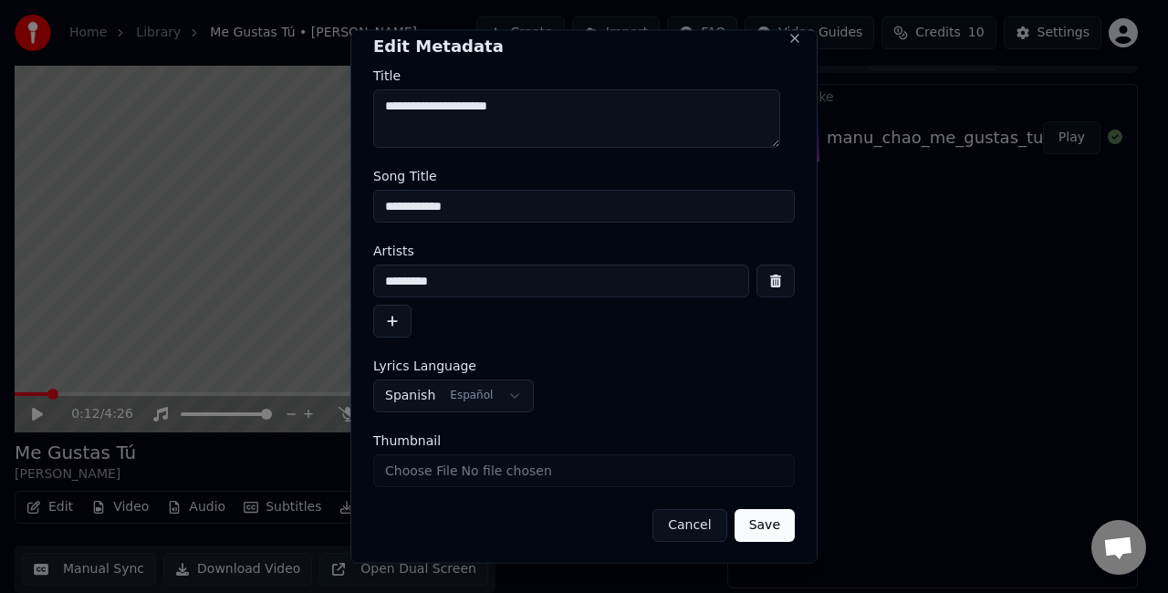
click at [691, 279] on input "*********" at bounding box center [561, 281] width 376 height 33
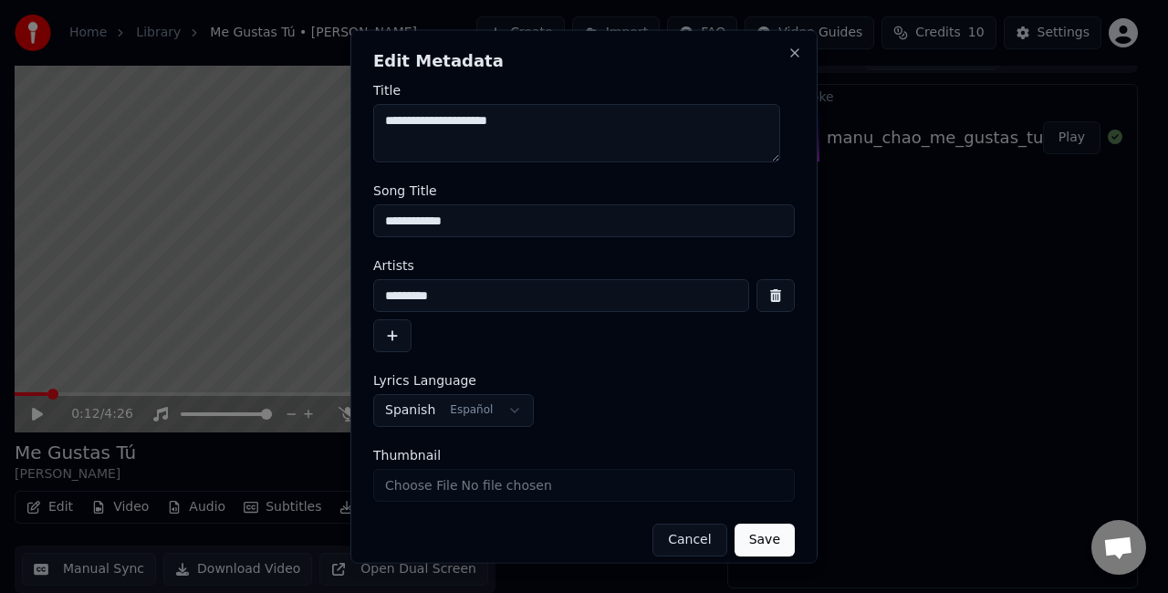
click at [716, 42] on div "**********" at bounding box center [583, 297] width 467 height 534
click at [716, 51] on button "Close" at bounding box center [794, 53] width 15 height 15
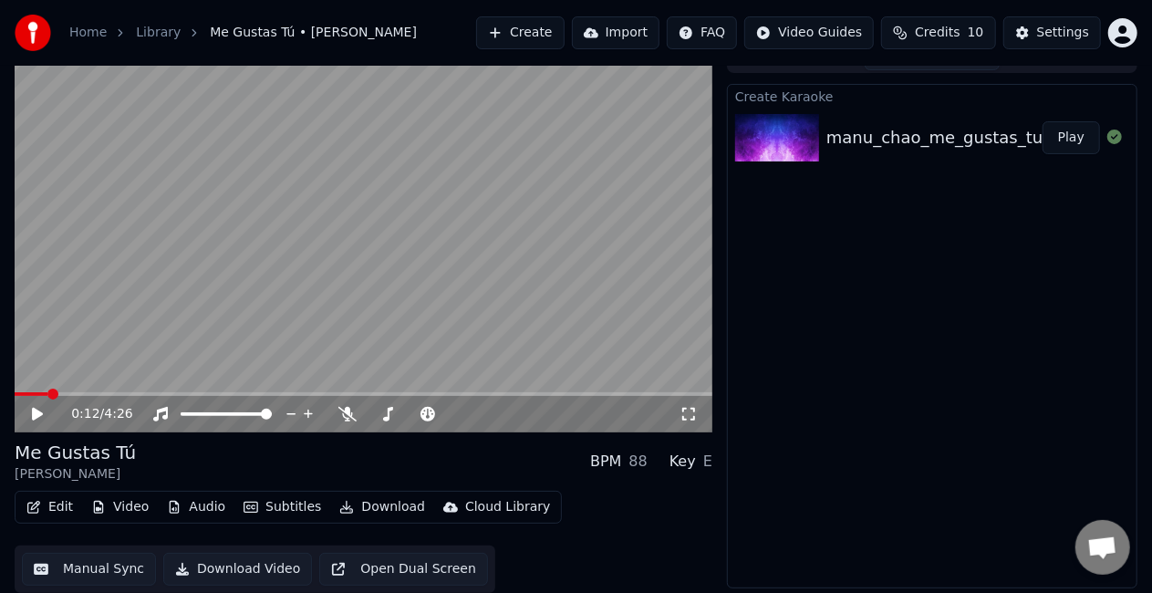
click at [50, 508] on button "Edit" at bounding box center [49, 507] width 61 height 26
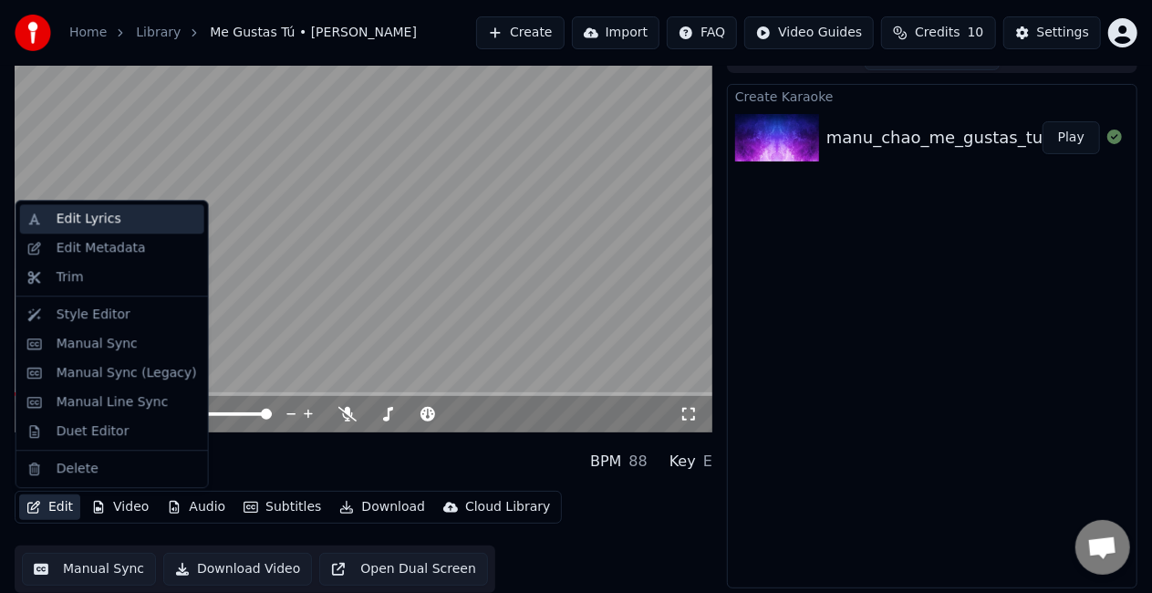
click at [83, 223] on div "Edit Lyrics" at bounding box center [89, 219] width 65 height 18
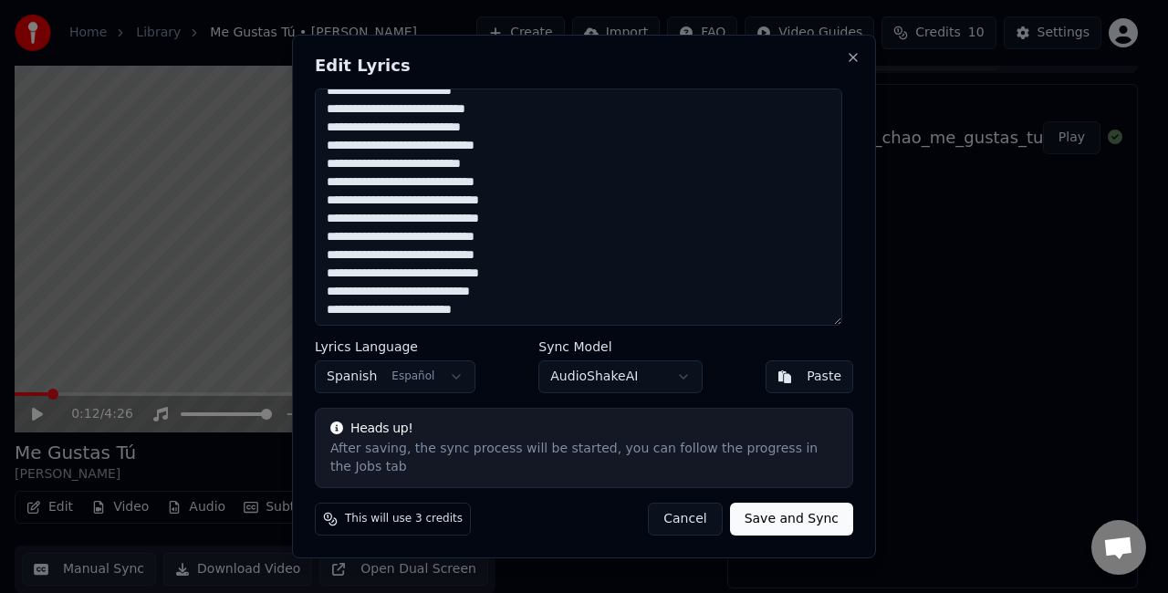
scroll to position [179, 0]
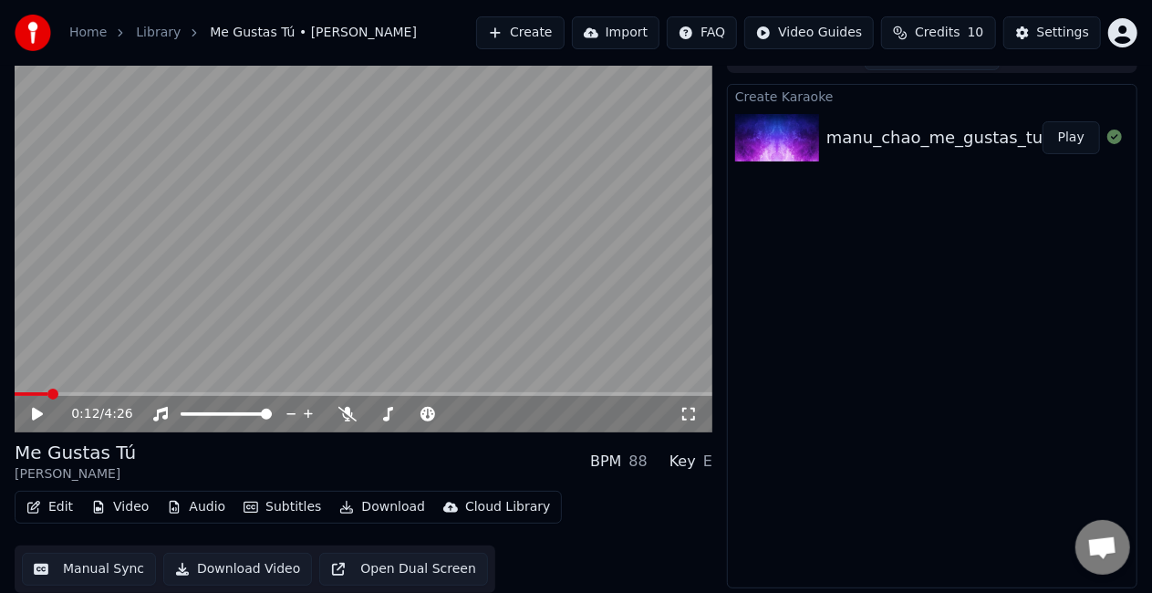
click at [535, 35] on button "Create" at bounding box center [520, 32] width 88 height 33
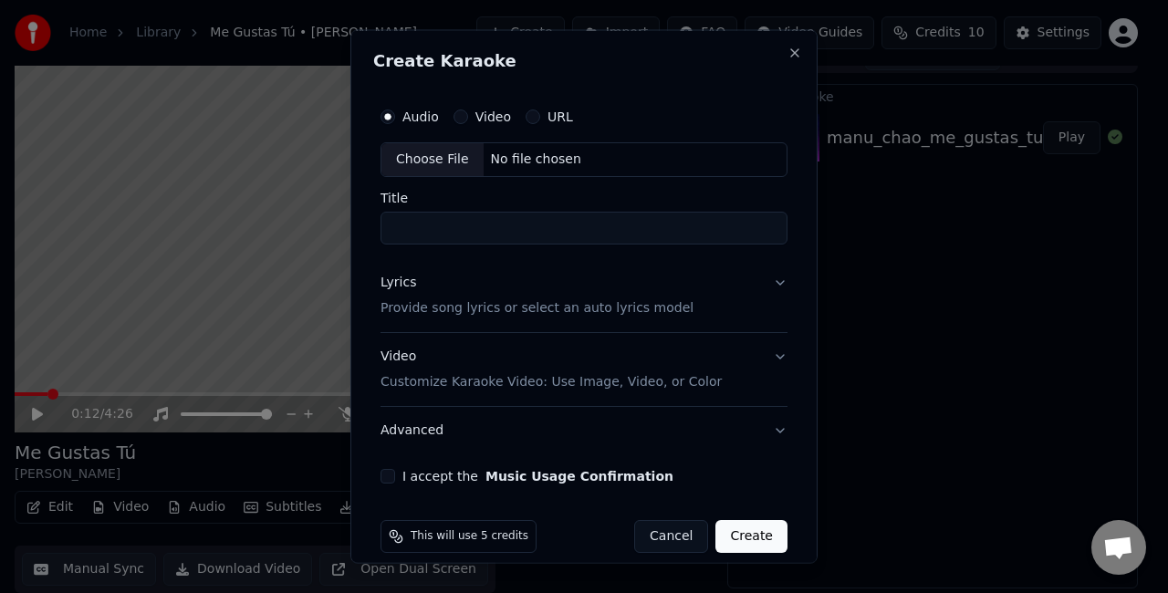
click at [464, 115] on button "Video" at bounding box center [460, 116] width 15 height 15
click at [441, 153] on div "Choose File" at bounding box center [432, 159] width 102 height 33
type input "****"
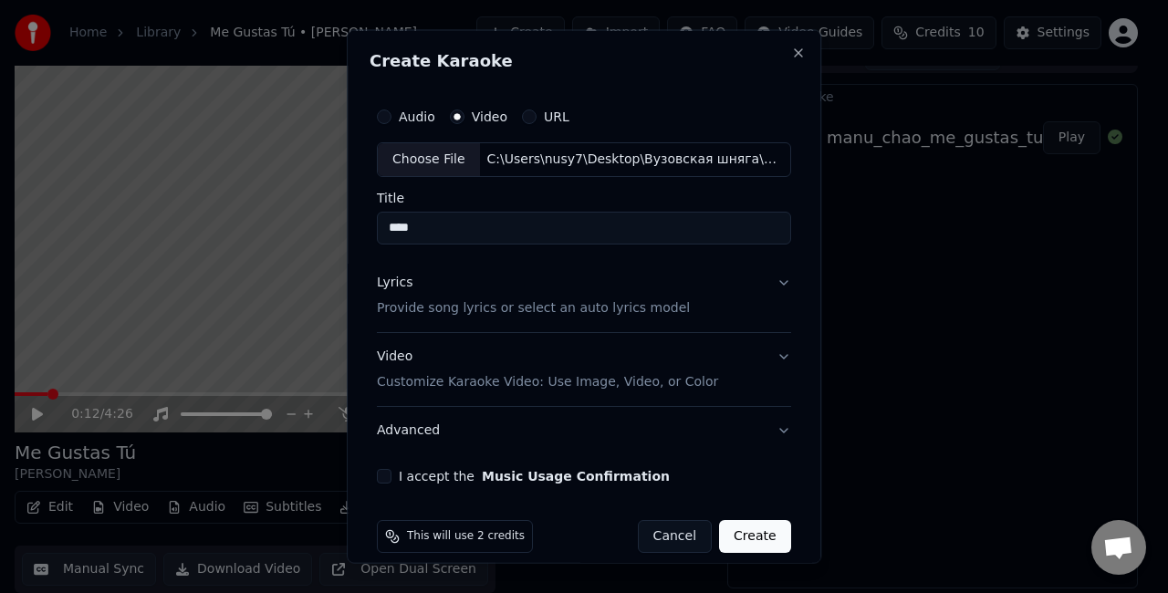
click at [403, 164] on div "Choose File" at bounding box center [429, 159] width 102 height 33
click at [399, 119] on label "Audio" at bounding box center [417, 116] width 36 height 13
click at [391, 119] on button "Audio" at bounding box center [384, 116] width 15 height 15
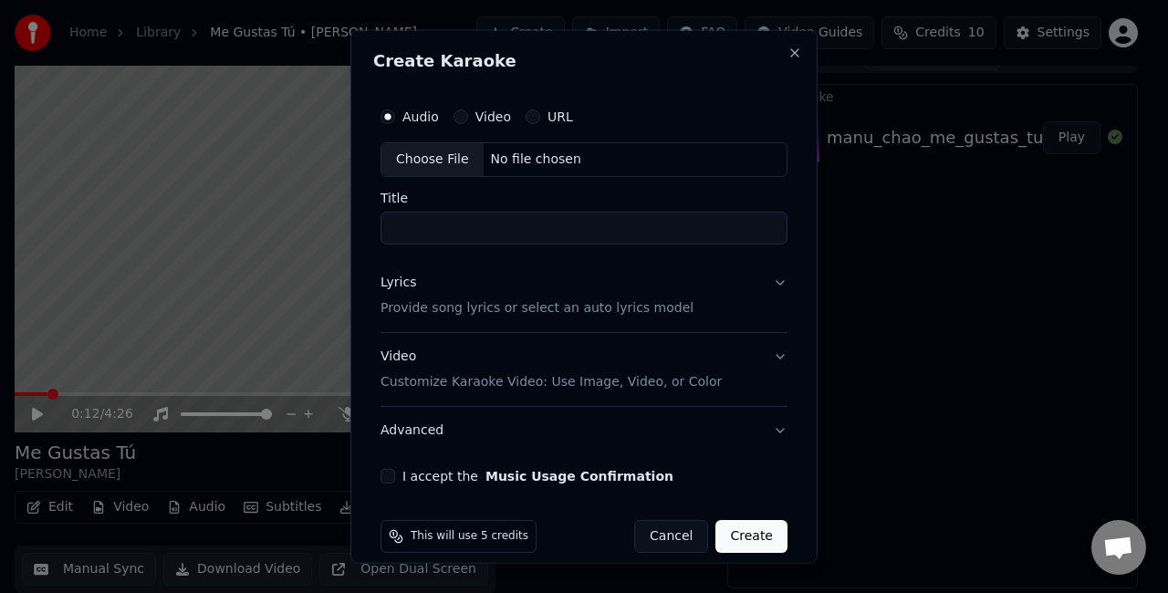
click at [431, 153] on div "Choose File" at bounding box center [432, 159] width 102 height 33
type input "**********"
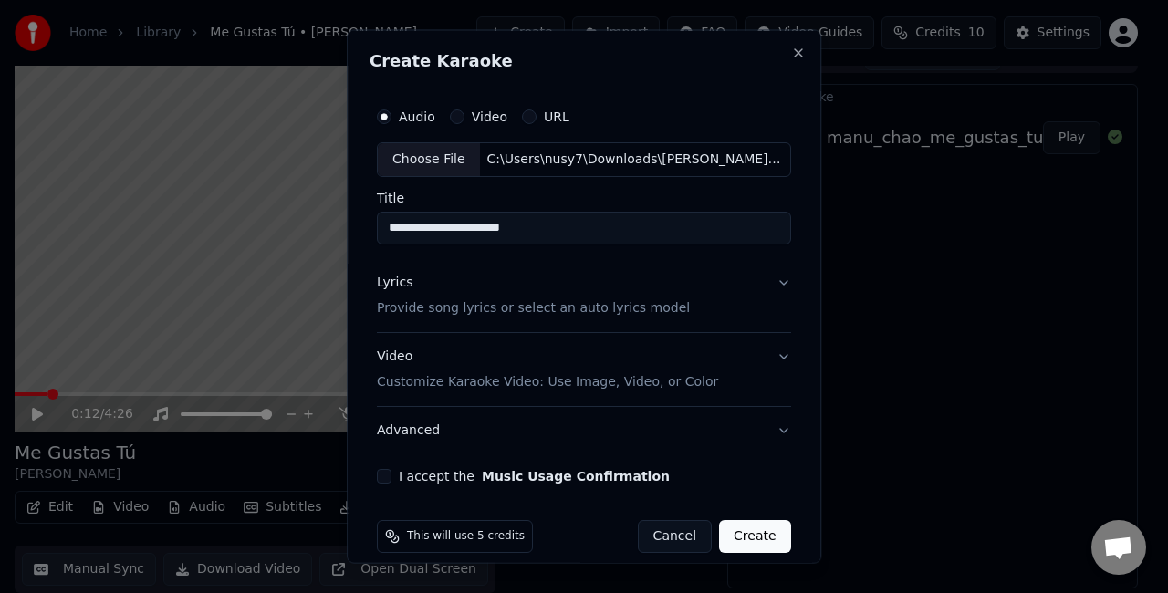
click at [716, 285] on button "Lyrics Provide song lyrics or select an auto lyrics model" at bounding box center [584, 294] width 414 height 73
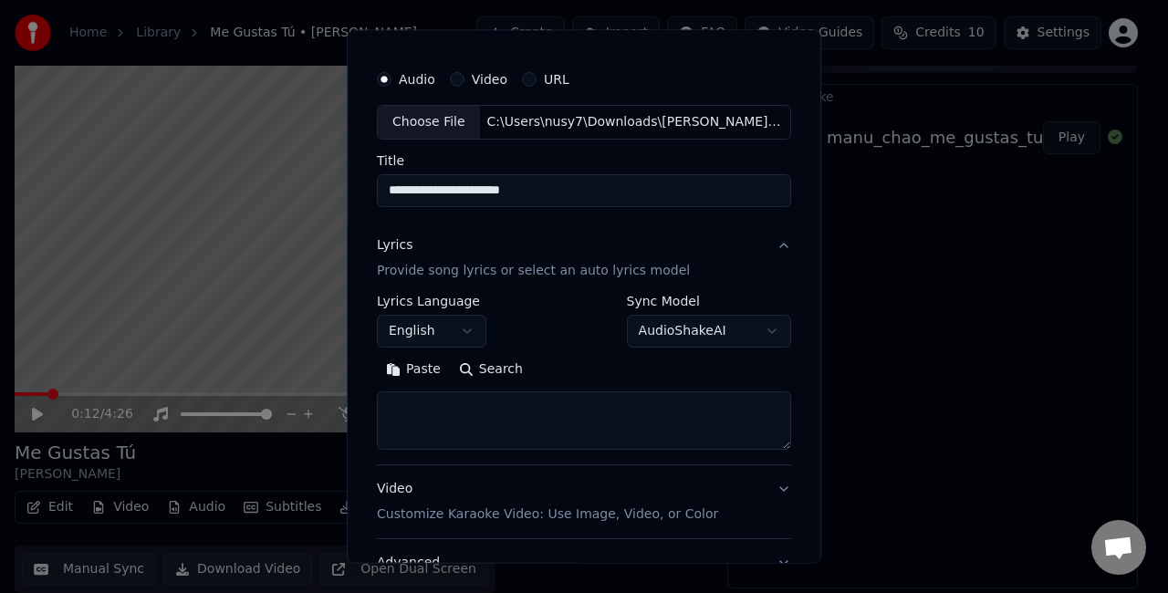
scroll to position [91, 0]
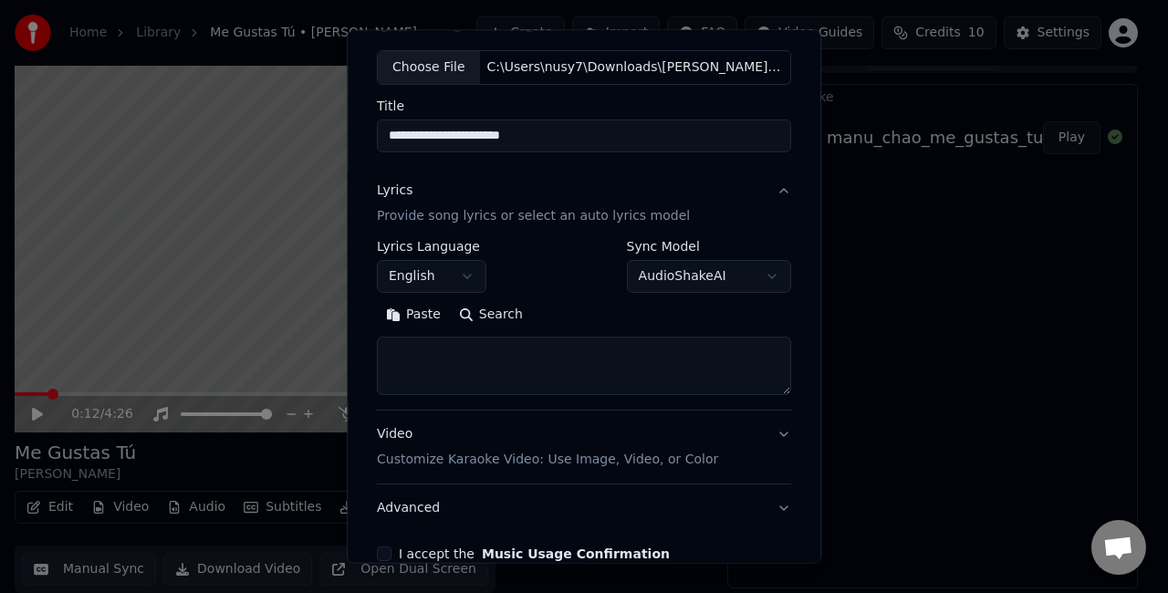
click at [680, 265] on body "**********" at bounding box center [576, 270] width 1152 height 593
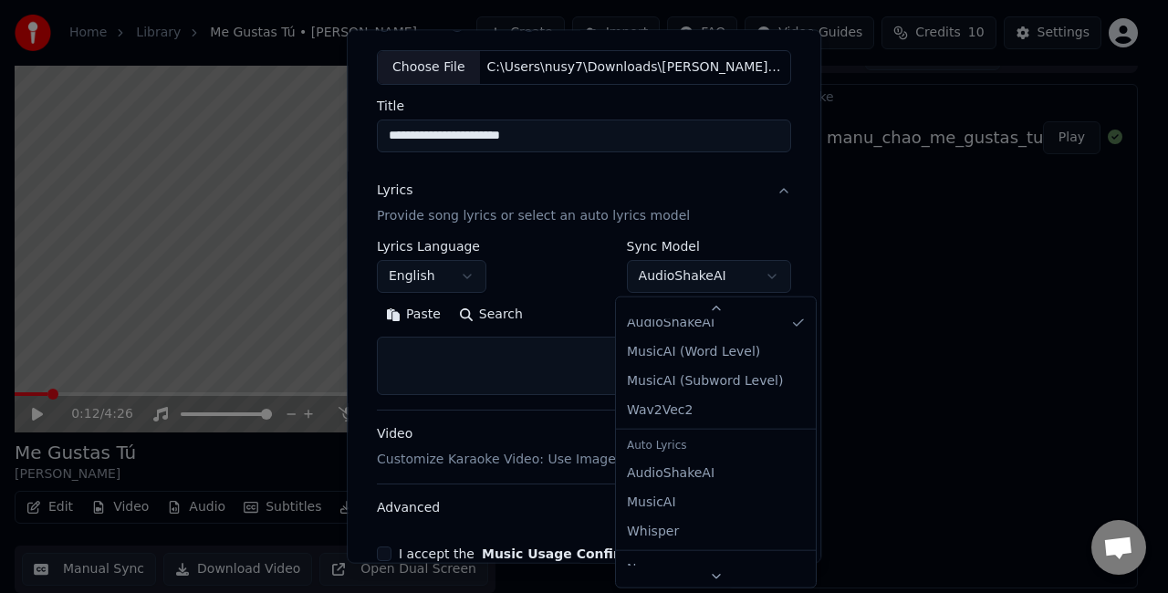
scroll to position [11, 0]
click at [690, 268] on body "**********" at bounding box center [576, 270] width 1152 height 593
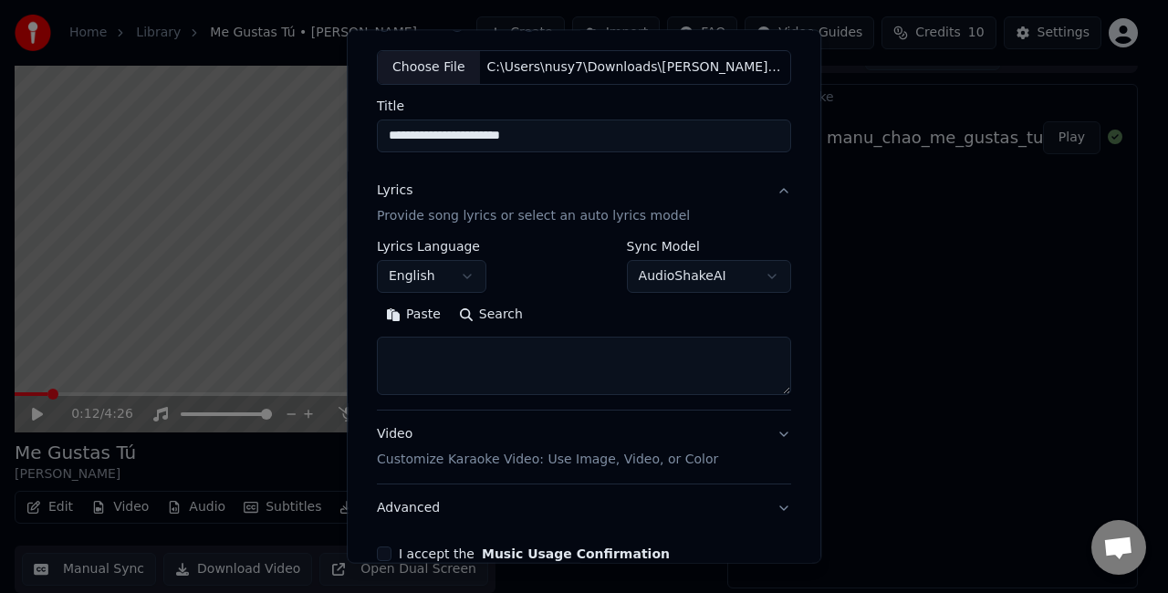
click at [706, 280] on body "**********" at bounding box center [576, 270] width 1152 height 593
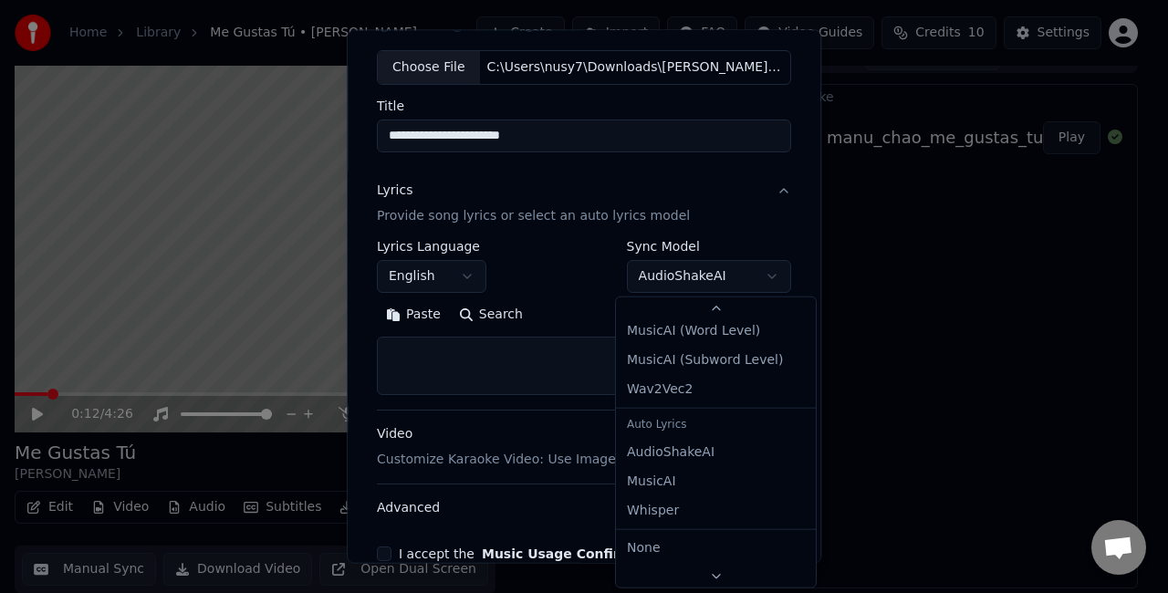
scroll to position [40, 0]
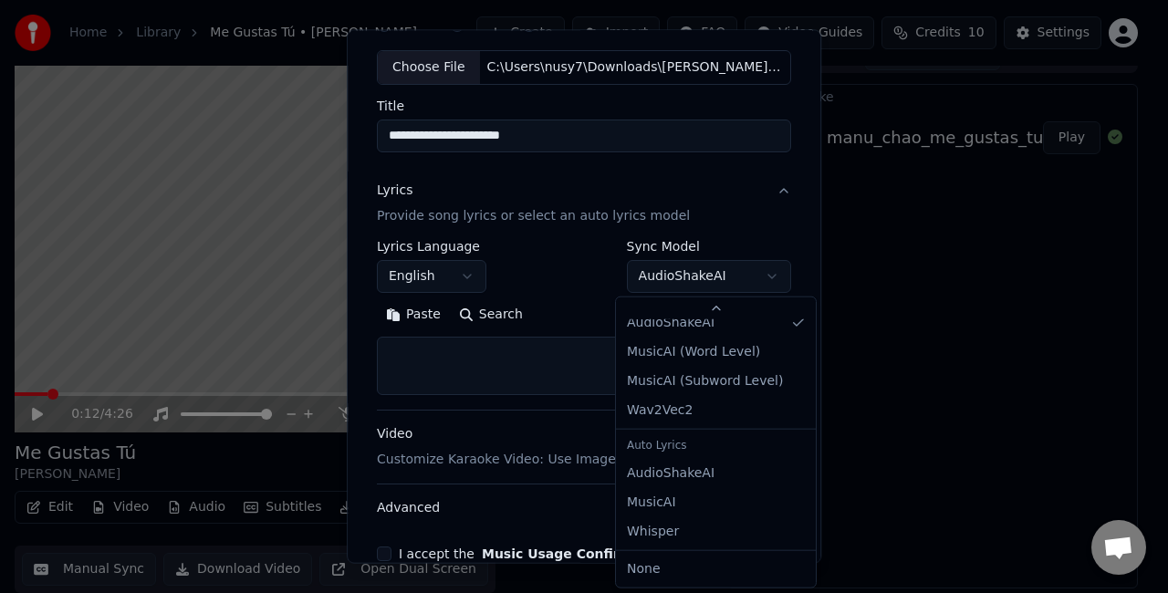
select select "****"
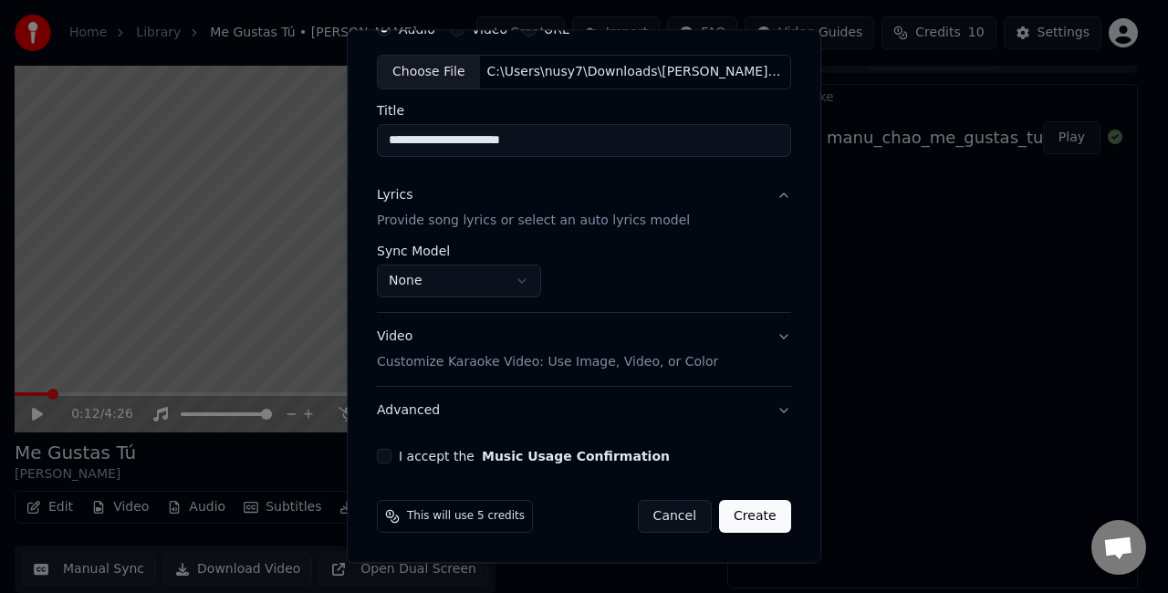
scroll to position [84, 0]
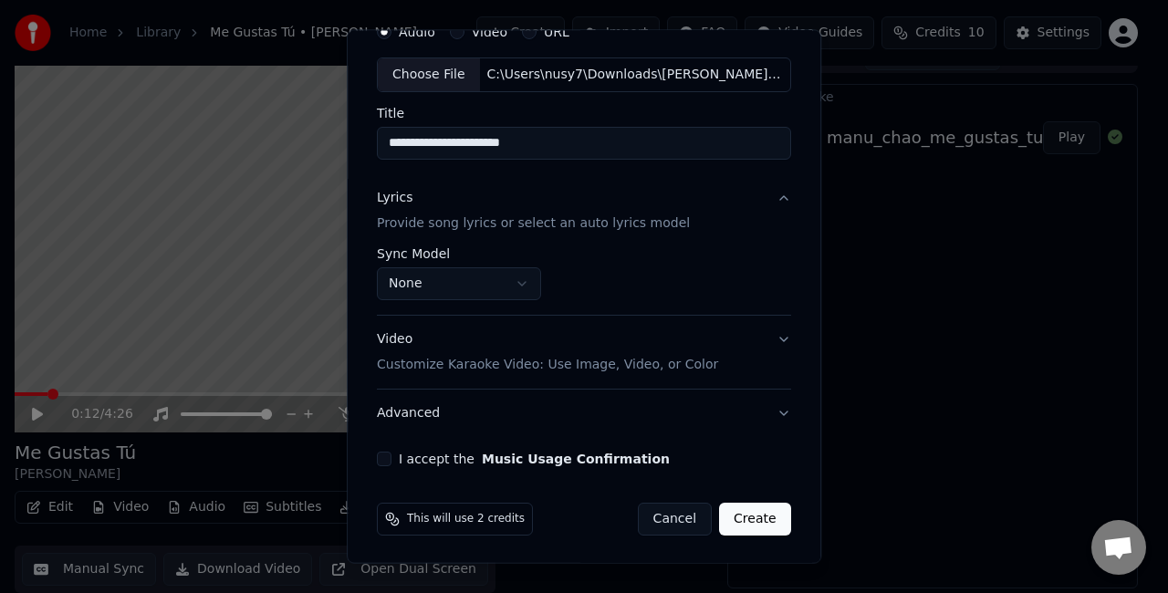
click at [716, 336] on button "Video Customize Karaoke Video: Use Image, Video, or Color" at bounding box center [584, 352] width 414 height 73
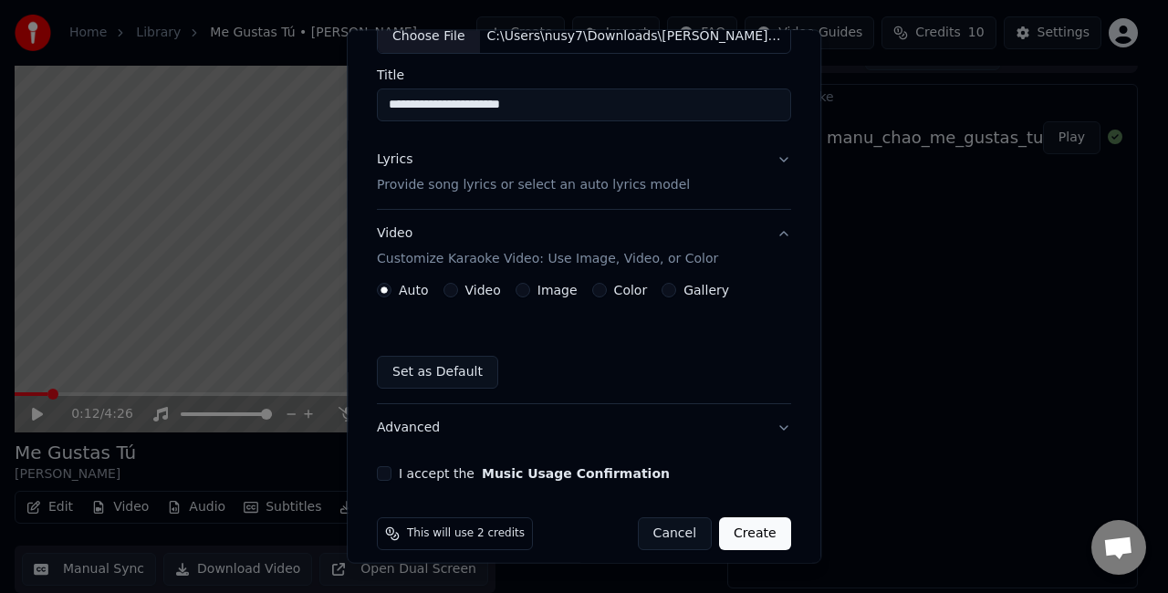
scroll to position [137, 0]
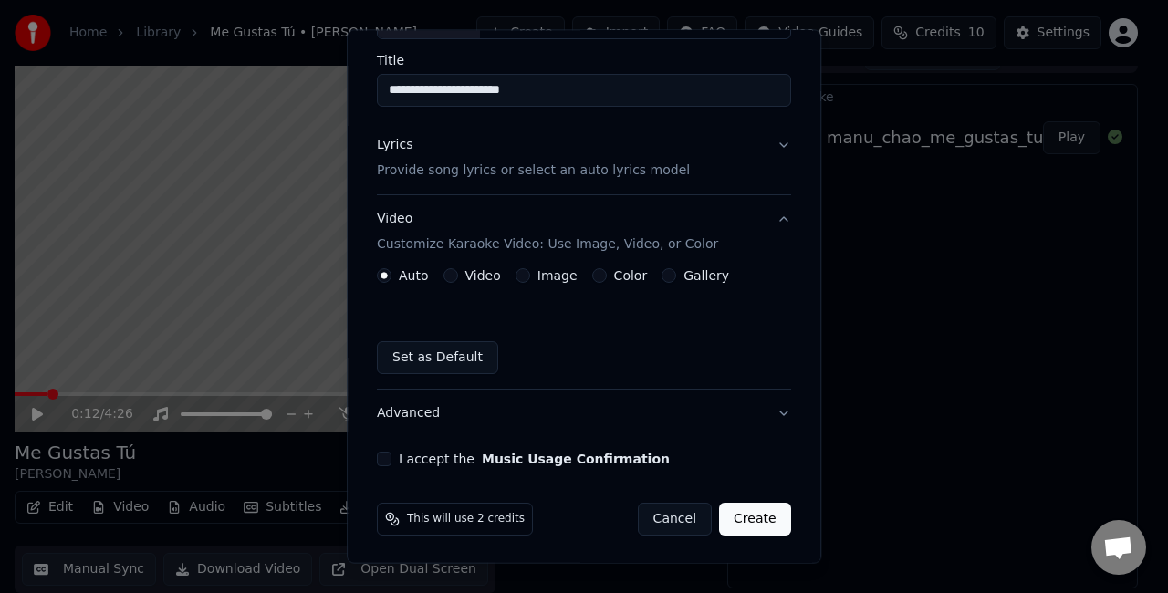
click at [457, 276] on div "Video" at bounding box center [471, 275] width 57 height 15
click at [457, 265] on button "Video Customize Karaoke Video: Use Image, Video, or Color" at bounding box center [584, 231] width 414 height 73
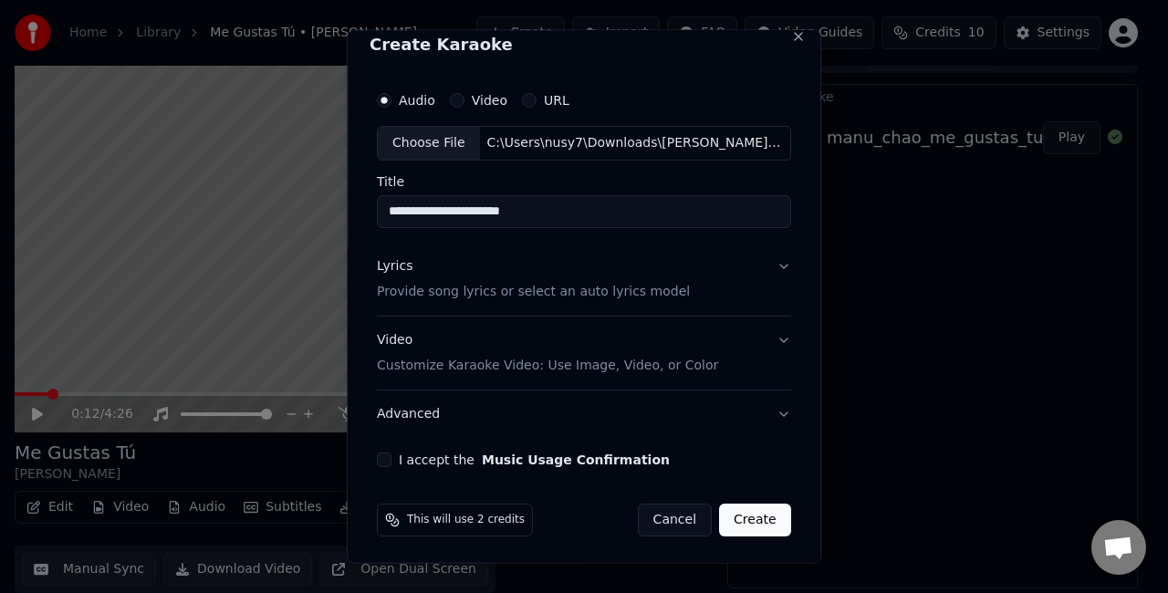
click at [716, 341] on button "Video Customize Karaoke Video: Use Image, Video, or Color" at bounding box center [584, 352] width 414 height 73
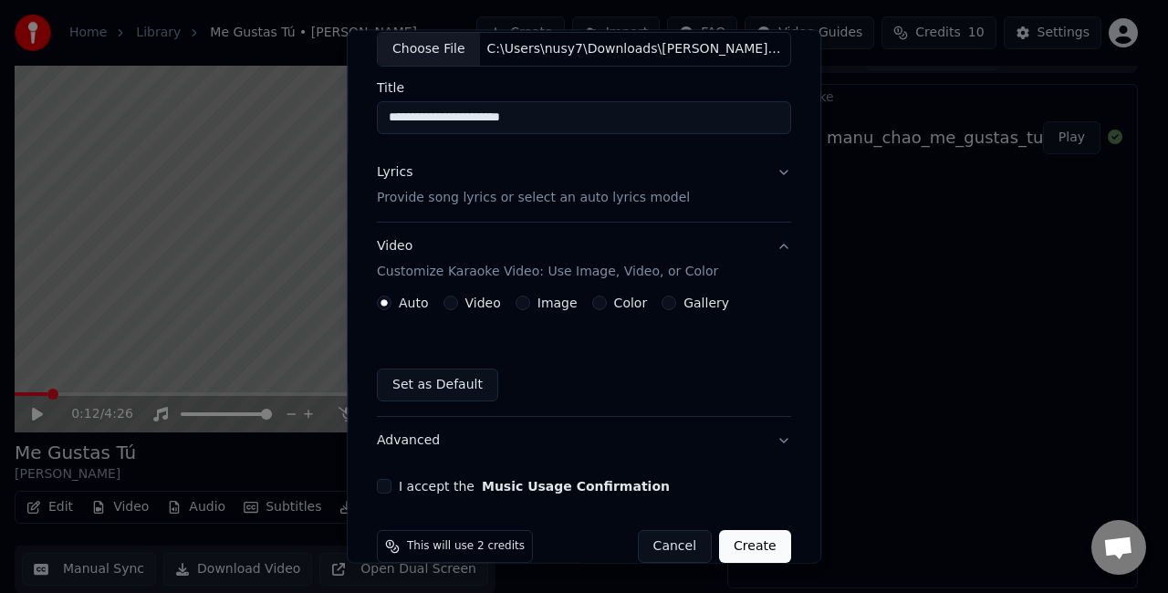
scroll to position [137, 0]
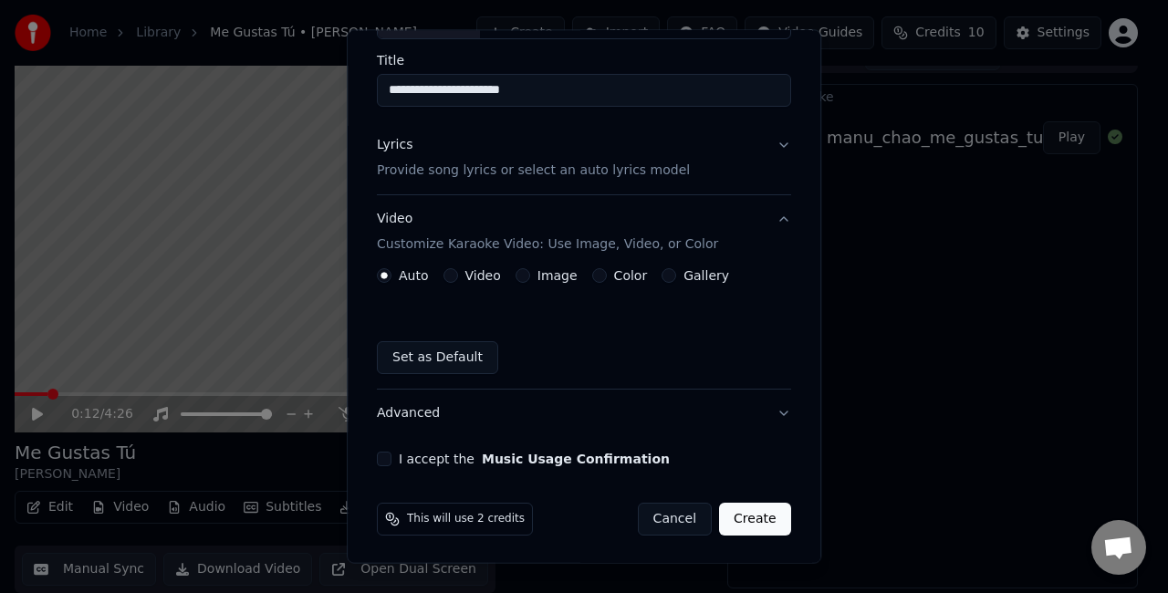
click at [454, 268] on div "Video" at bounding box center [471, 275] width 57 height 15
click at [448, 275] on button "Video" at bounding box center [450, 275] width 15 height 15
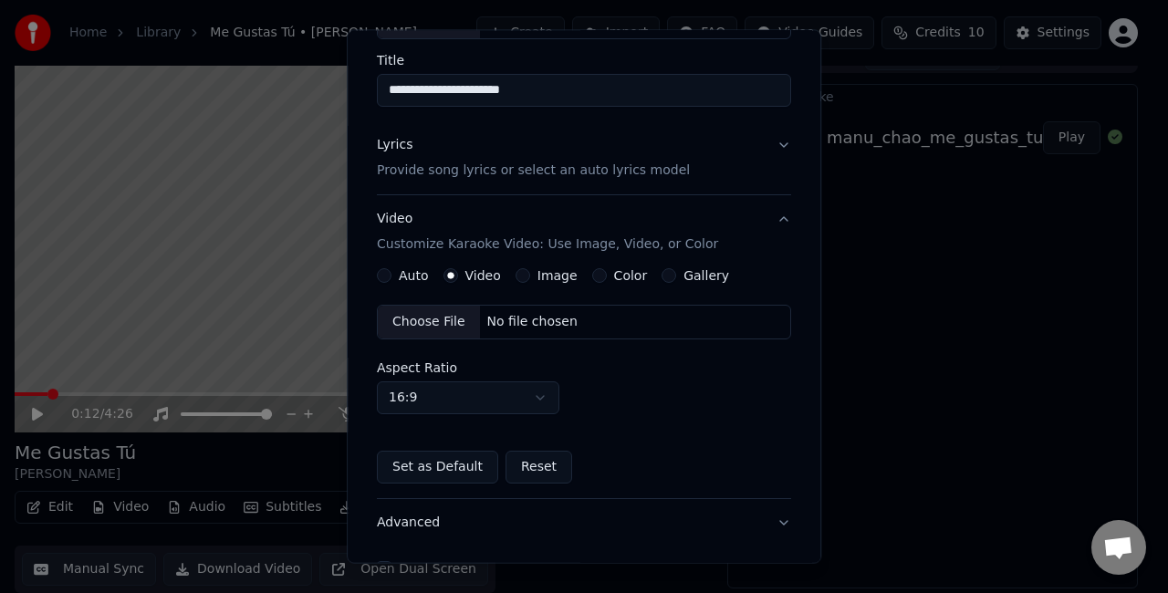
click at [412, 323] on div "Choose File" at bounding box center [429, 322] width 102 height 33
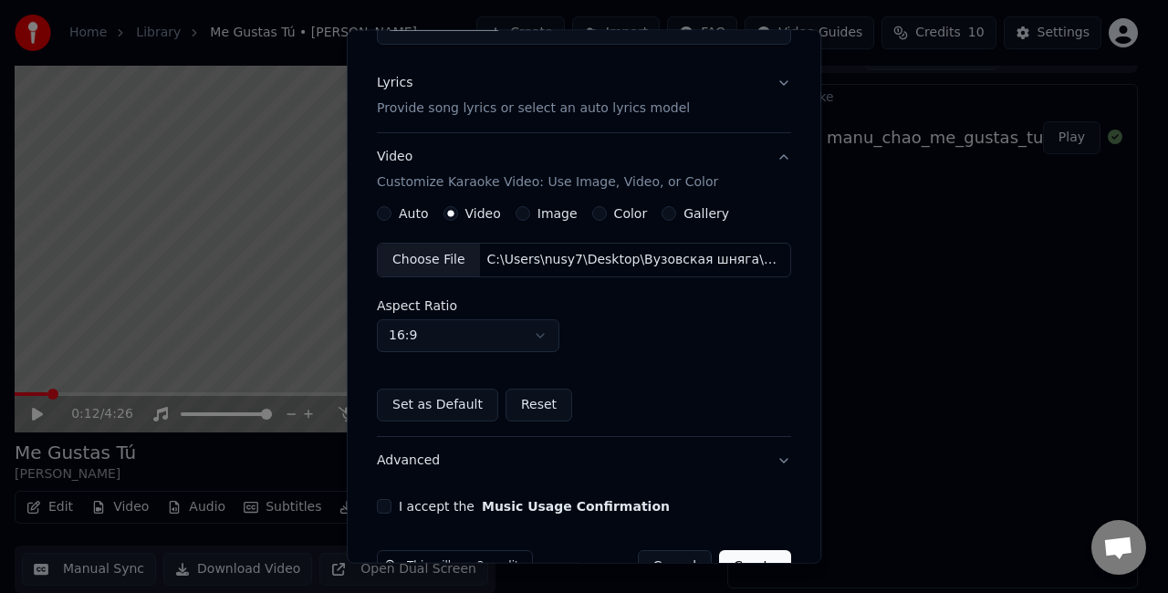
scroll to position [246, 0]
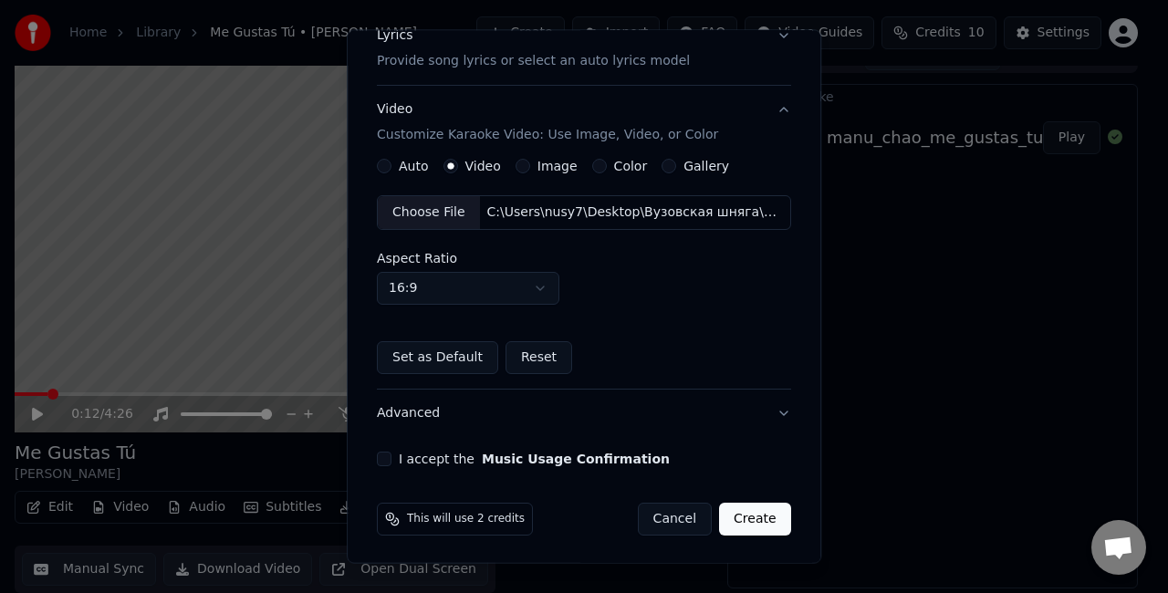
click at [387, 462] on div "I accept the Music Usage Confirmation" at bounding box center [584, 459] width 414 height 15
click at [385, 458] on button "I accept the Music Usage Confirmation" at bounding box center [384, 459] width 15 height 15
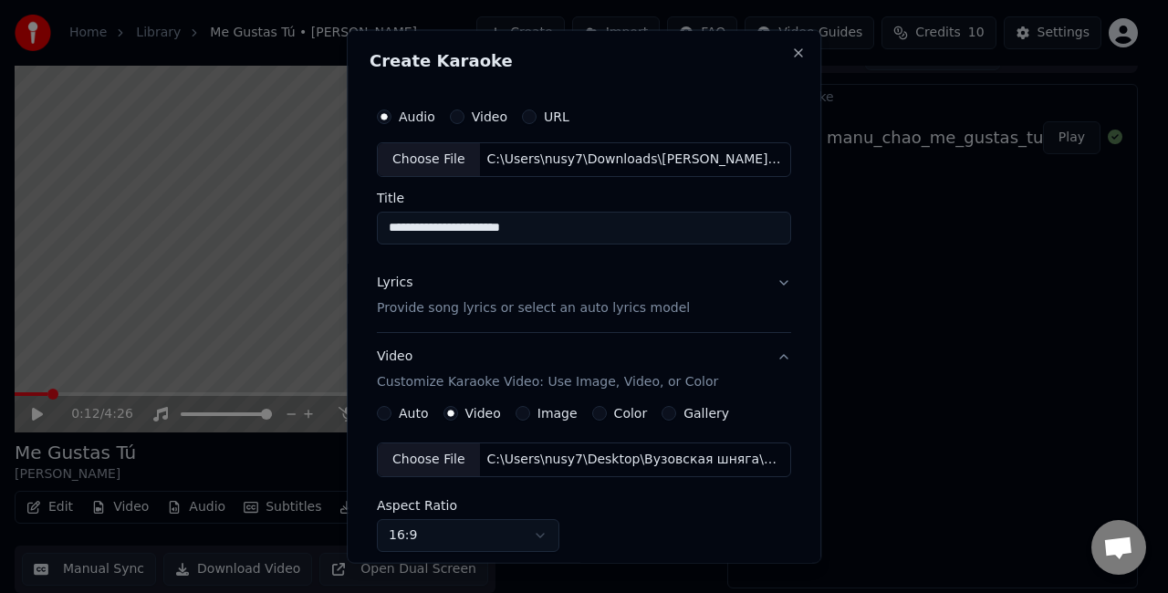
click at [716, 279] on button "Lyrics Provide song lyrics or select an auto lyrics model" at bounding box center [584, 294] width 414 height 73
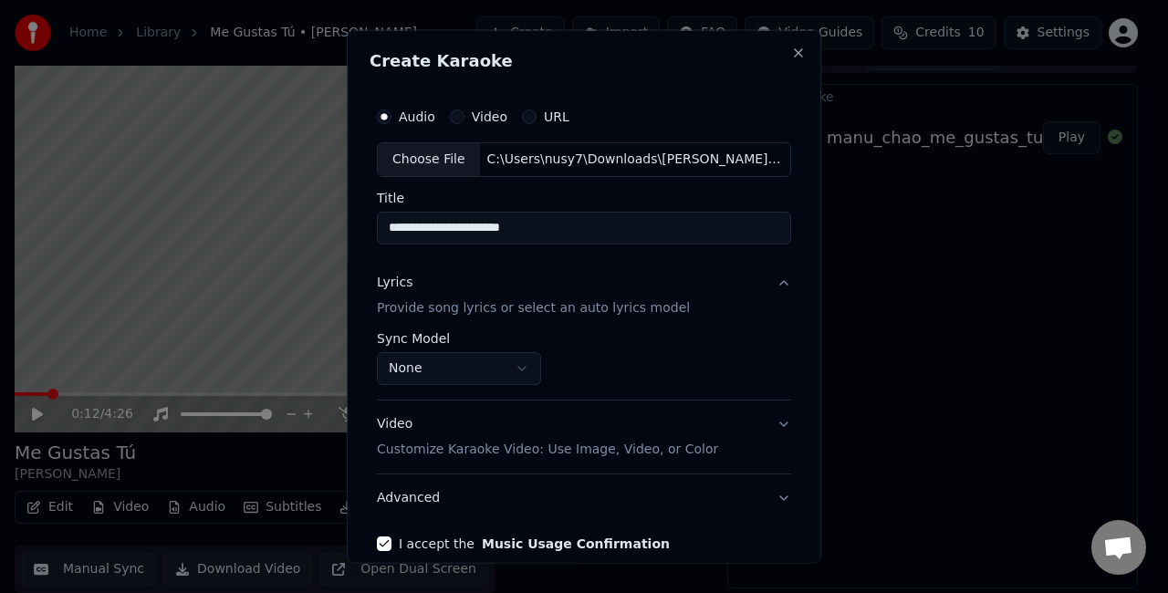
click at [504, 366] on button "None" at bounding box center [459, 367] width 164 height 33
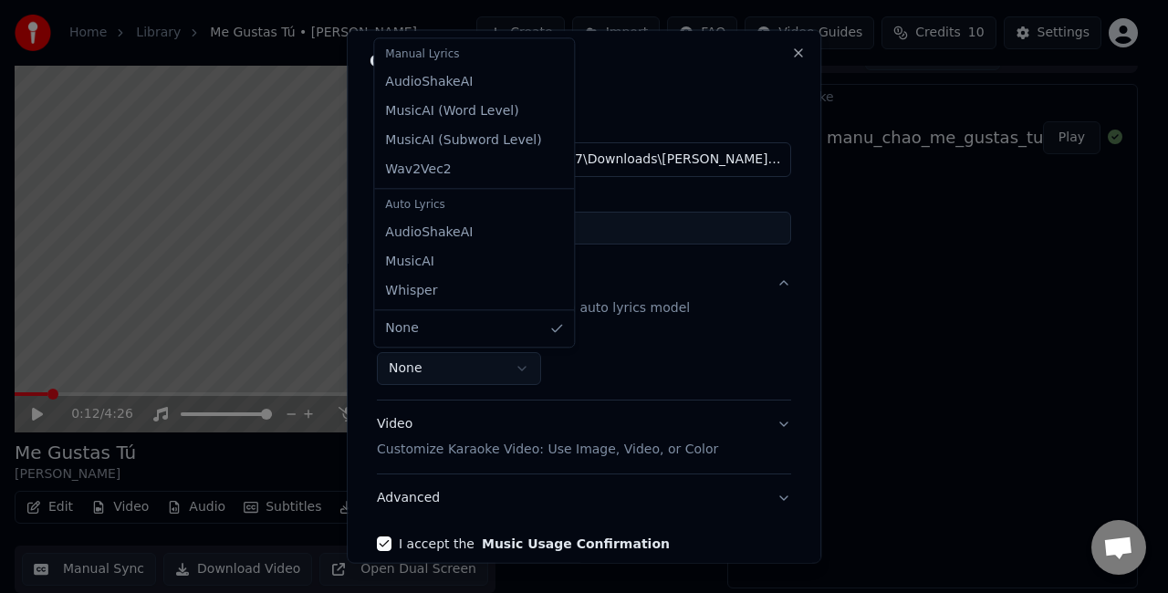
select select "**********"
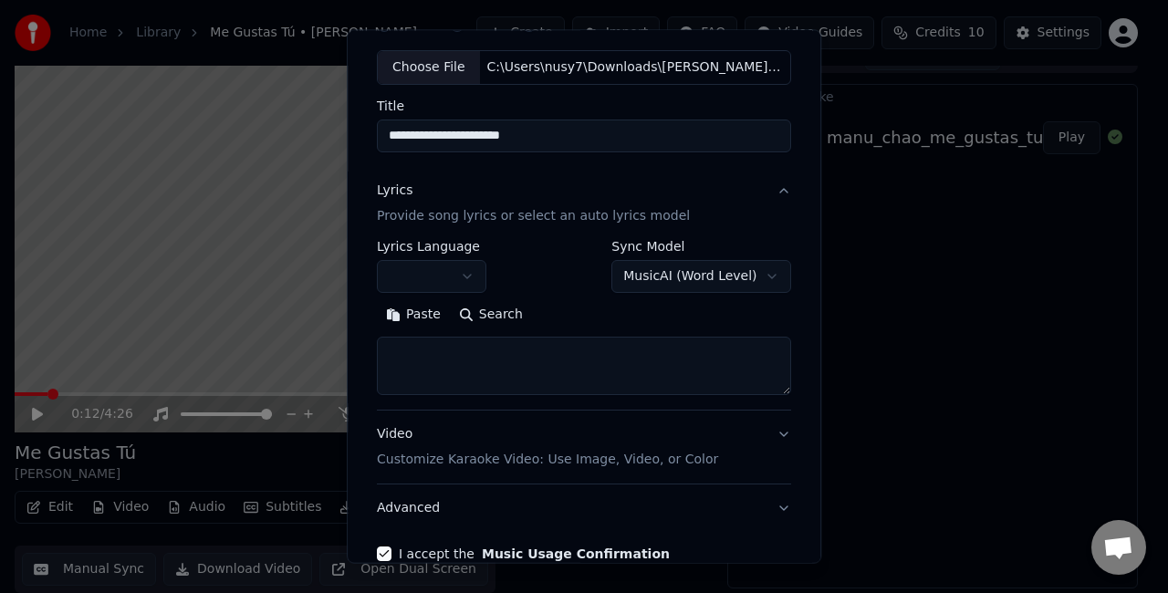
scroll to position [182, 0]
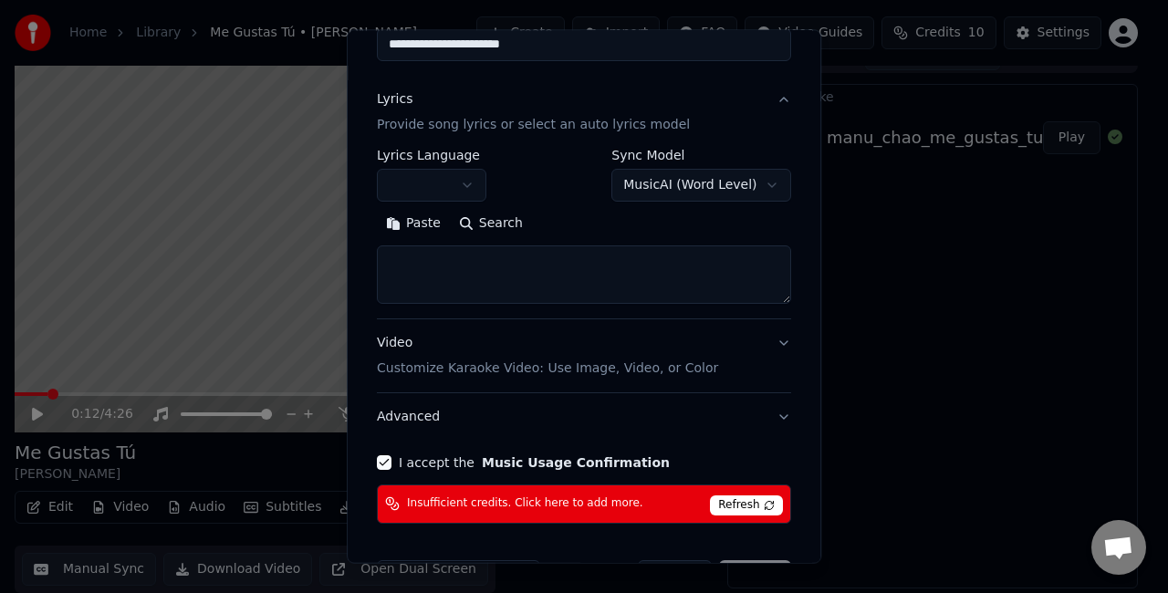
click at [594, 122] on p "Provide song lyrics or select an auto lyrics model" at bounding box center [533, 125] width 313 height 18
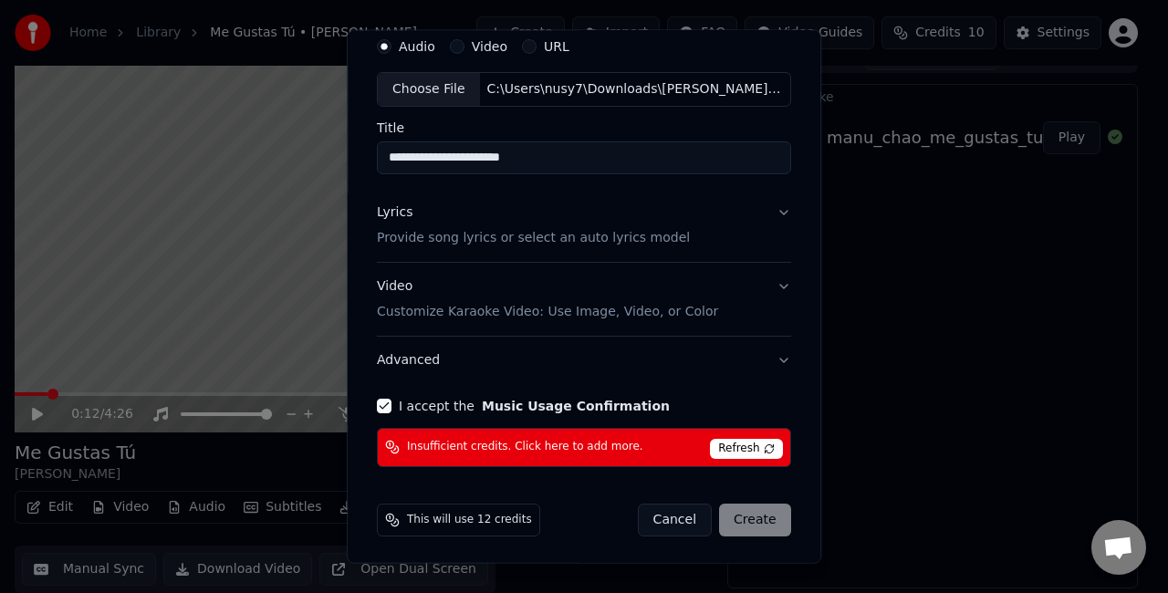
click at [579, 239] on p "Provide song lyrics or select an auto lyrics model" at bounding box center [533, 238] width 313 height 18
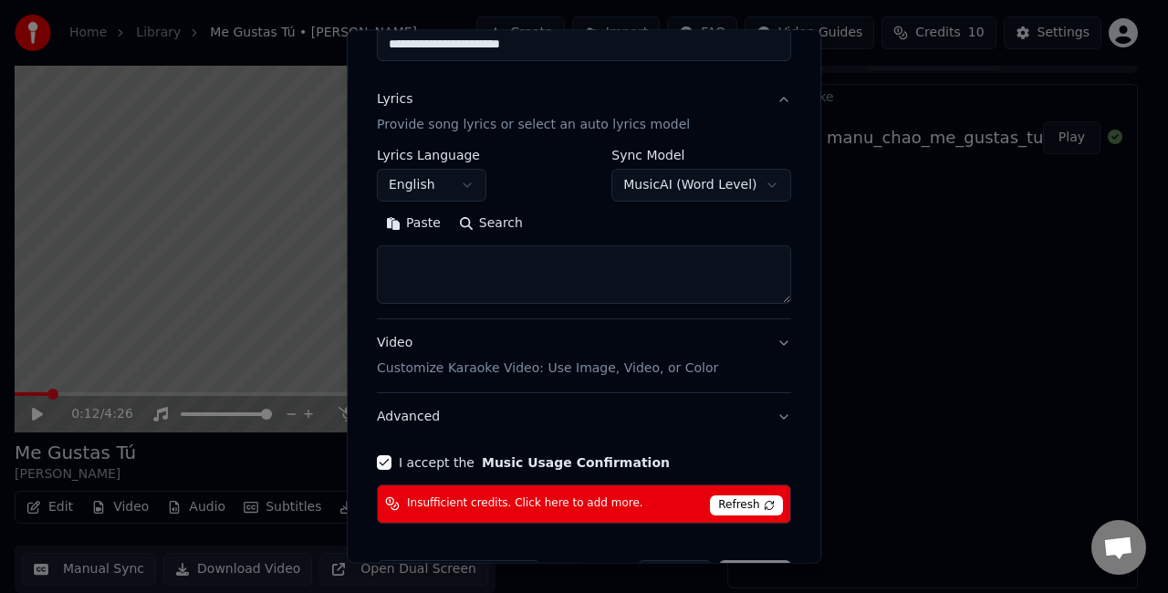
click at [697, 192] on body "**********" at bounding box center [576, 270] width 1152 height 593
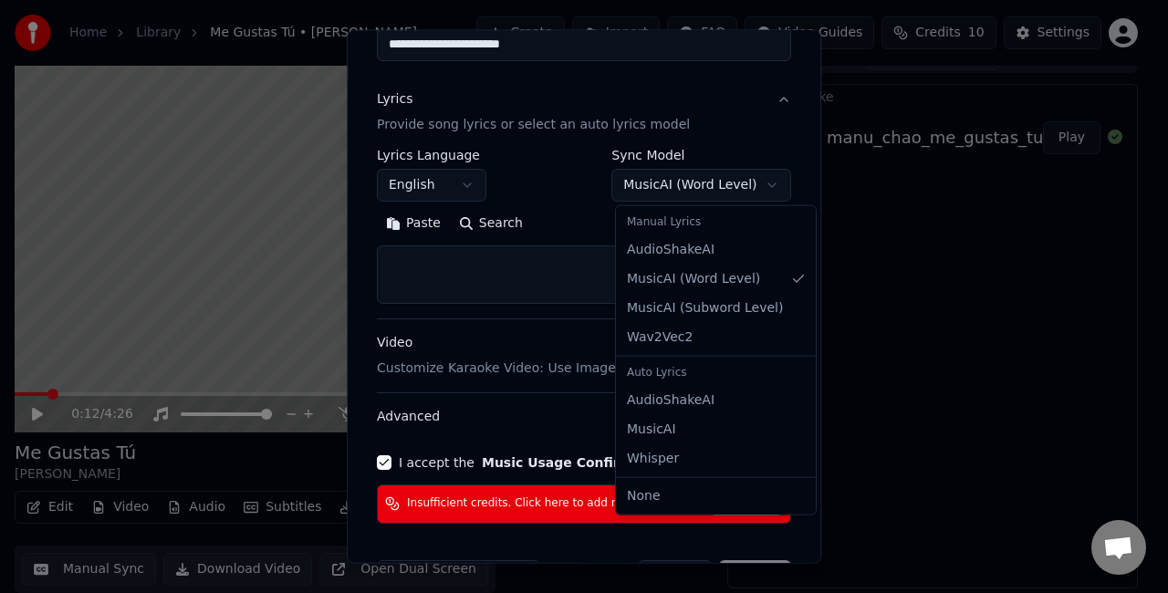
select select "**********"
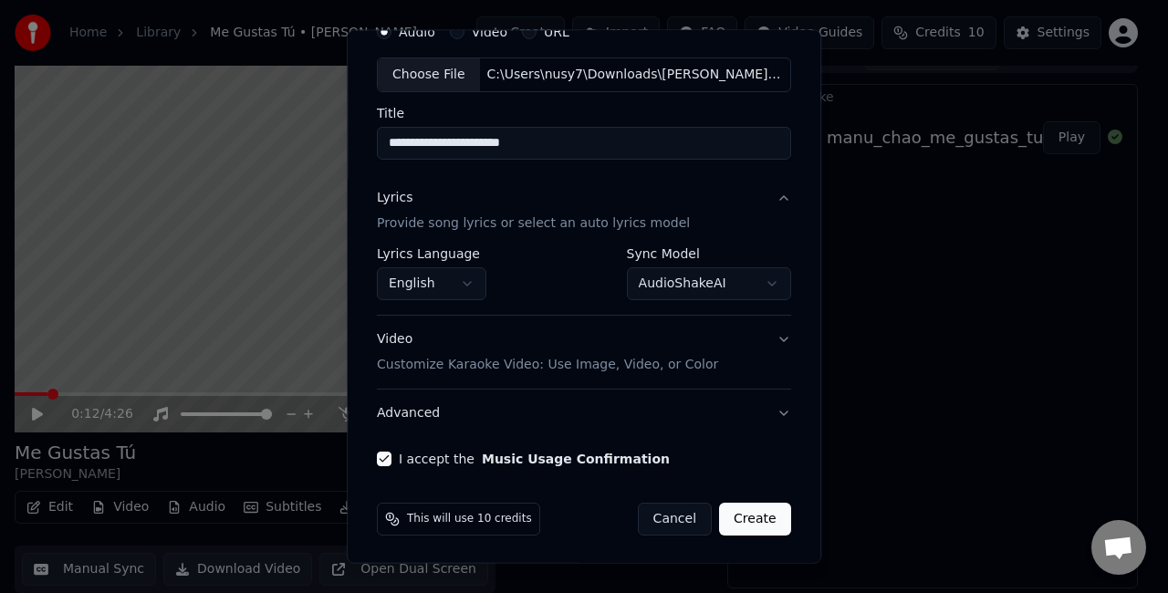
click at [451, 288] on button "English" at bounding box center [431, 283] width 109 height 33
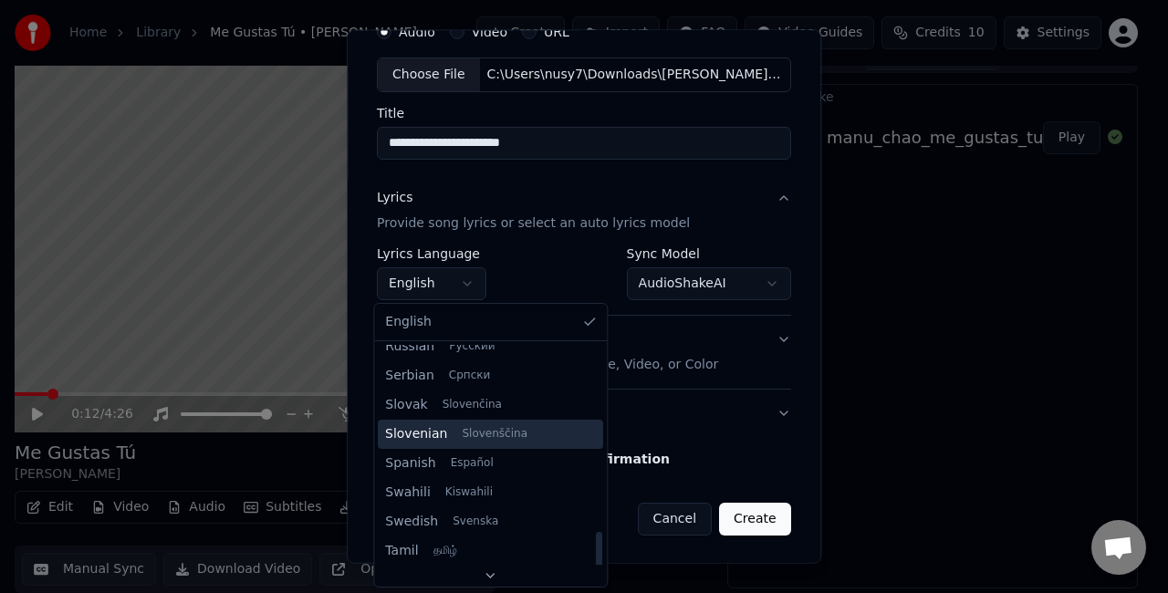
scroll to position [1186, 0]
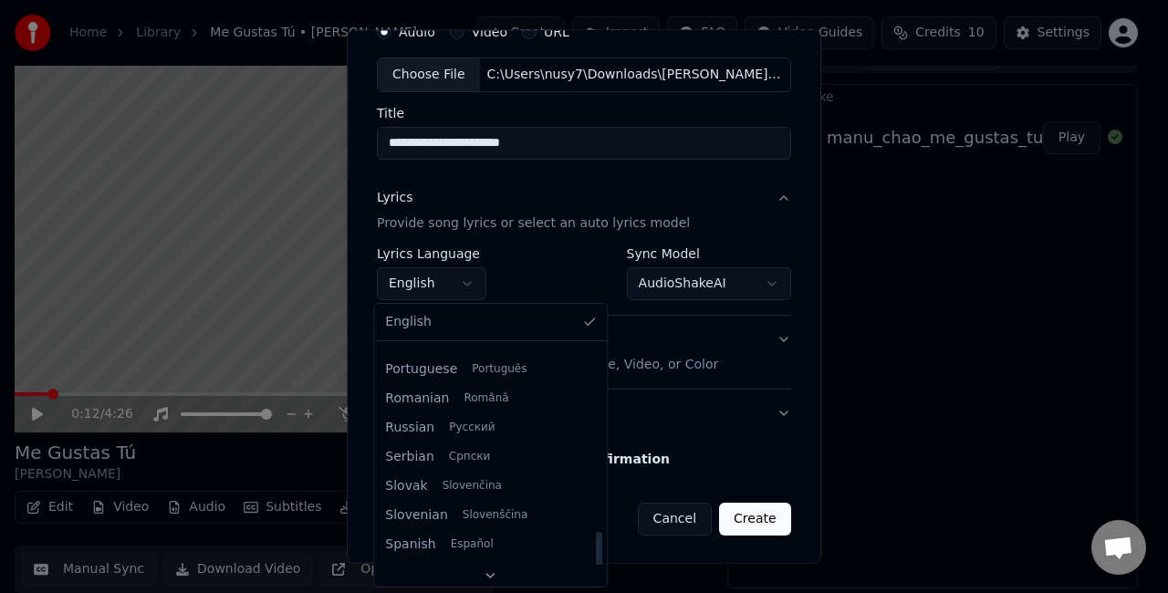
select select "**"
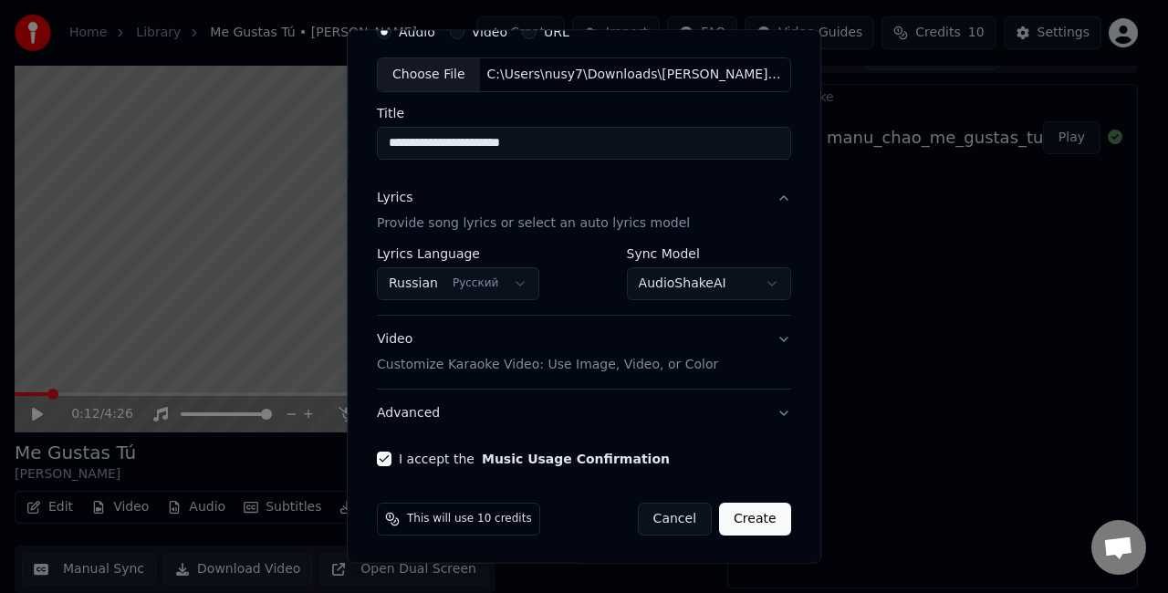
click at [716, 339] on button "Video Customize Karaoke Video: Use Image, Video, or Color" at bounding box center [584, 352] width 414 height 73
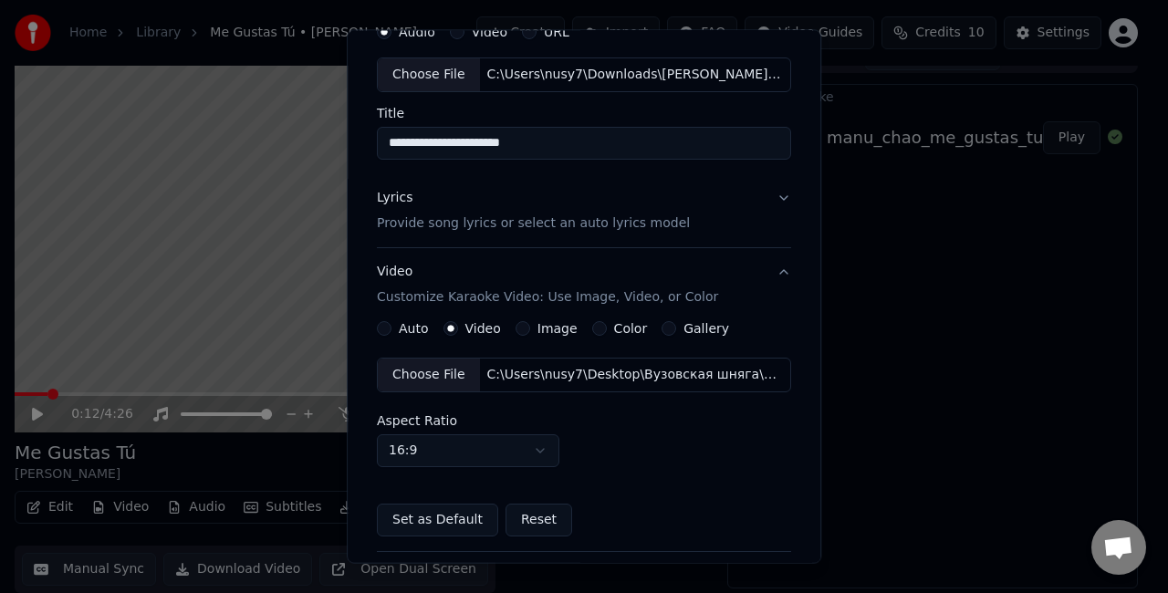
click at [716, 275] on button "Video Customize Karaoke Video: Use Image, Video, or Color" at bounding box center [584, 284] width 414 height 73
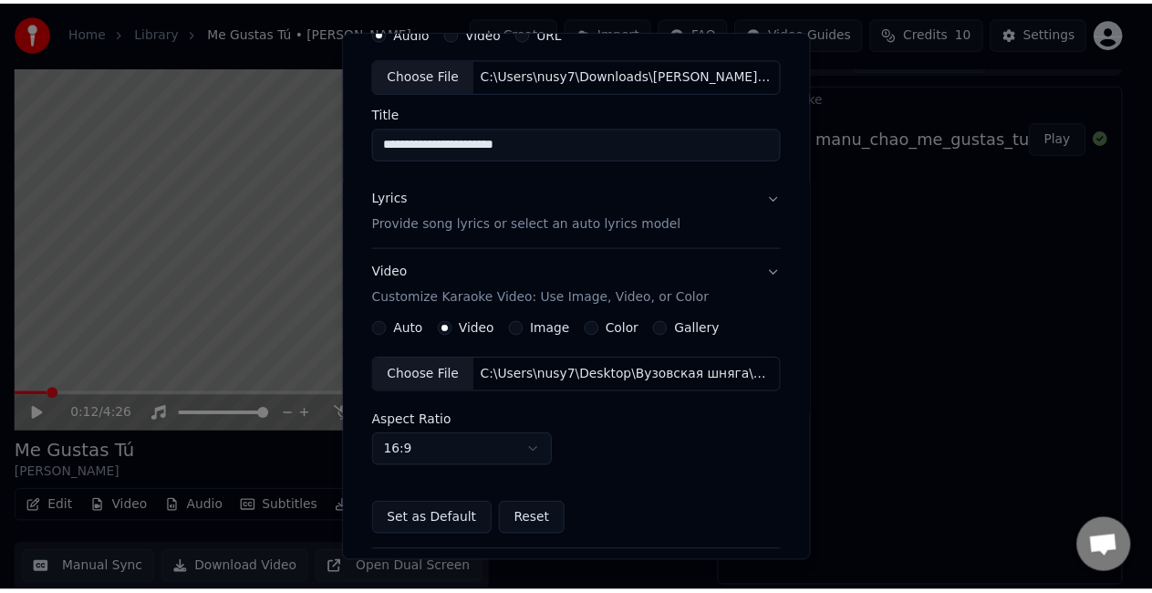
scroll to position [16, 0]
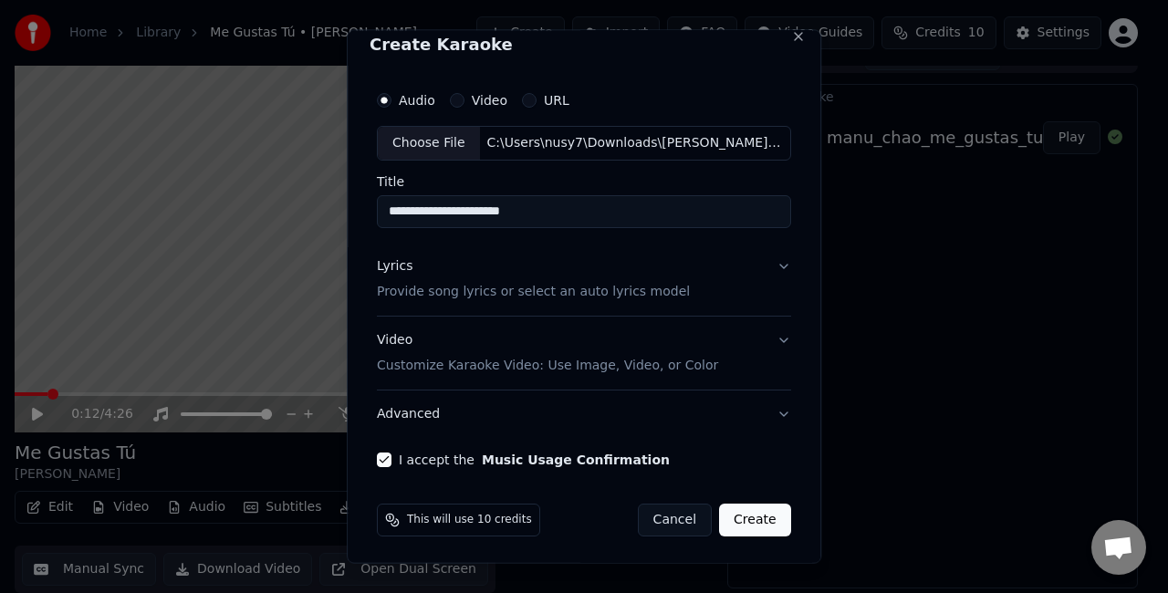
click at [716, 513] on button "Create" at bounding box center [755, 519] width 72 height 33
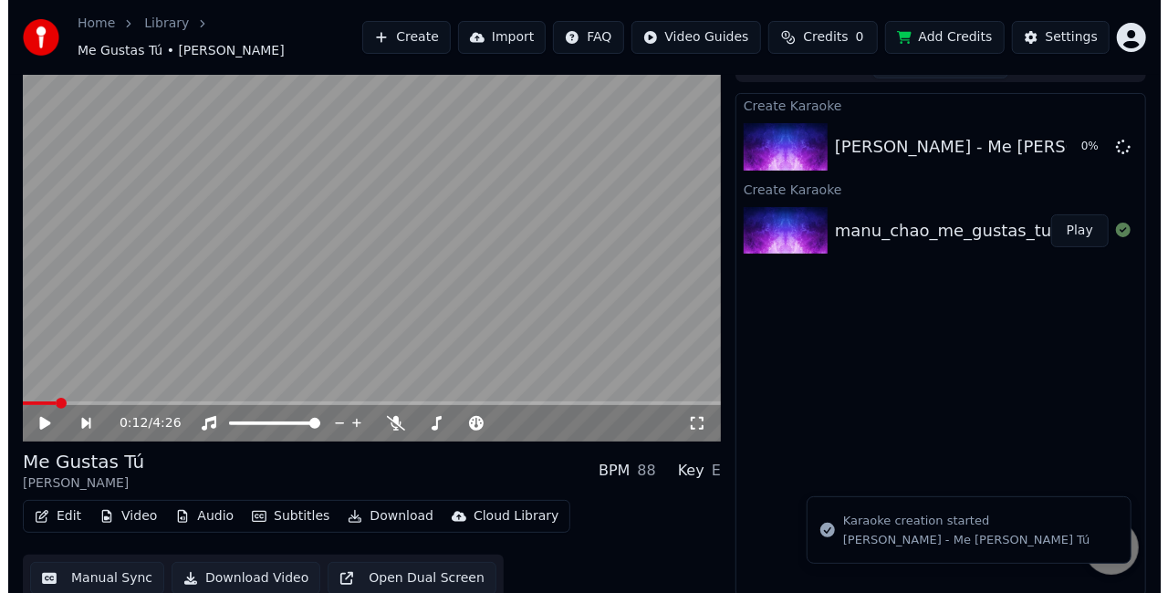
scroll to position [0, 0]
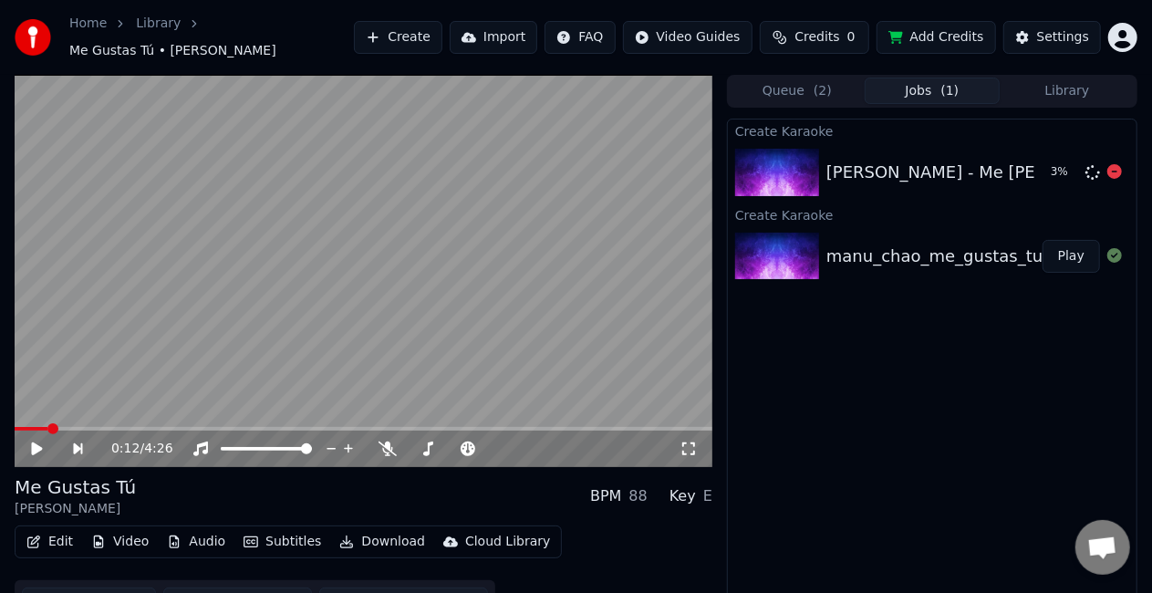
click at [716, 151] on img at bounding box center [777, 172] width 84 height 47
click at [44, 441] on icon at bounding box center [49, 448] width 41 height 15
click at [35, 445] on icon at bounding box center [49, 448] width 41 height 15
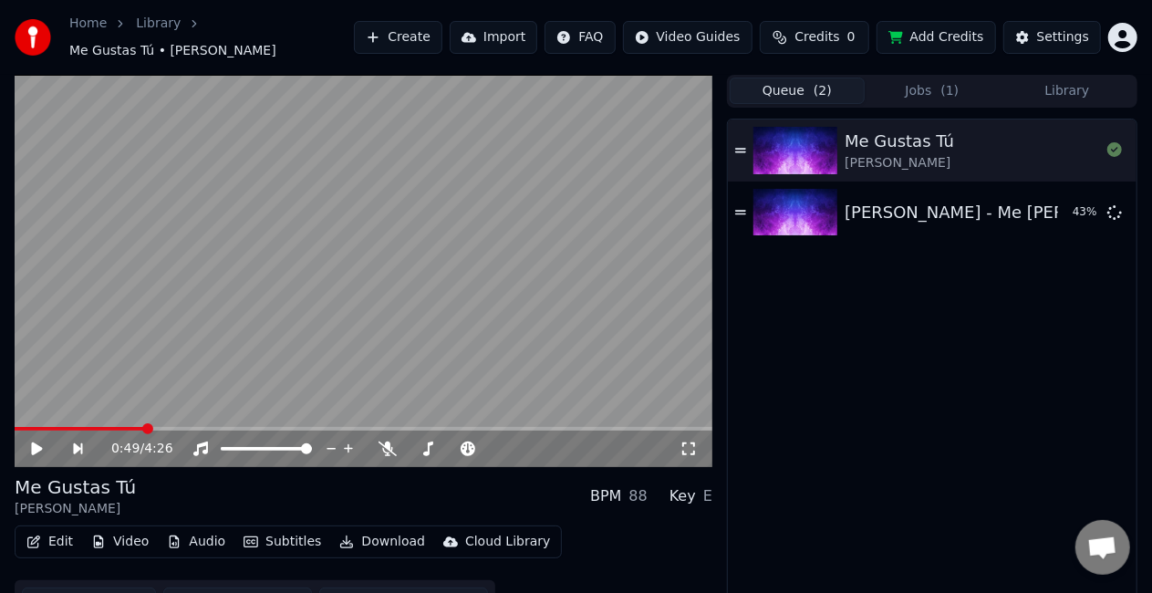
click at [716, 91] on button "Queue ( 2 )" at bounding box center [797, 91] width 135 height 26
click at [716, 78] on button "Jobs ( 1 )" at bounding box center [932, 91] width 135 height 26
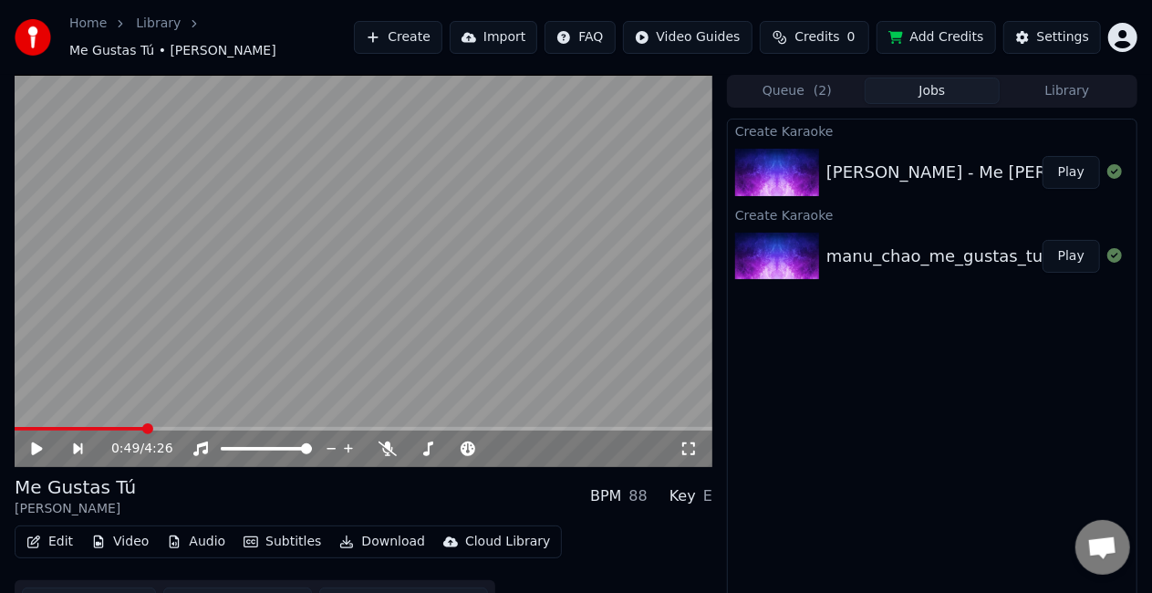
click at [716, 156] on button "Play" at bounding box center [1071, 172] width 57 height 33
click at [36, 443] on icon at bounding box center [37, 448] width 9 height 11
click at [151, 416] on video at bounding box center [364, 271] width 698 height 392
click at [115, 425] on span at bounding box center [120, 428] width 11 height 11
click at [63, 423] on span at bounding box center [68, 428] width 11 height 11
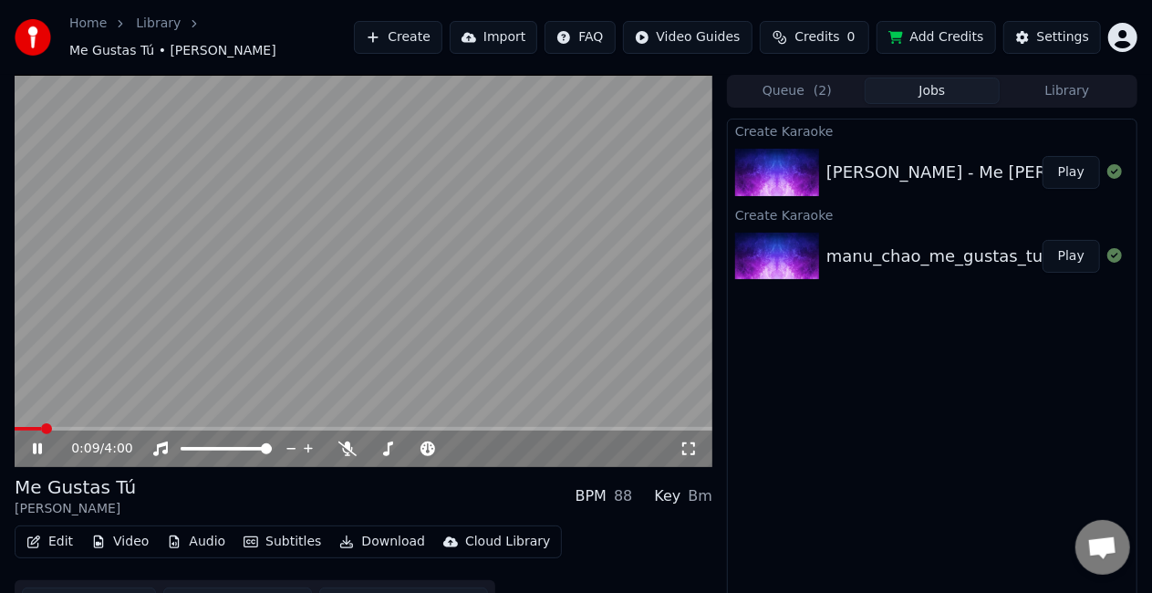
click at [39, 443] on icon at bounding box center [37, 448] width 9 height 11
click at [55, 513] on button "Edit" at bounding box center [49, 542] width 61 height 26
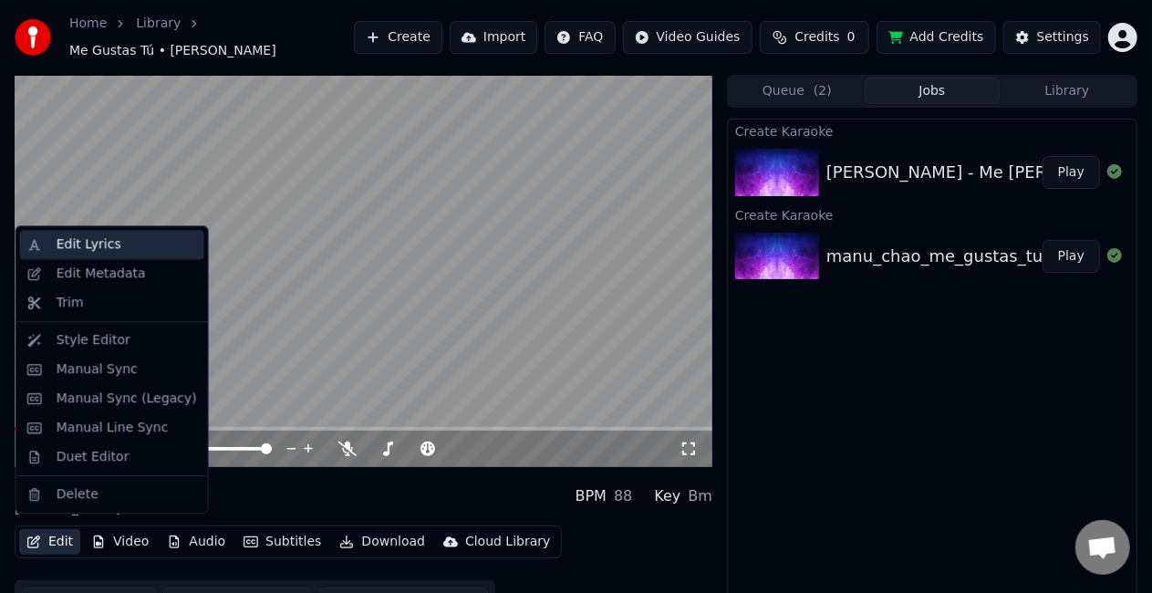
click at [109, 248] on div "Edit Lyrics" at bounding box center [89, 244] width 65 height 18
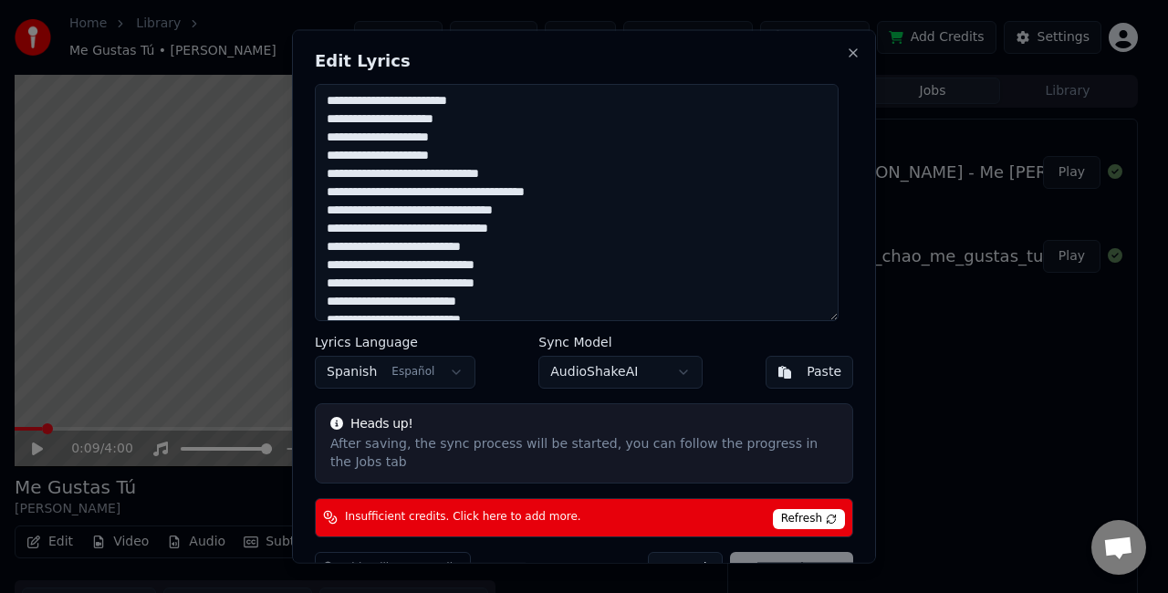
drag, startPoint x: 567, startPoint y: 214, endPoint x: 292, endPoint y: 75, distance: 308.8
click at [292, 75] on div "Edit Lyrics Lyrics Language Spanish Español Sync Model AudioShakeAI Paste Heads…" at bounding box center [584, 297] width 584 height 534
click at [327, 117] on textarea at bounding box center [577, 202] width 524 height 237
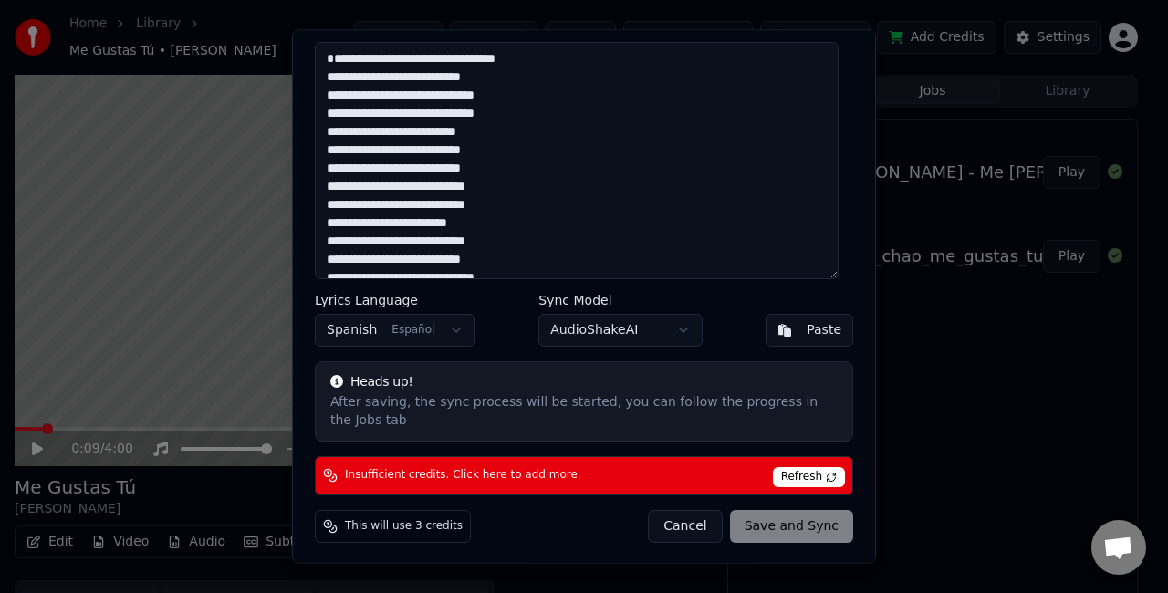
type textarea "**********"
click at [716, 513] on div "Cancel Save and Sync" at bounding box center [750, 526] width 205 height 33
click at [716, 475] on span "Refresh" at bounding box center [809, 477] width 72 height 20
